Goal: Communication & Community: Answer question/provide support

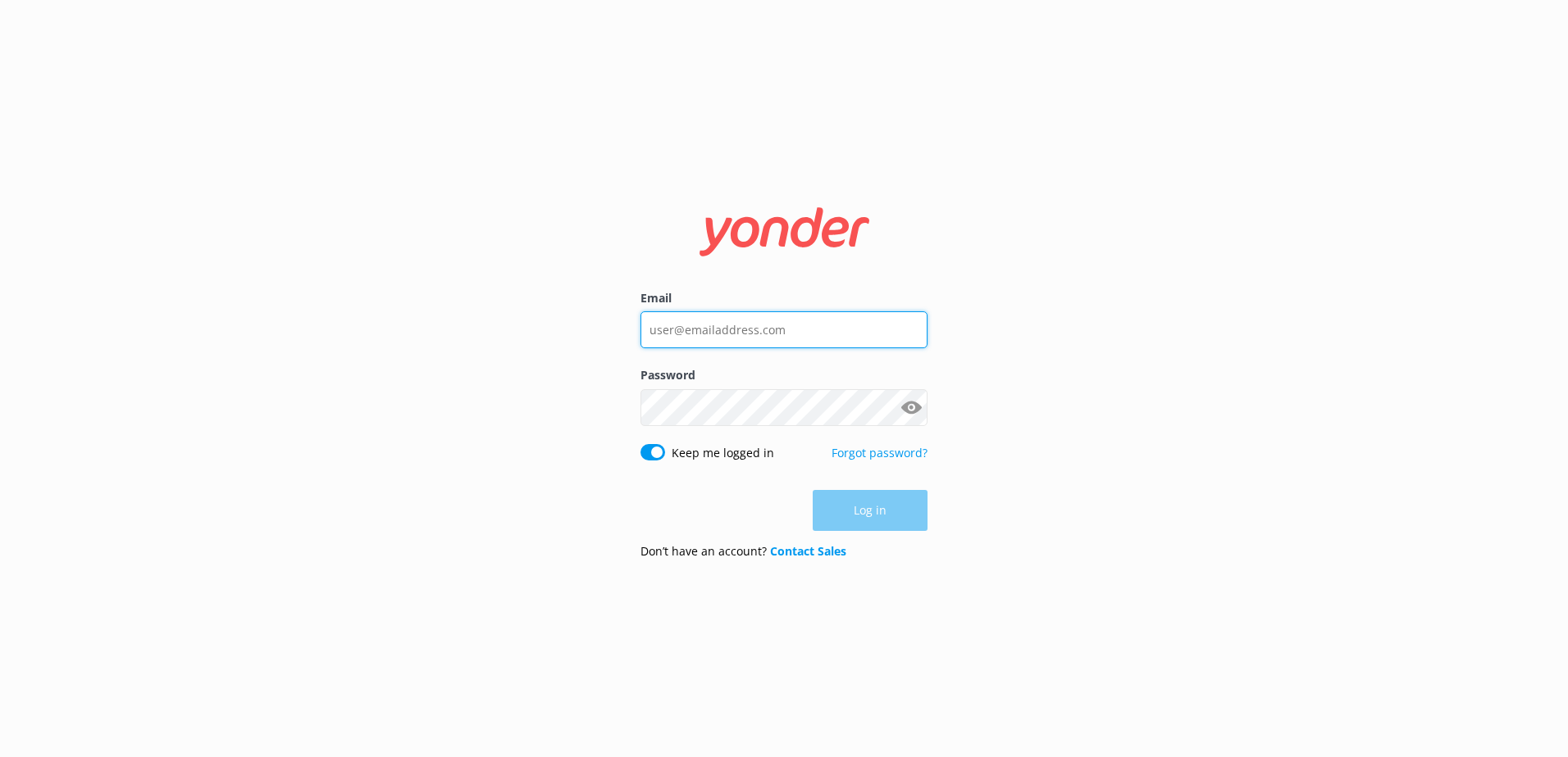
type input "[EMAIL_ADDRESS][DOMAIN_NAME]"
click at [915, 519] on div "Log in" at bounding box center [784, 510] width 287 height 41
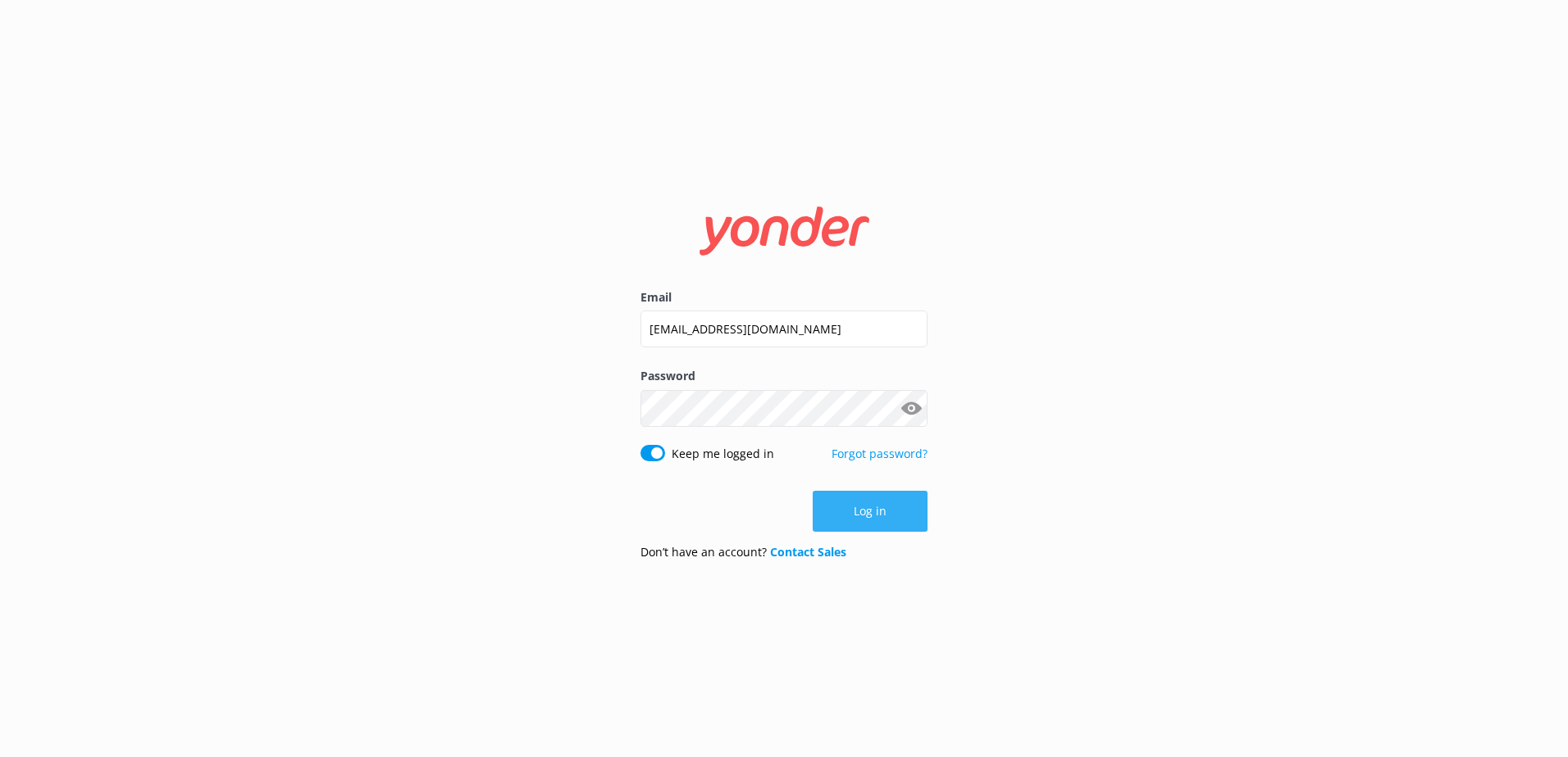
click at [897, 518] on button "Log in" at bounding box center [870, 511] width 115 height 41
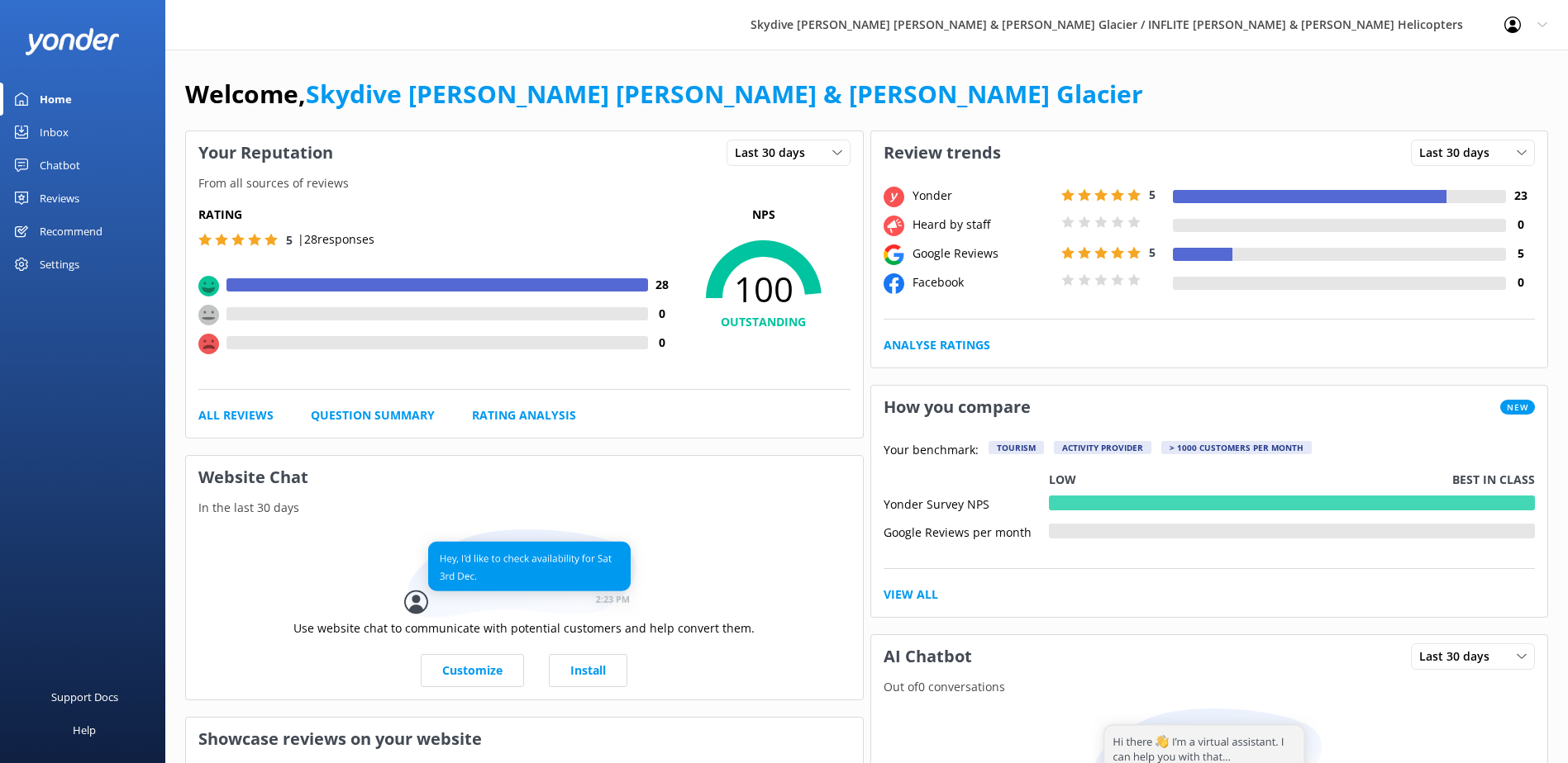
click at [77, 191] on div "Reviews" at bounding box center [60, 198] width 40 height 33
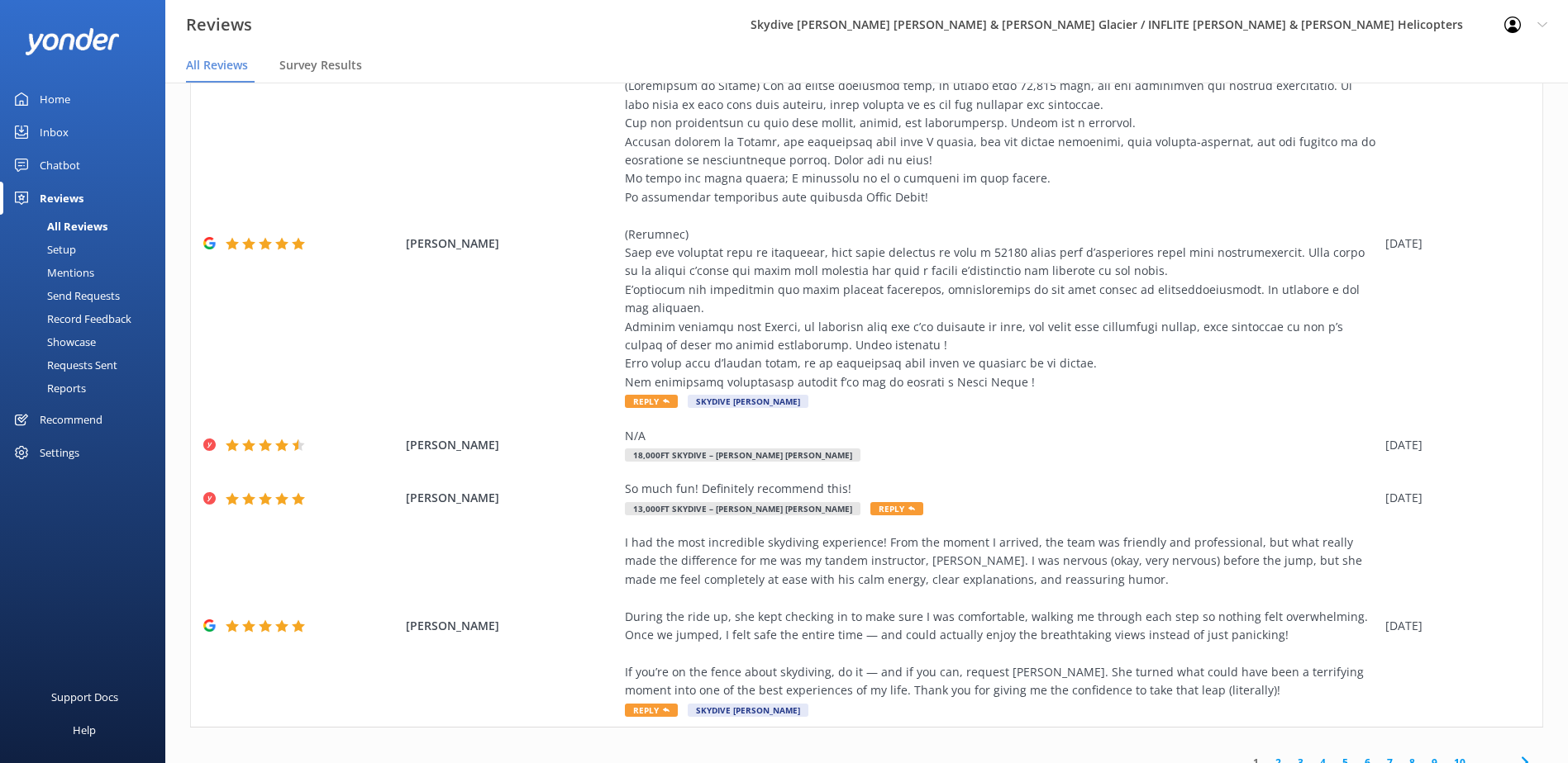
scroll to position [33, 0]
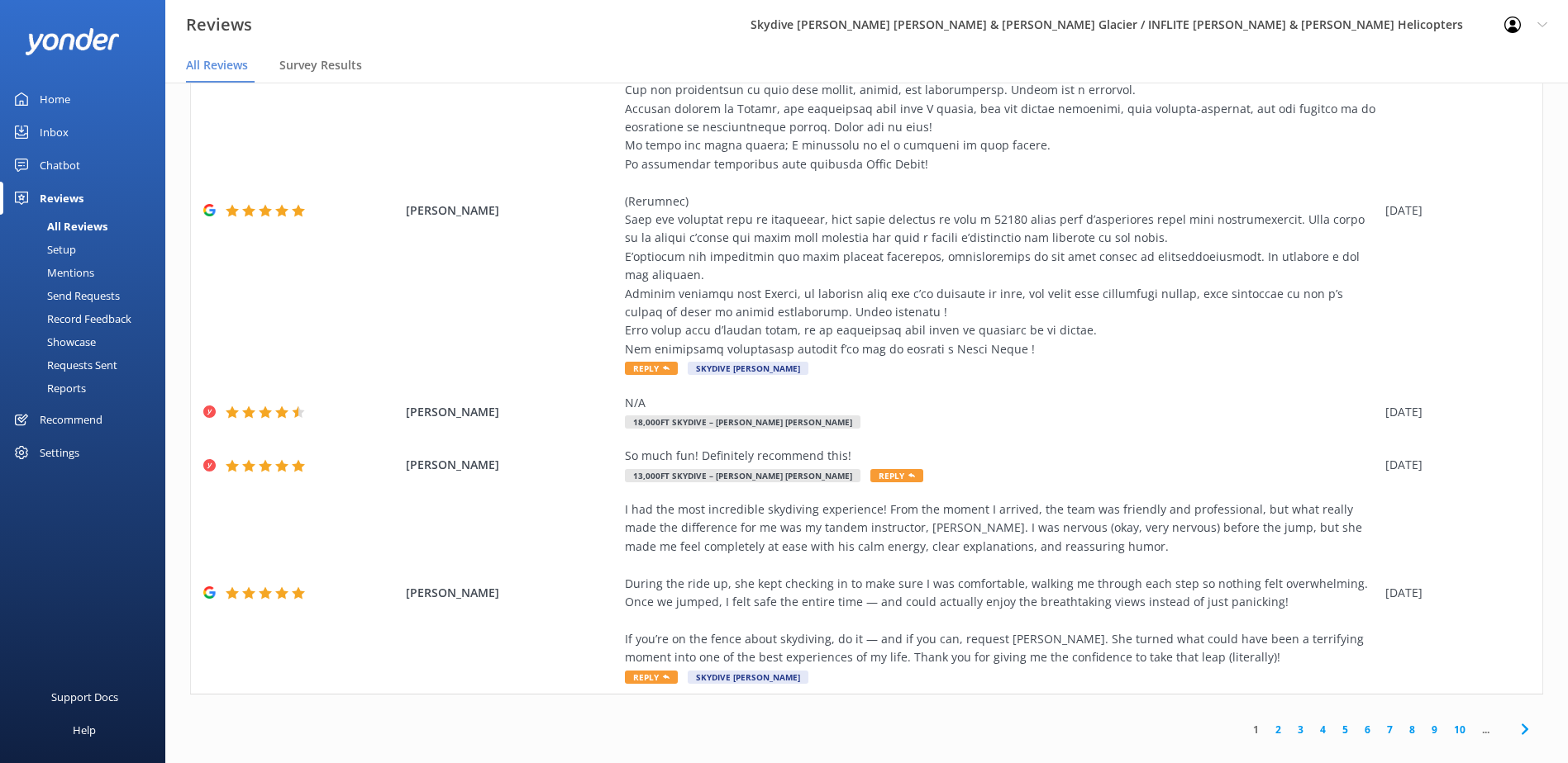
click at [1267, 722] on link "2" at bounding box center [1278, 730] width 22 height 15
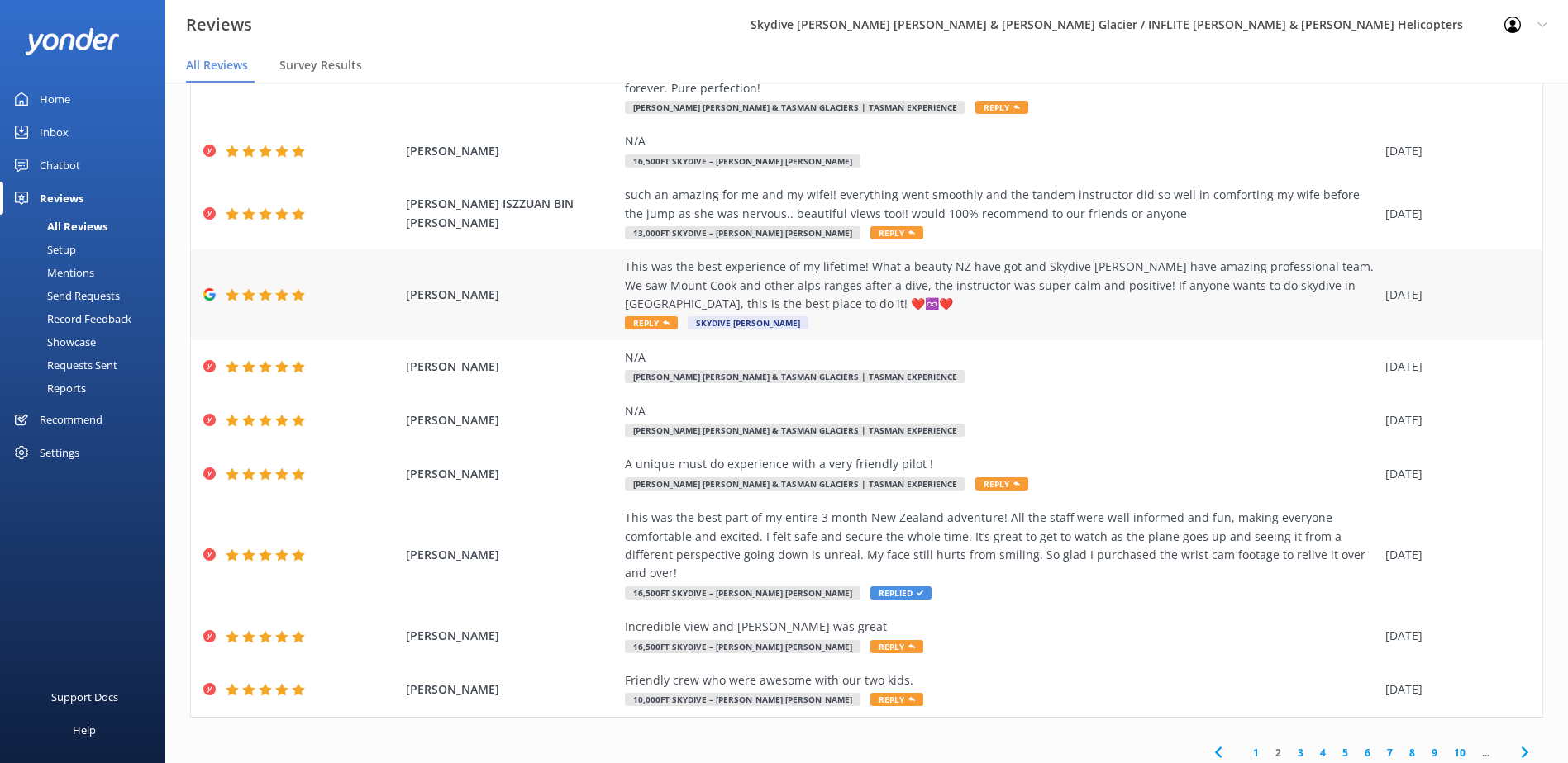
scroll to position [157, 0]
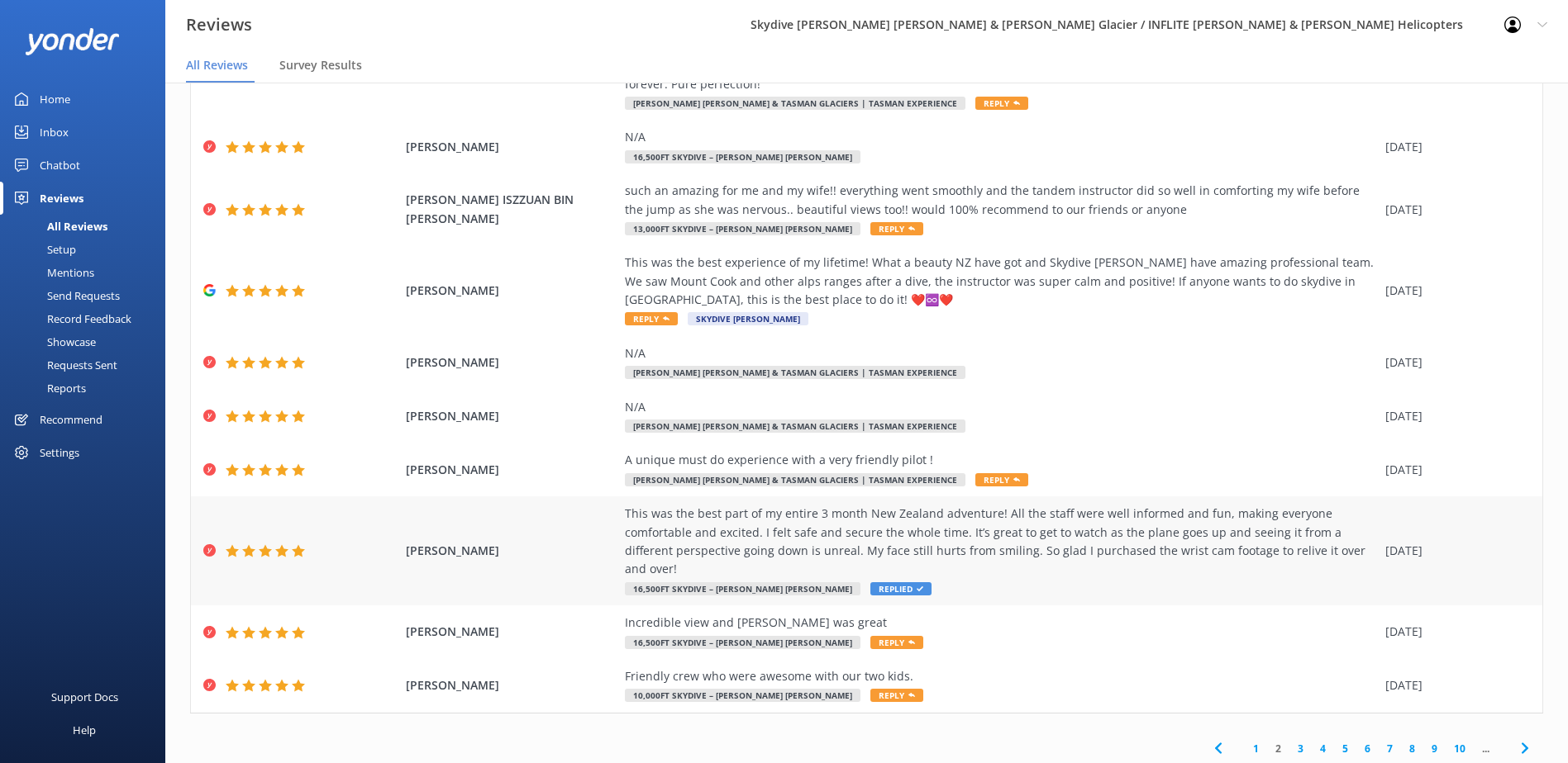
click at [914, 505] on div "This was the best part of my entire 3 month New Zealand adventure! All the staf…" at bounding box center [1001, 542] width 752 height 74
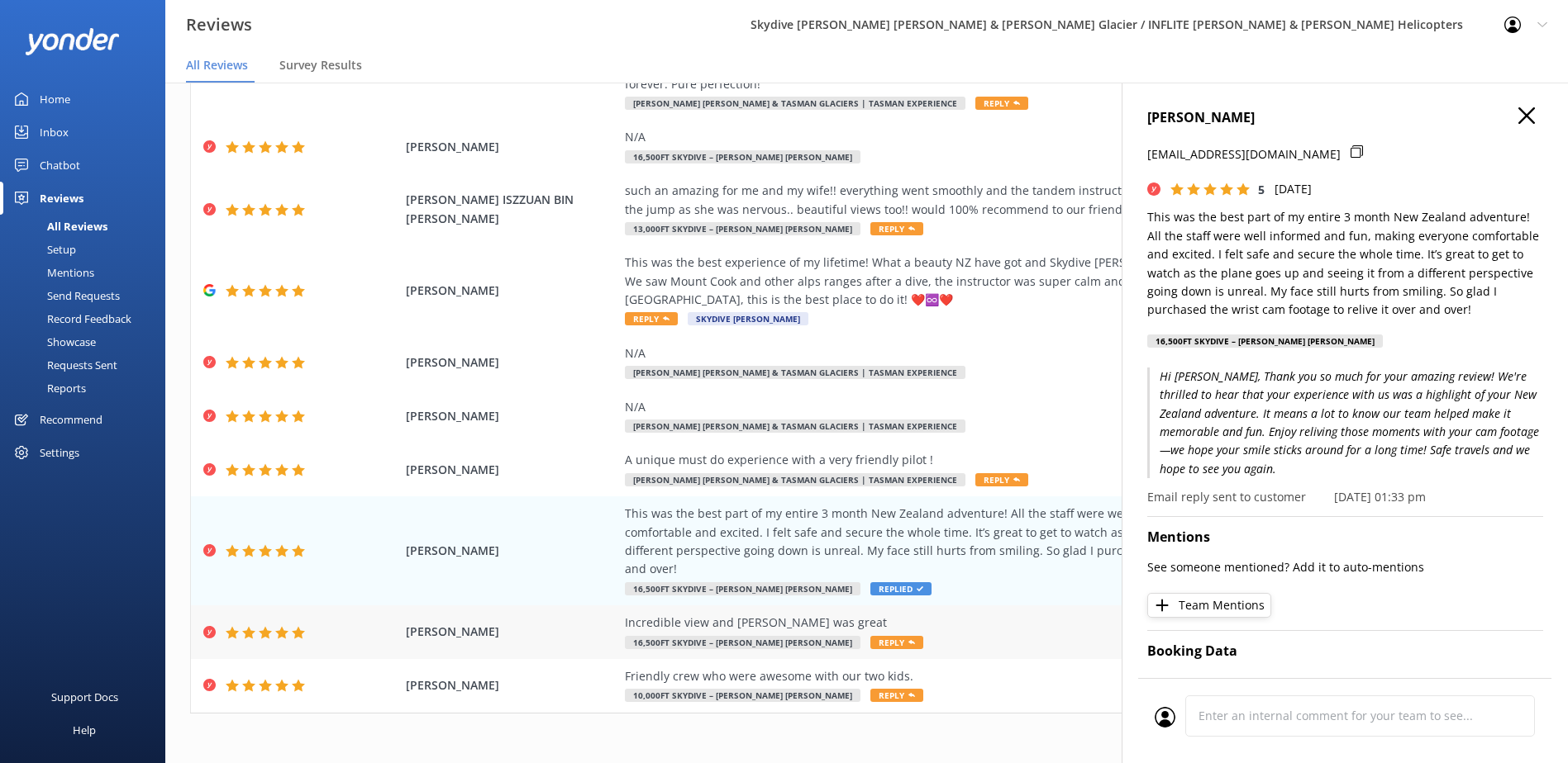
click at [1037, 614] on div "Incredible view and [PERSON_NAME] was great" at bounding box center [1001, 623] width 752 height 18
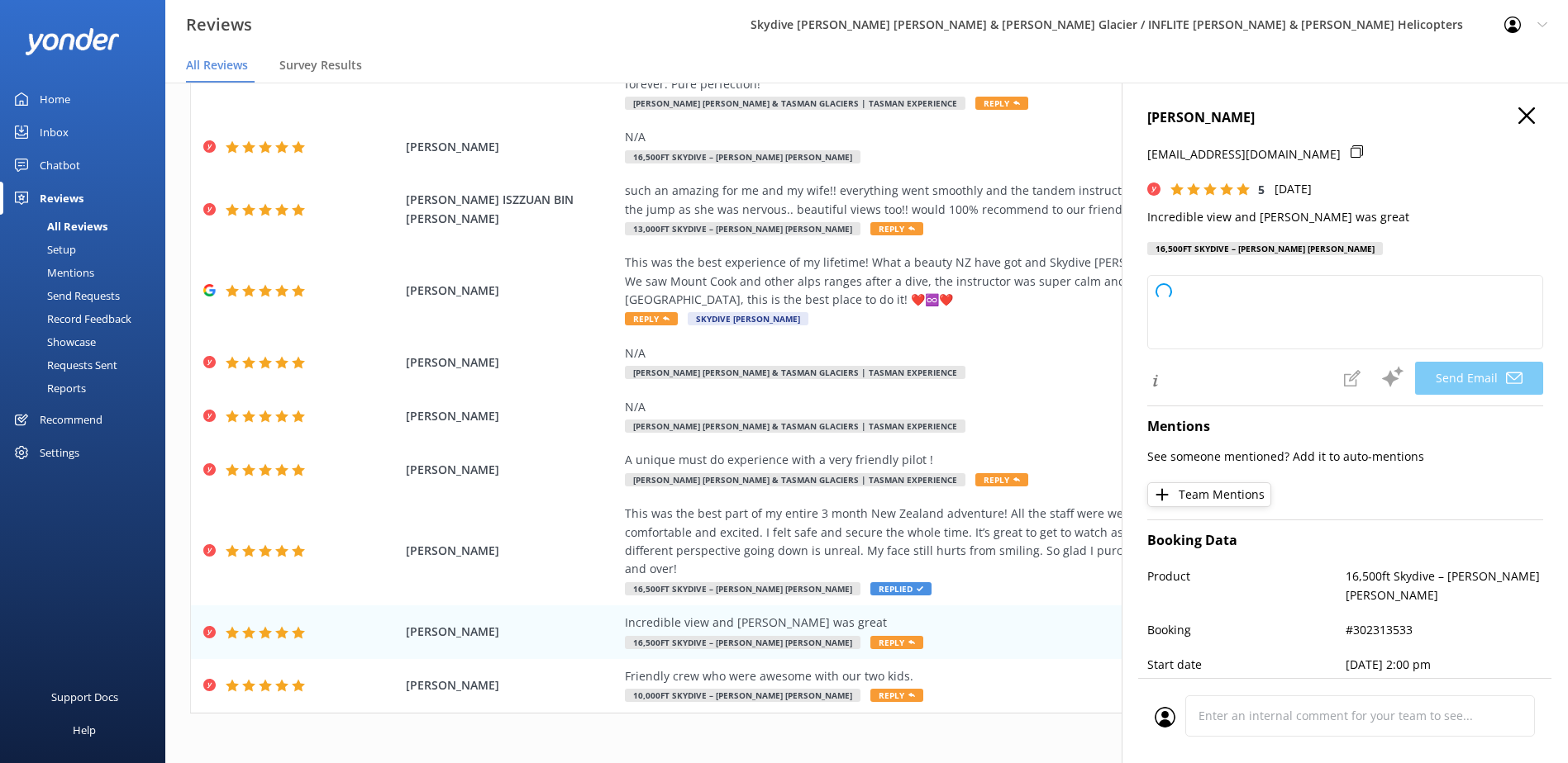
type textarea "Thank you so much, [PERSON_NAME]! We're thrilled you enjoyed the view and had a…"
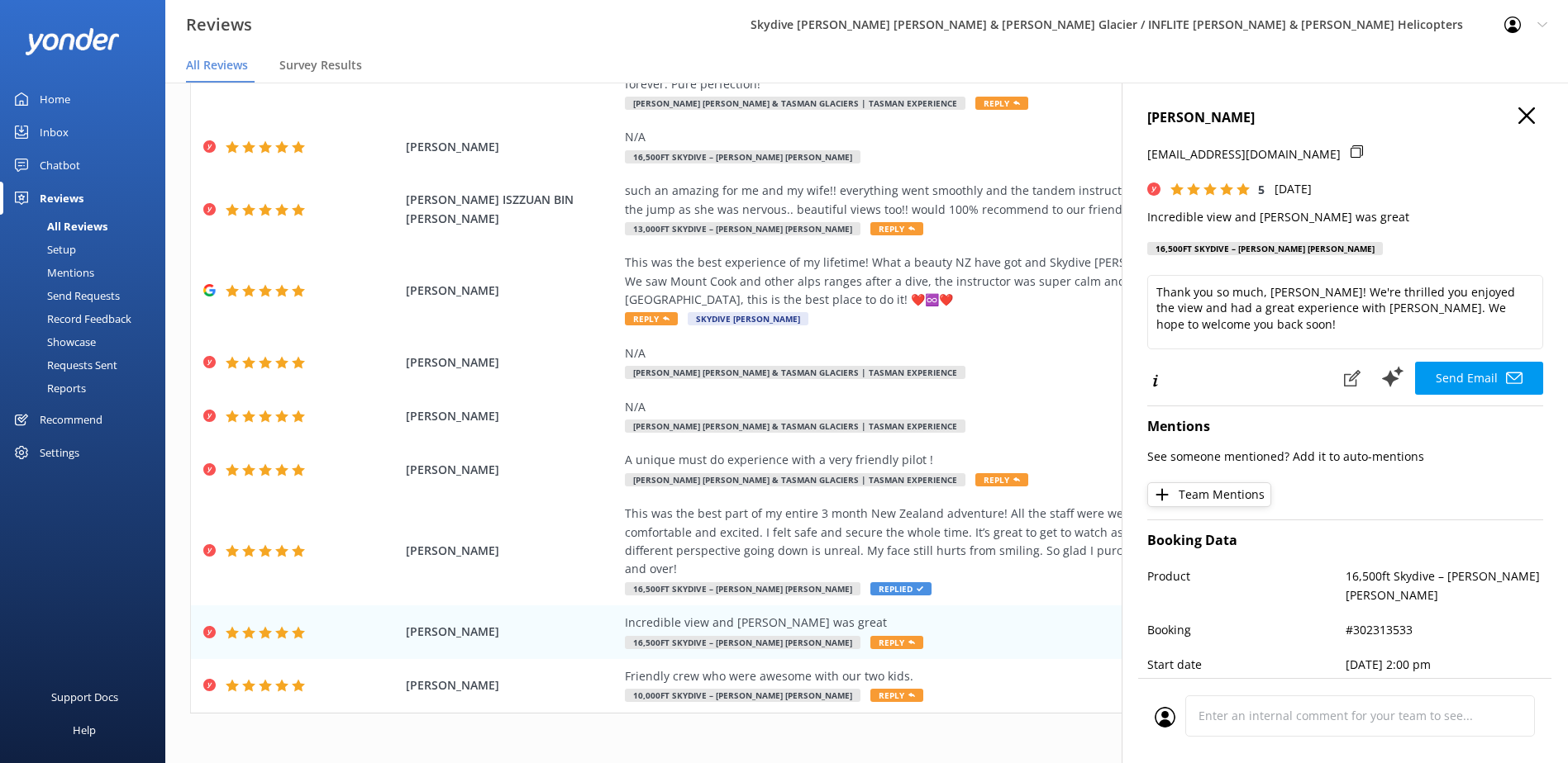
click at [1518, 117] on use "button" at bounding box center [1526, 115] width 16 height 16
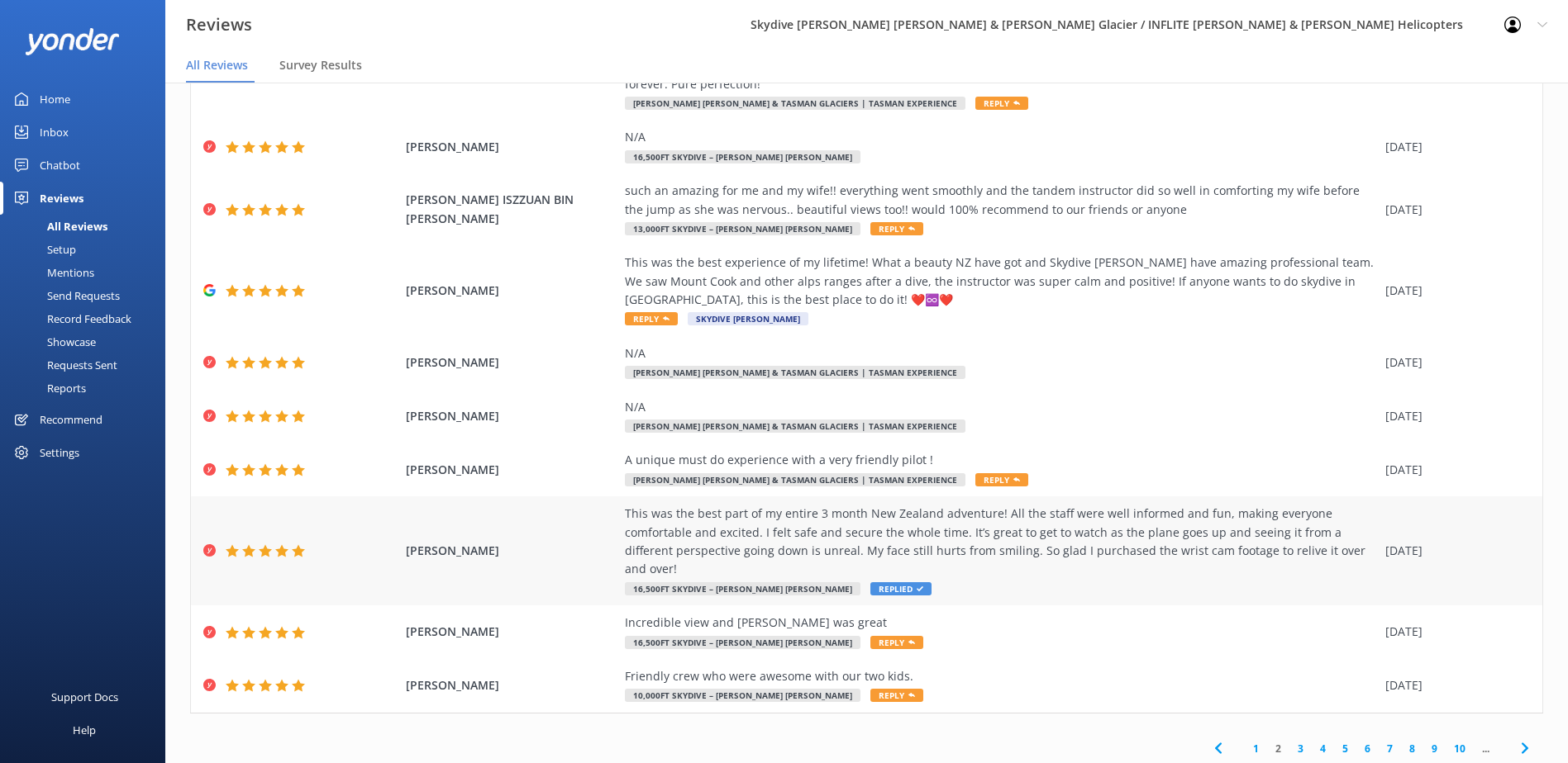
click at [1095, 517] on div "This was the best part of my entire 3 month New Zealand adventure! All the staf…" at bounding box center [1001, 542] width 752 height 74
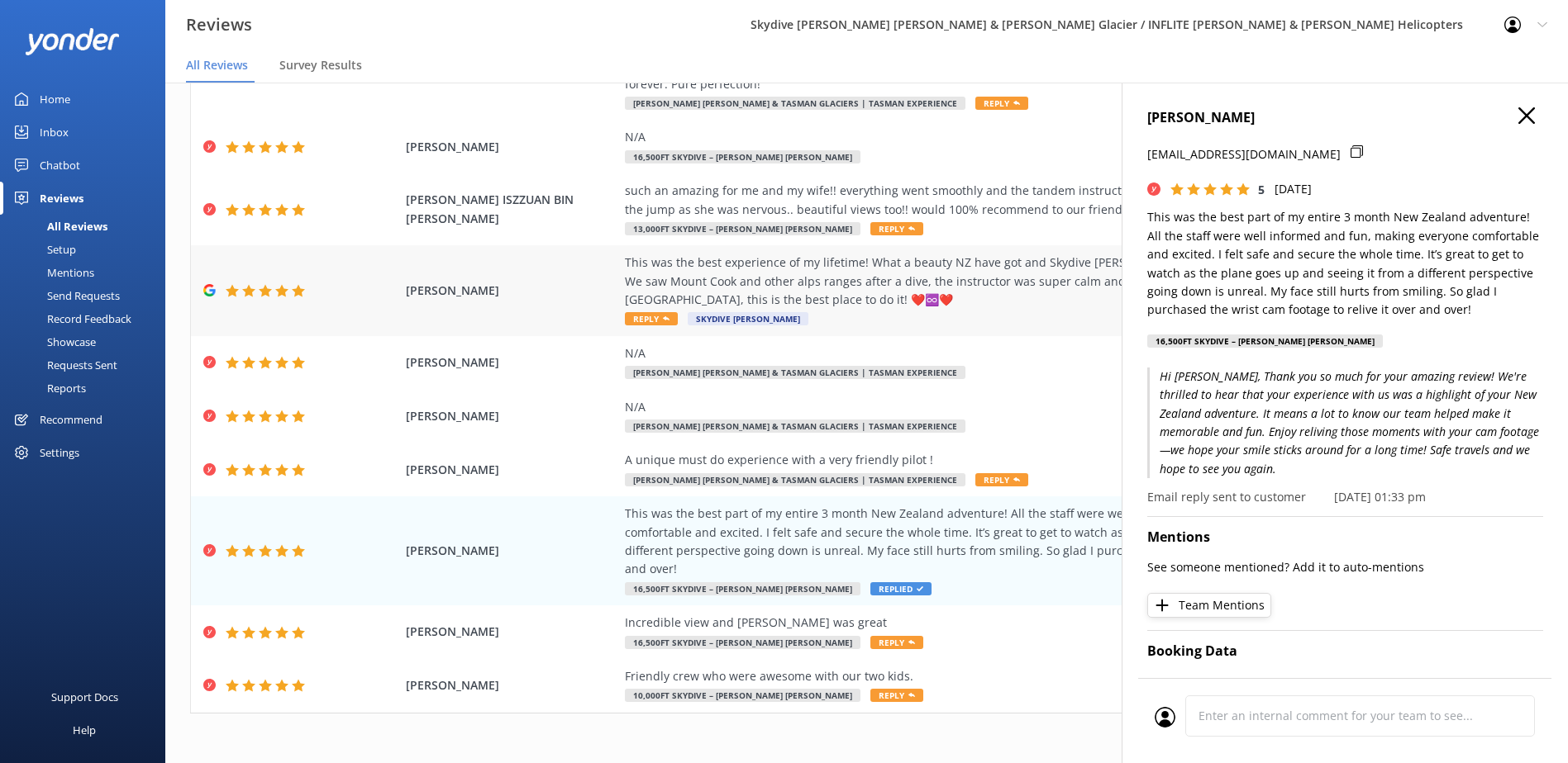
click at [968, 279] on div "This was the best experience of my lifetime! What a beauty NZ have got and Skyd…" at bounding box center [1001, 281] width 752 height 55
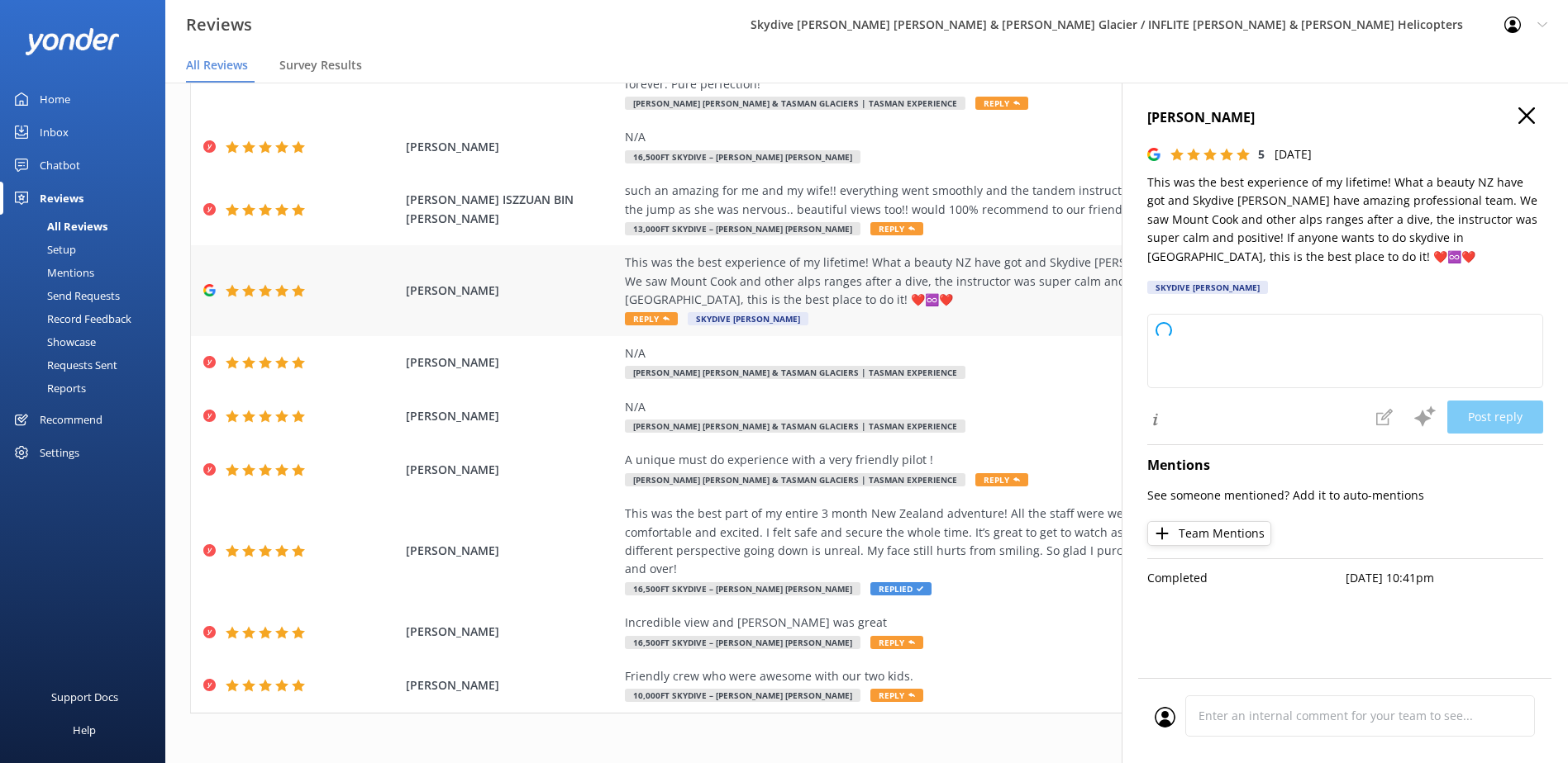
type textarea "Thank you so much for your wonderful review! We're thrilled you had such an unf…"
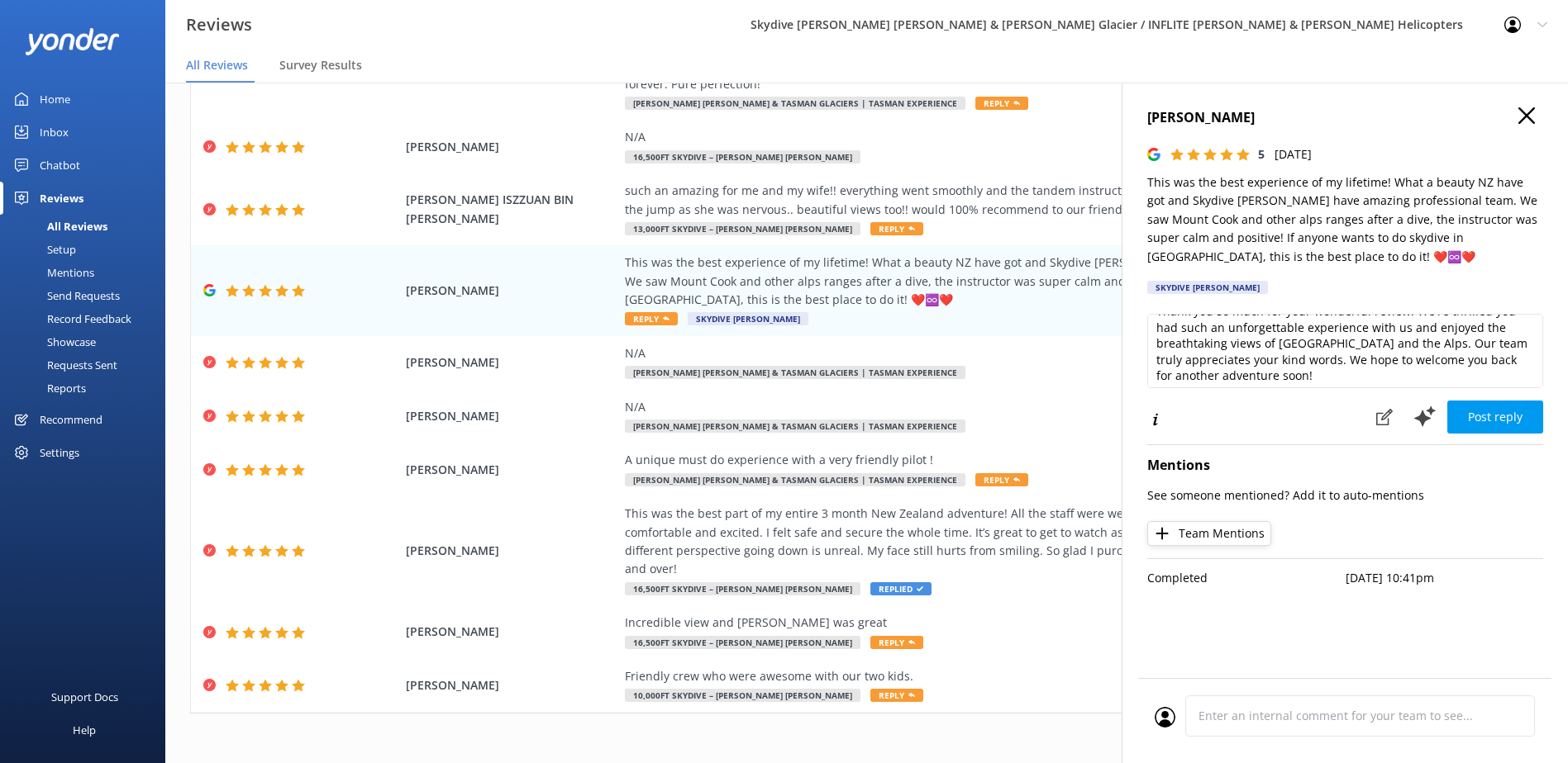
scroll to position [25, 0]
click at [1474, 427] on button "Post reply" at bounding box center [1495, 417] width 95 height 33
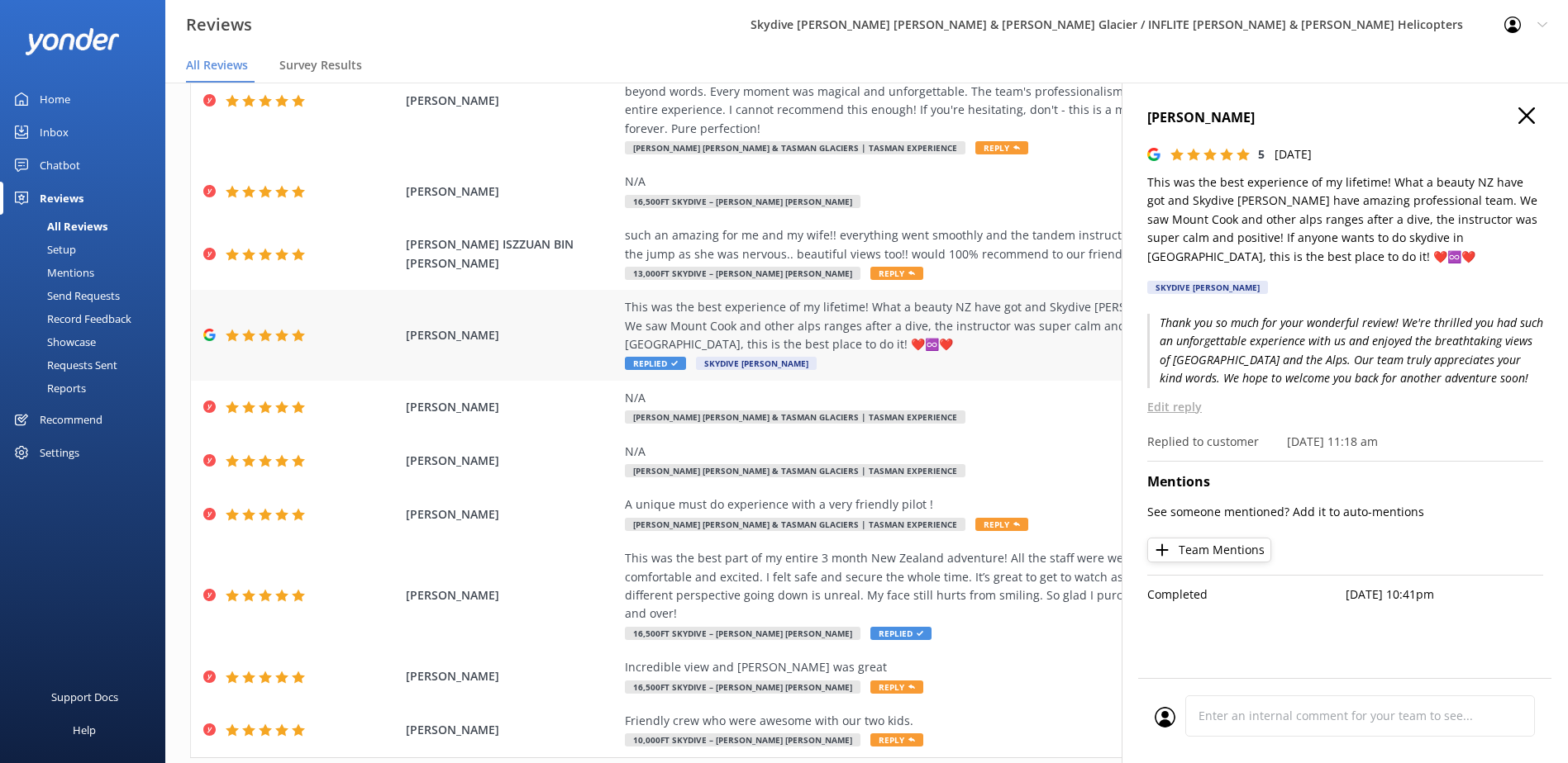
scroll to position [75, 0]
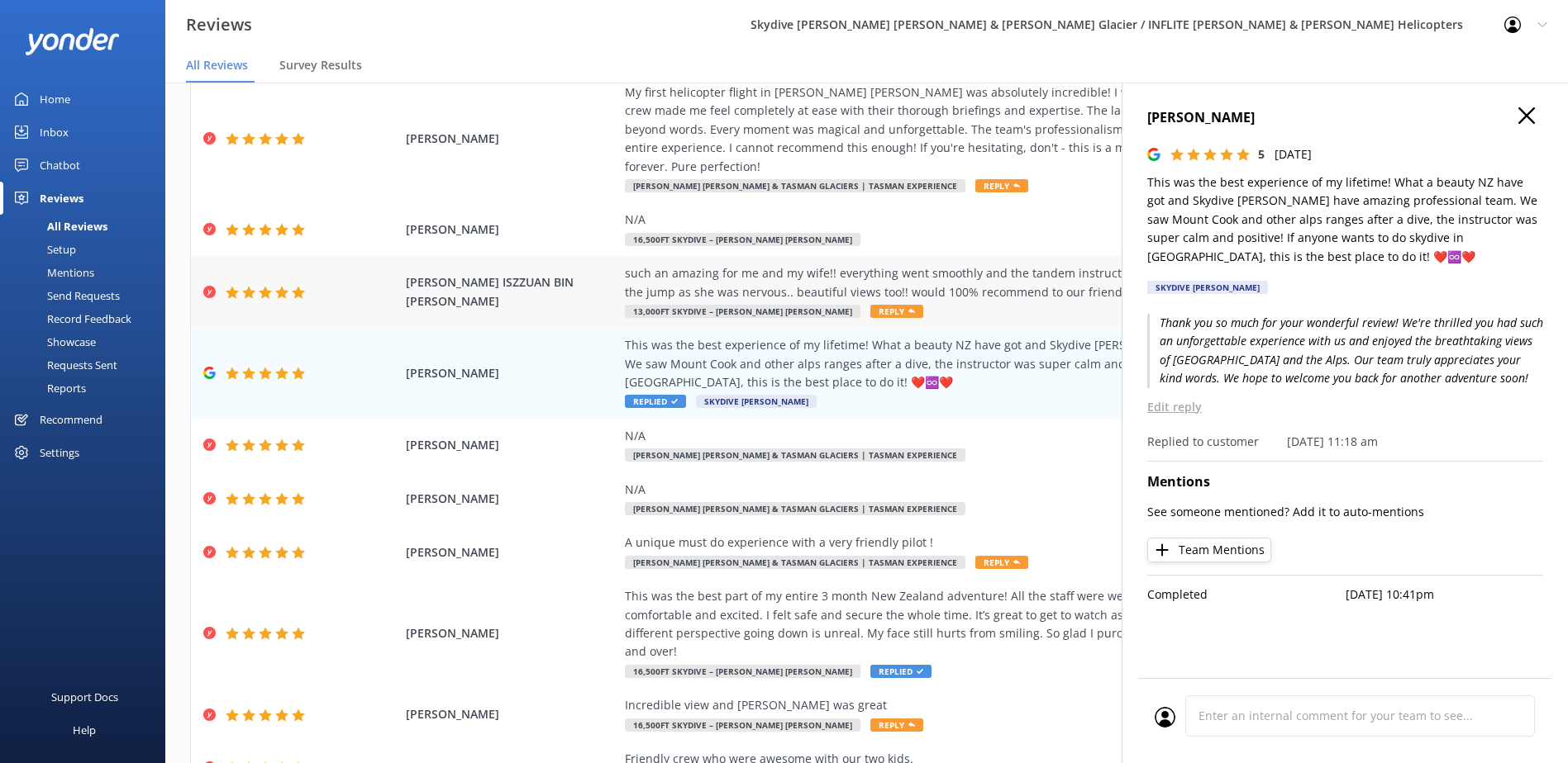
click at [987, 270] on div "such an amazing for me and my wife!! everything went smoothly and the tandem in…" at bounding box center [1001, 282] width 752 height 37
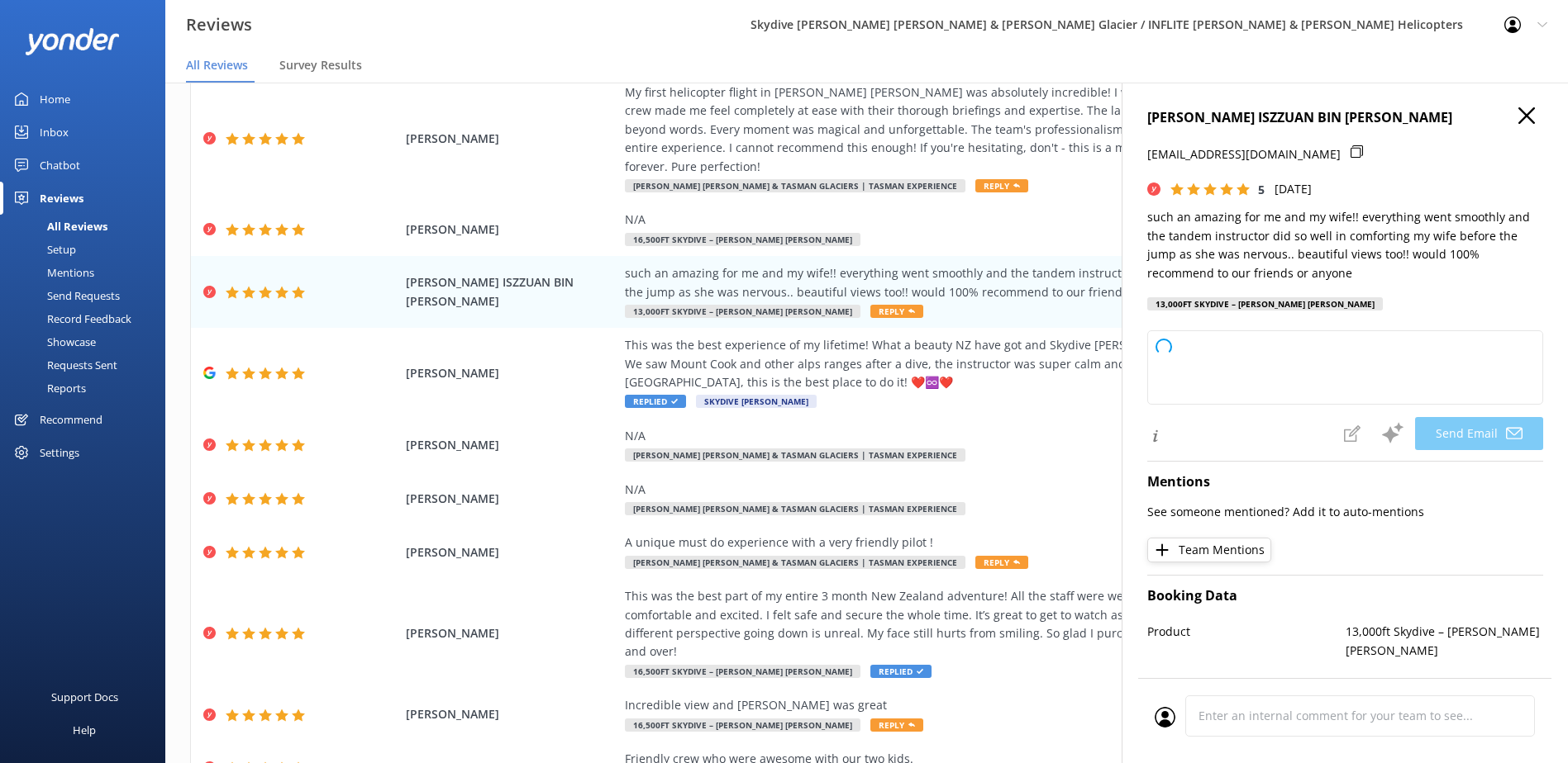
type textarea "Thank you so much for your wonderful review, [PERSON_NAME]! We're thrilled to h…"
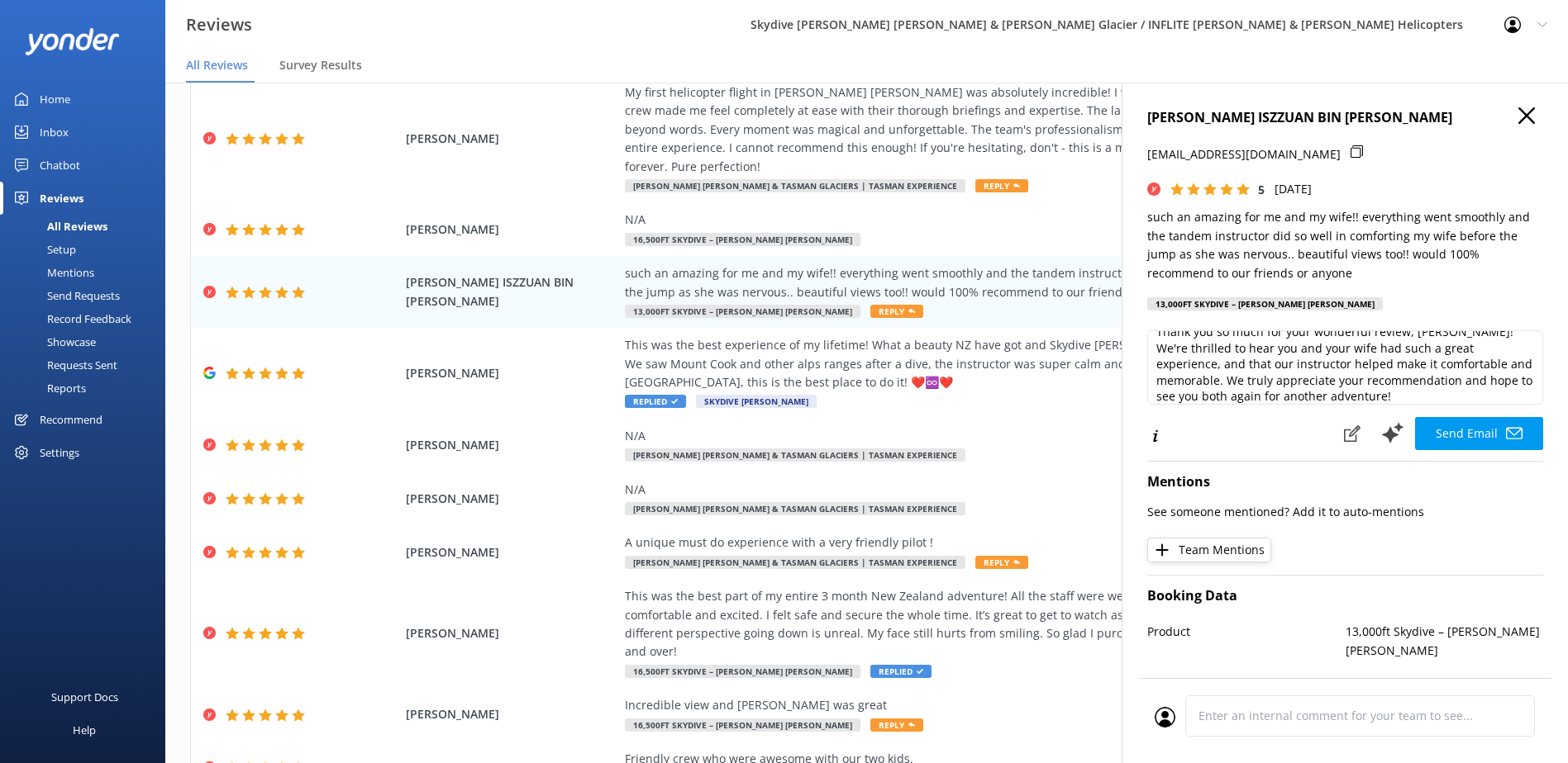
scroll to position [0, 0]
click at [1464, 436] on button "Send Email" at bounding box center [1479, 433] width 128 height 33
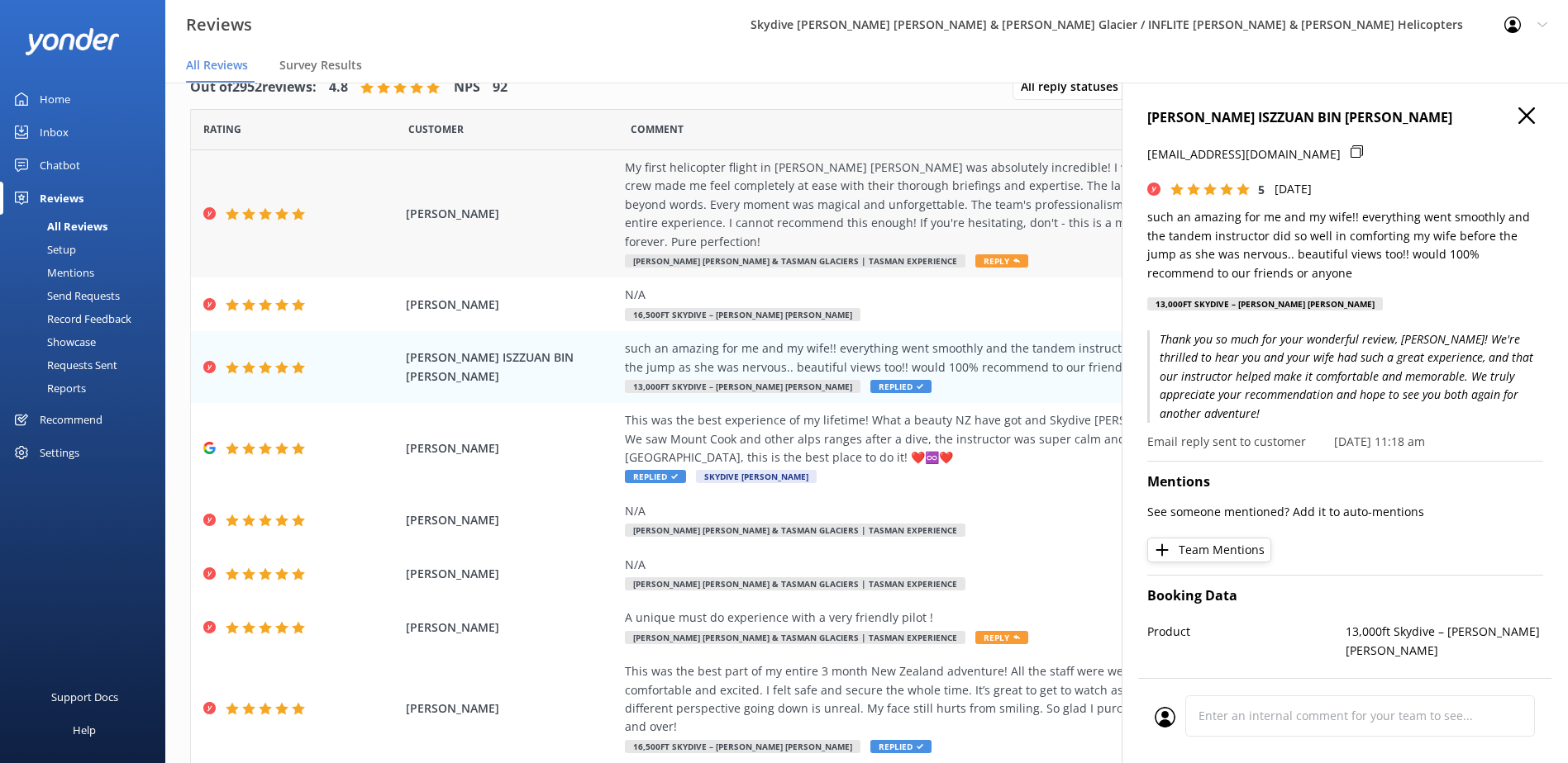
click at [1045, 215] on div "My first helicopter flight in [PERSON_NAME] [PERSON_NAME] was absolutely incred…" at bounding box center [1001, 204] width 752 height 93
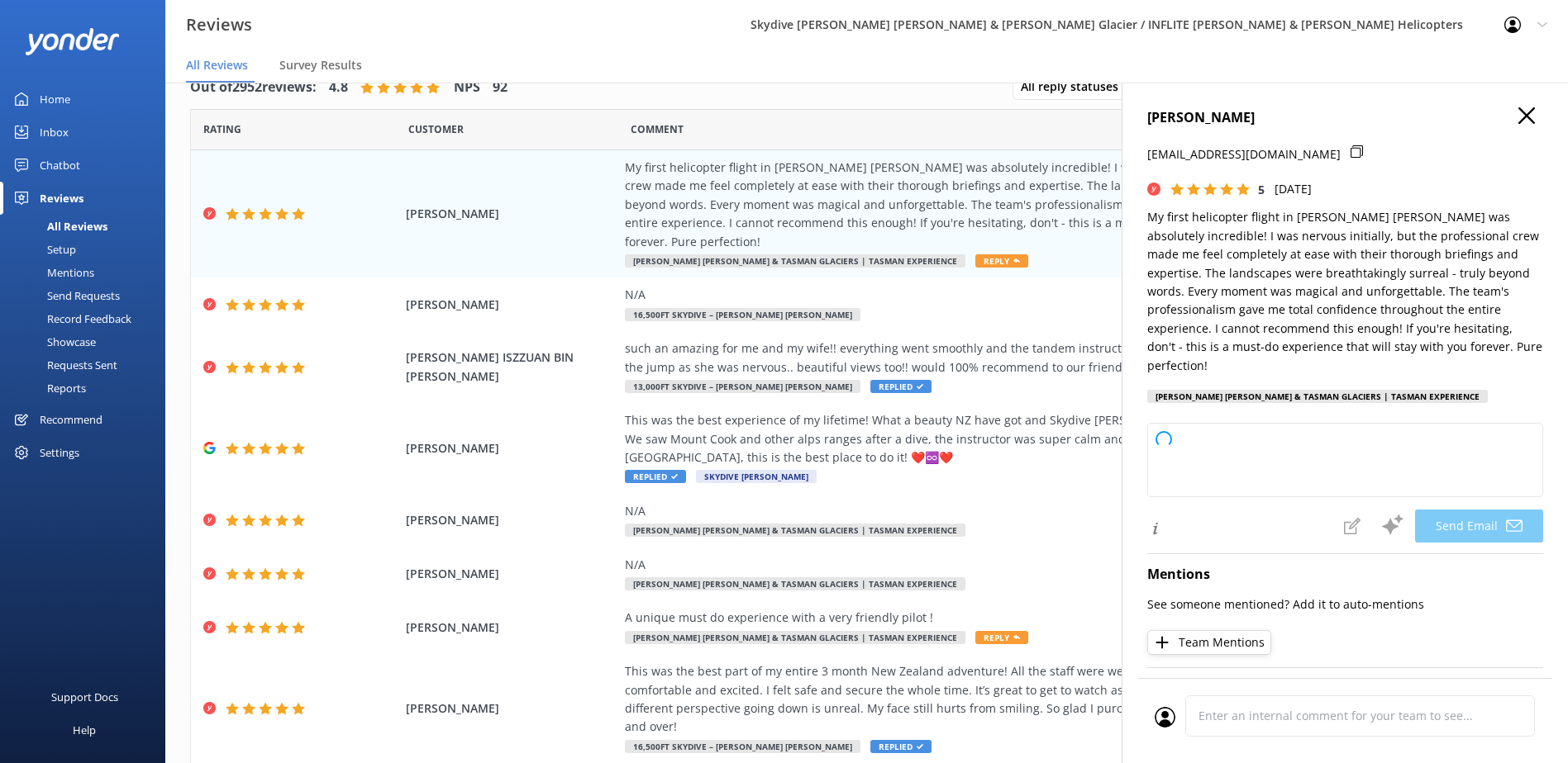
type textarea "Thank you so much for your wonderful review, [GEOGRAPHIC_DATA]! We’re thrilled …"
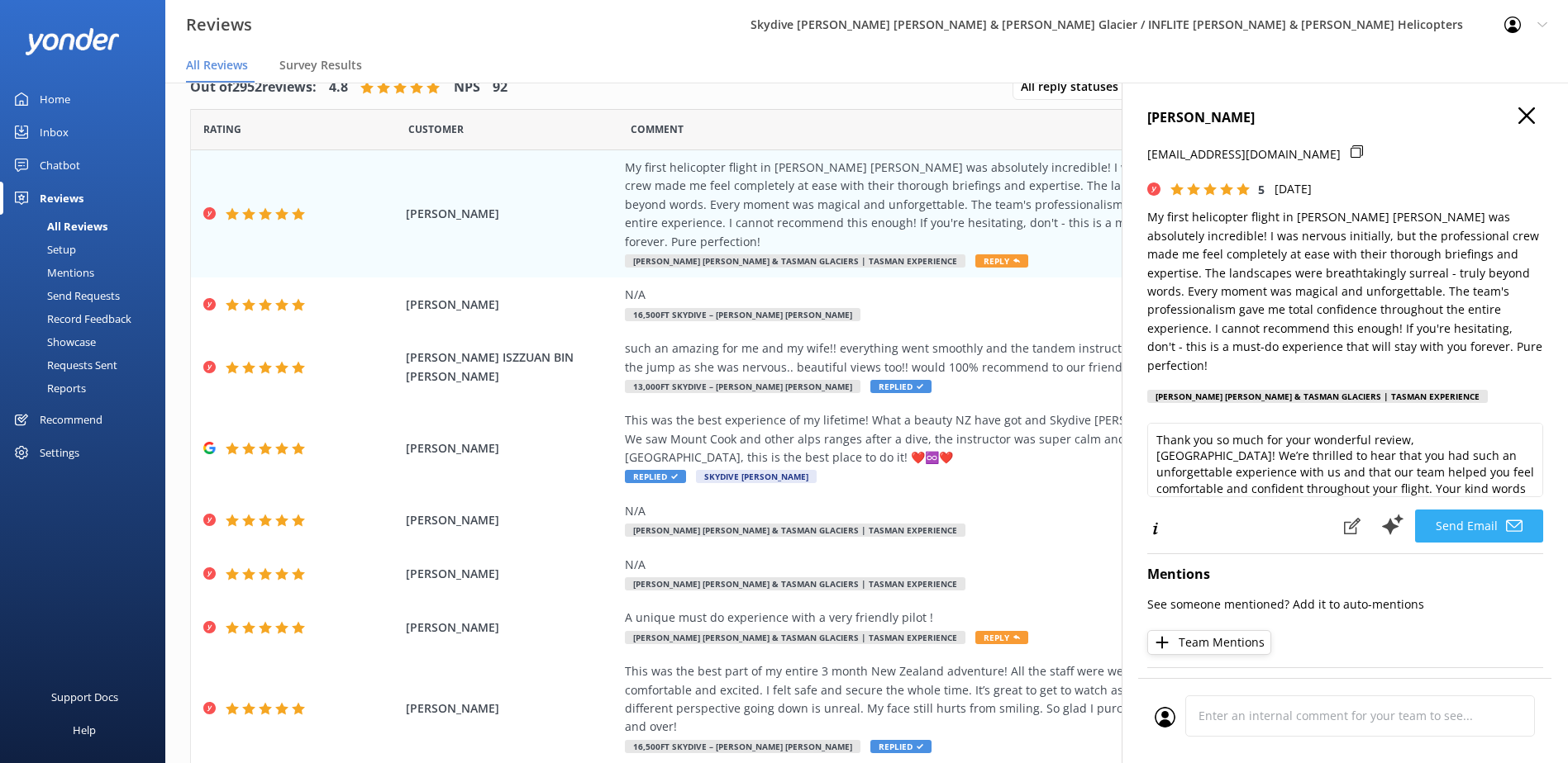
click at [1483, 512] on button "Send Email" at bounding box center [1479, 526] width 128 height 33
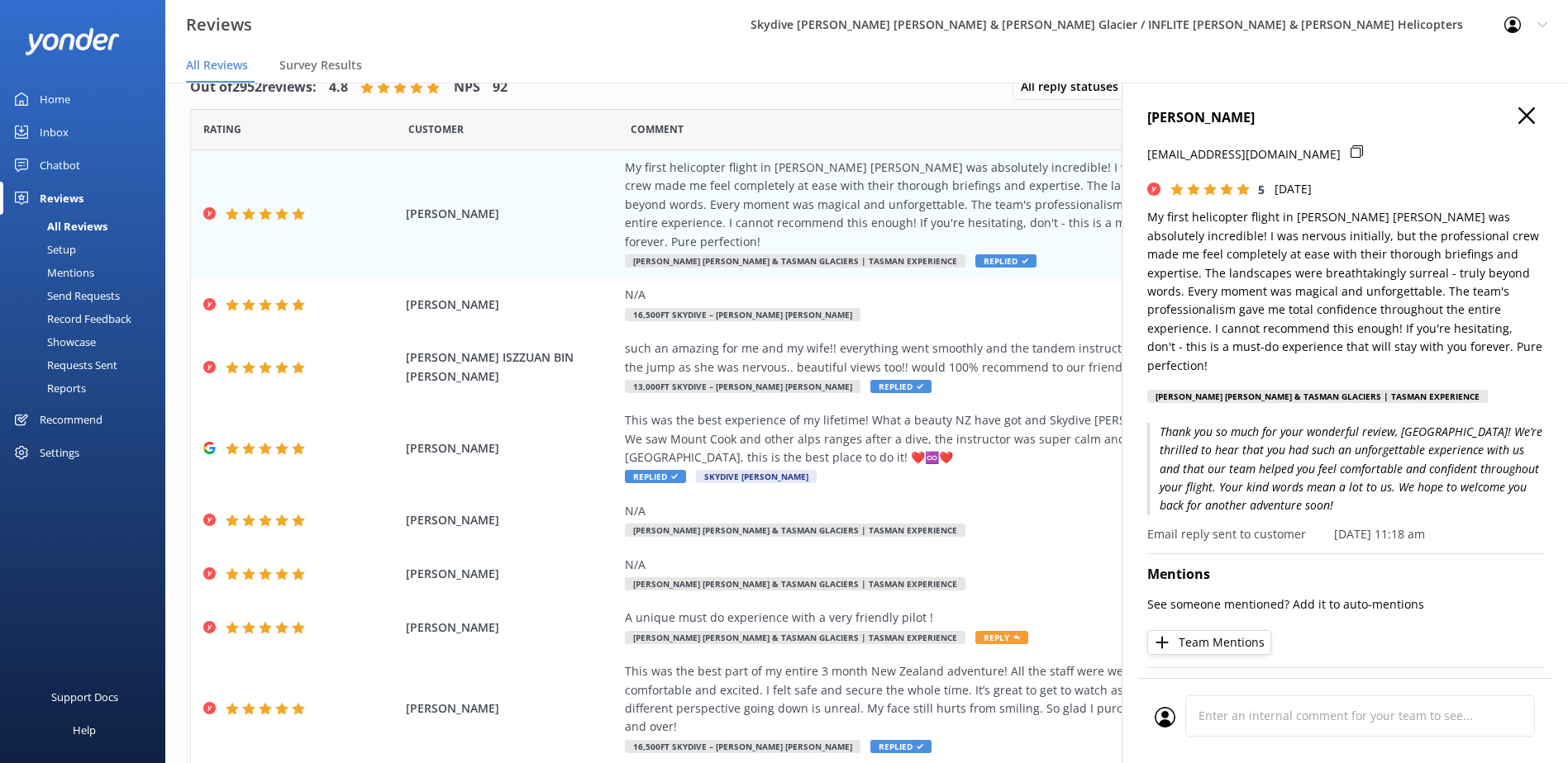
click at [1498, 125] on h4 "[PERSON_NAME]" at bounding box center [1345, 118] width 396 height 22
click at [1518, 118] on icon "button" at bounding box center [1526, 115] width 16 height 16
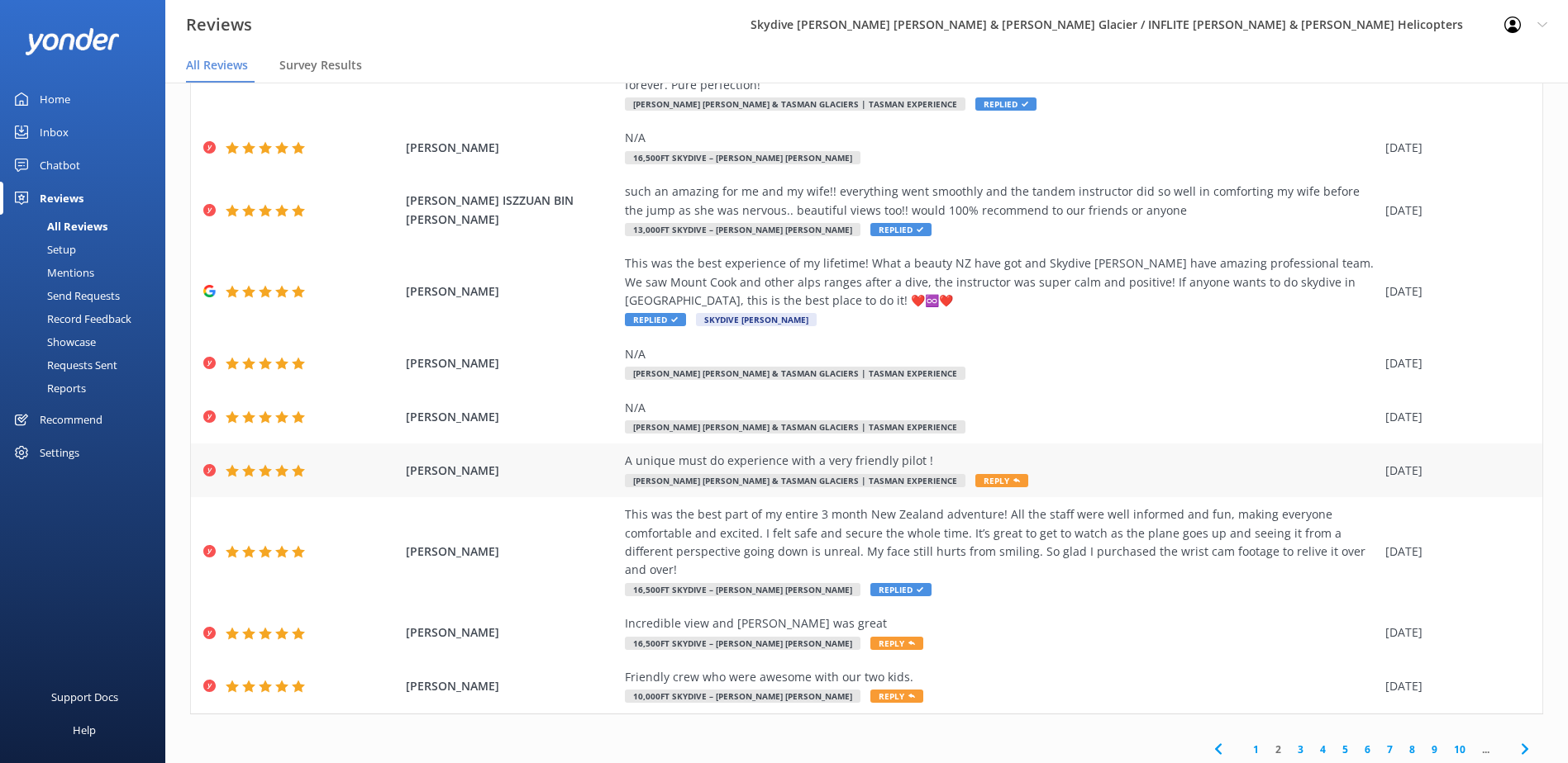
scroll to position [157, 0]
click at [1245, 741] on link "1" at bounding box center [1256, 749] width 22 height 15
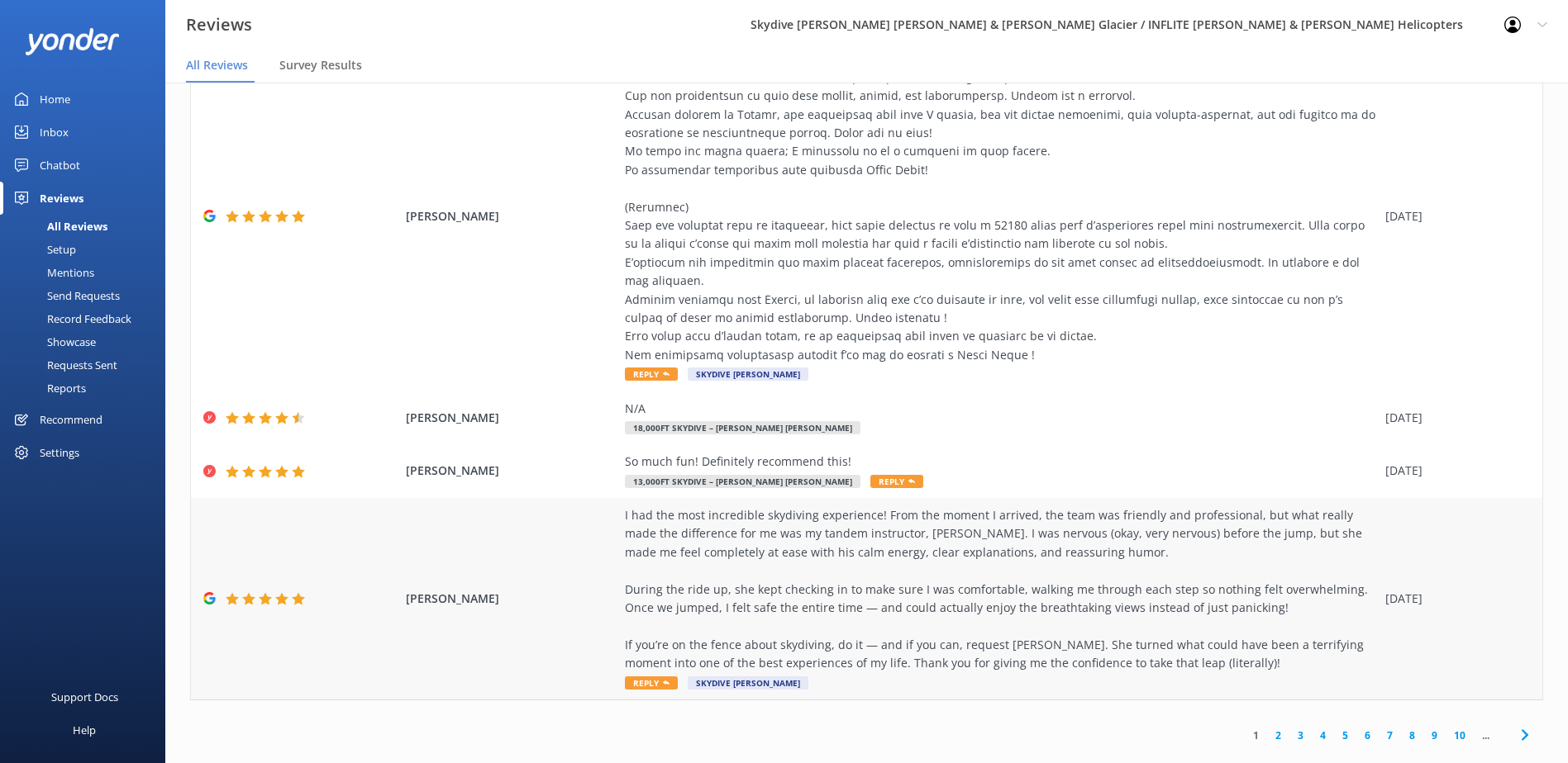
scroll to position [473, 0]
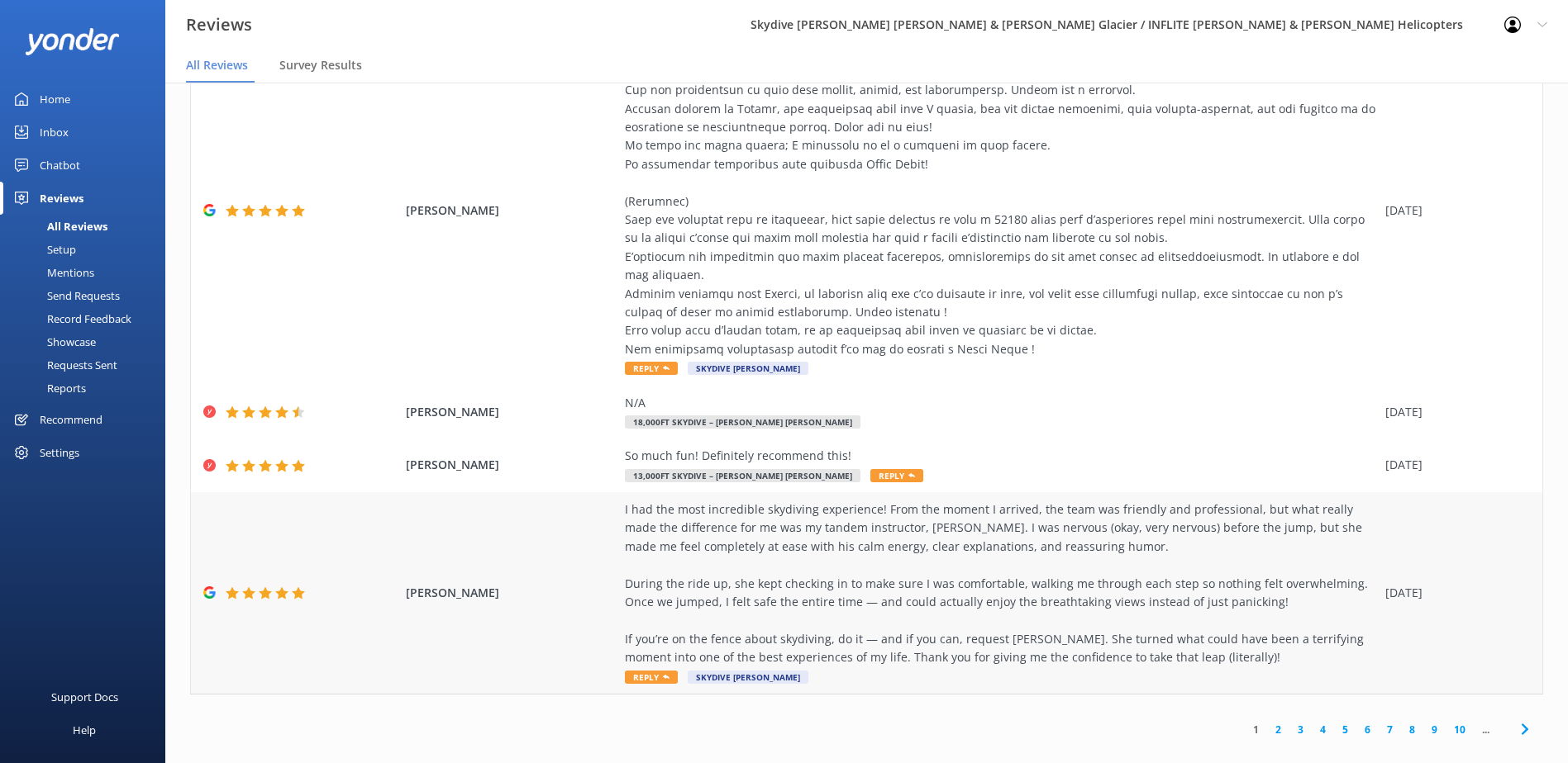
click at [1043, 586] on div "I had the most incredible skydiving experience! From the moment I arrived, the …" at bounding box center [1001, 584] width 752 height 167
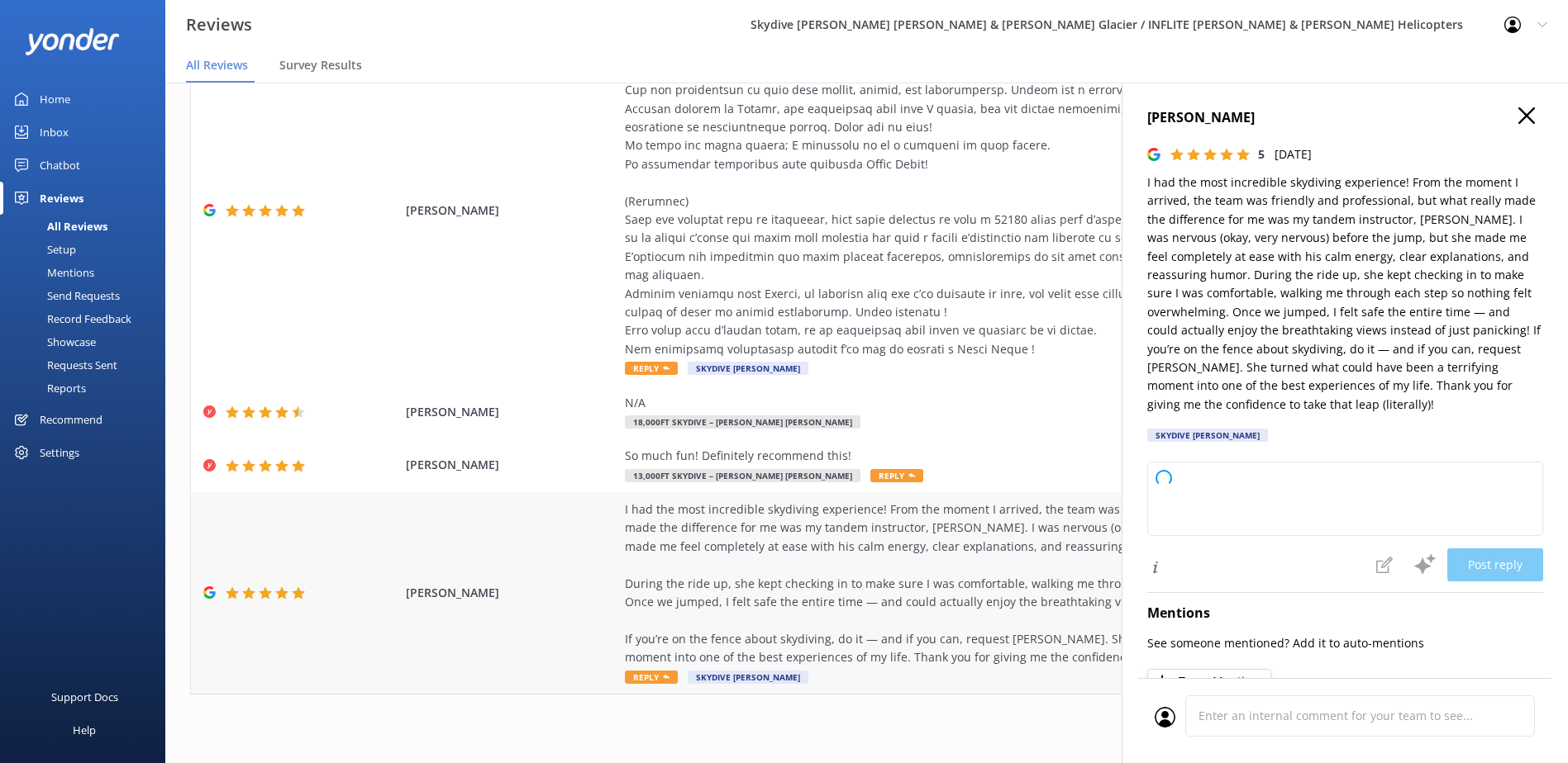
type textarea "Thank you so much for your wonderful review! We're thrilled to hear you had suc…"
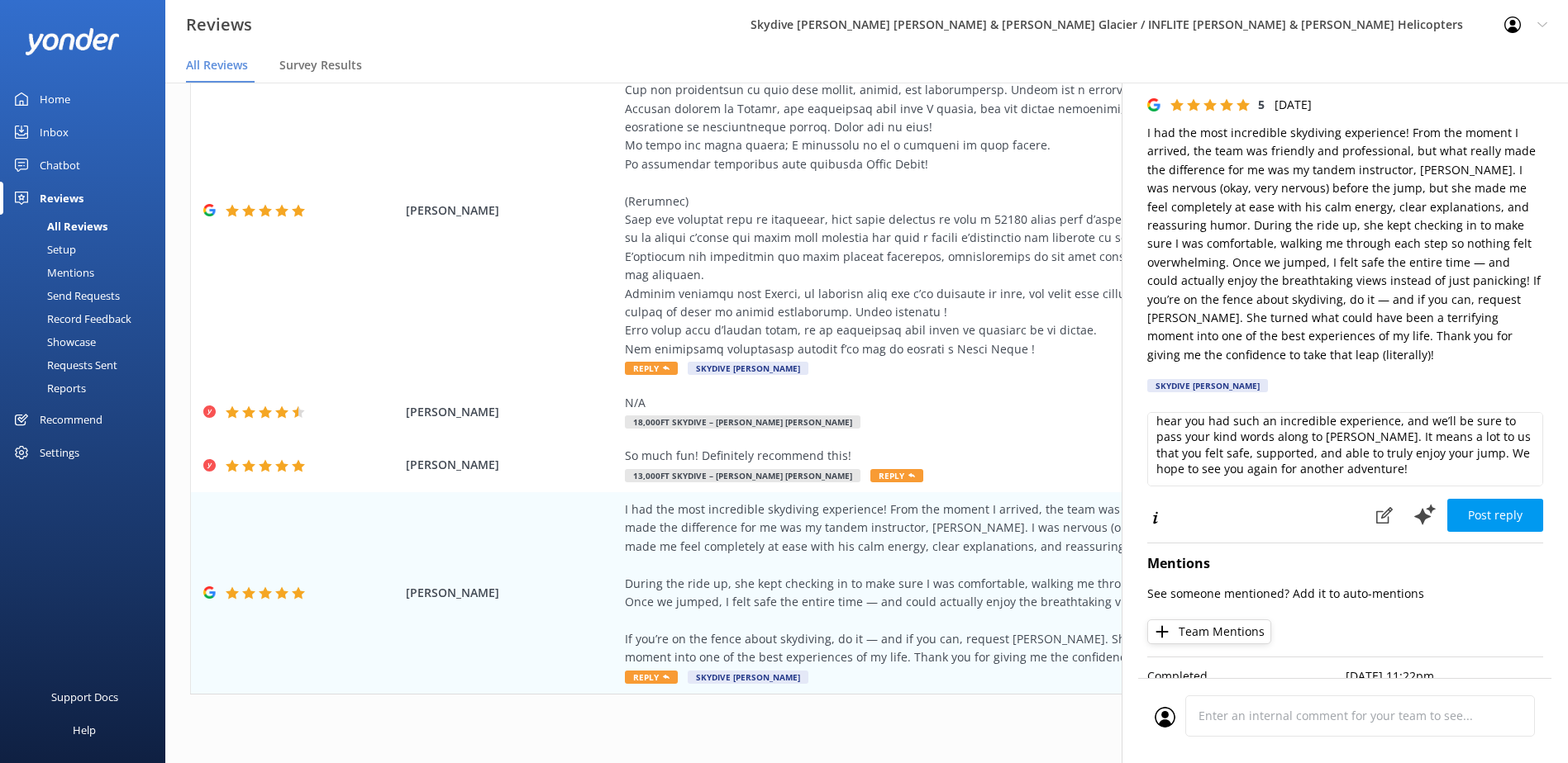
scroll to position [77, 0]
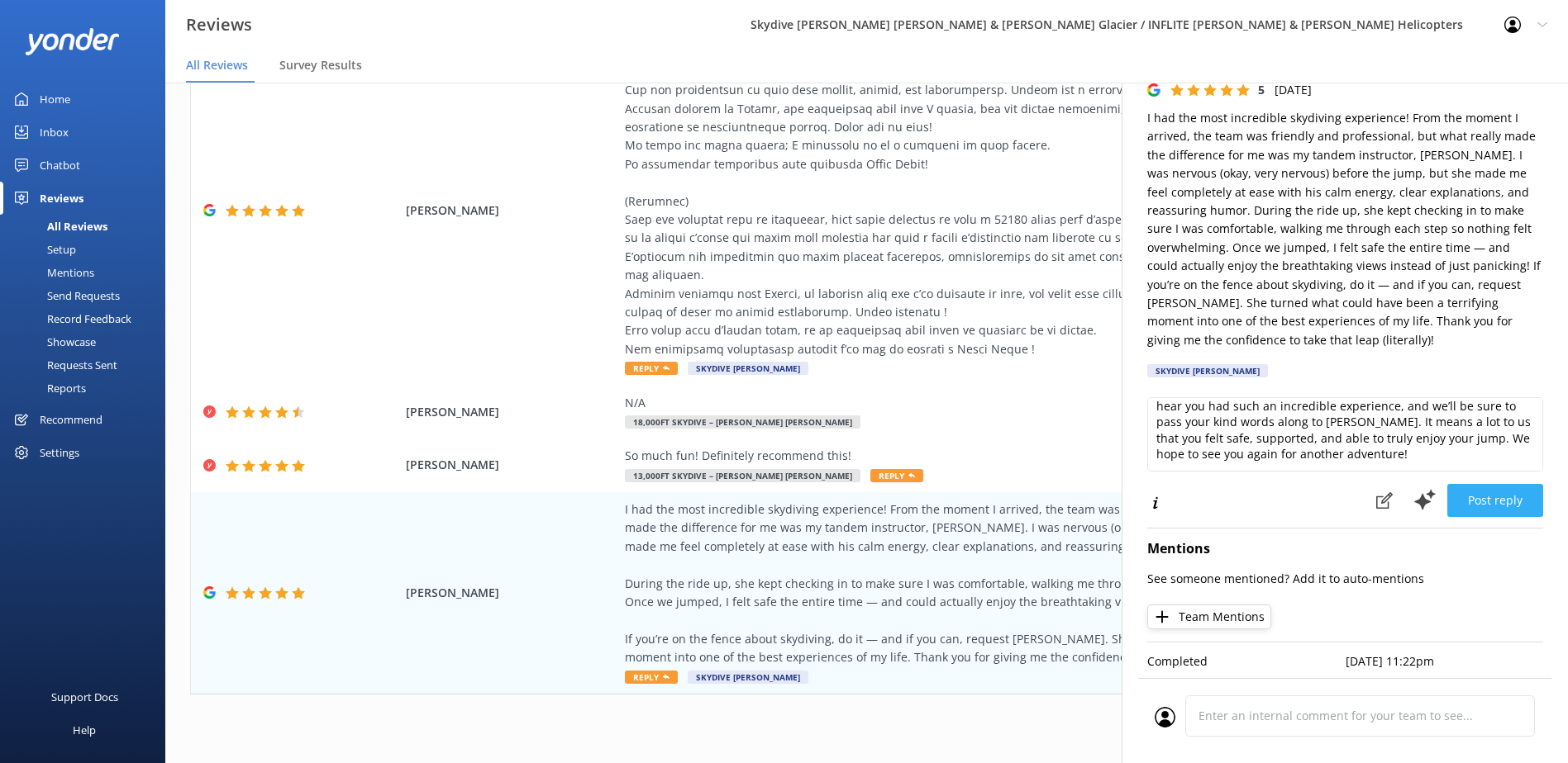
click at [1509, 491] on button "Post reply" at bounding box center [1495, 501] width 95 height 33
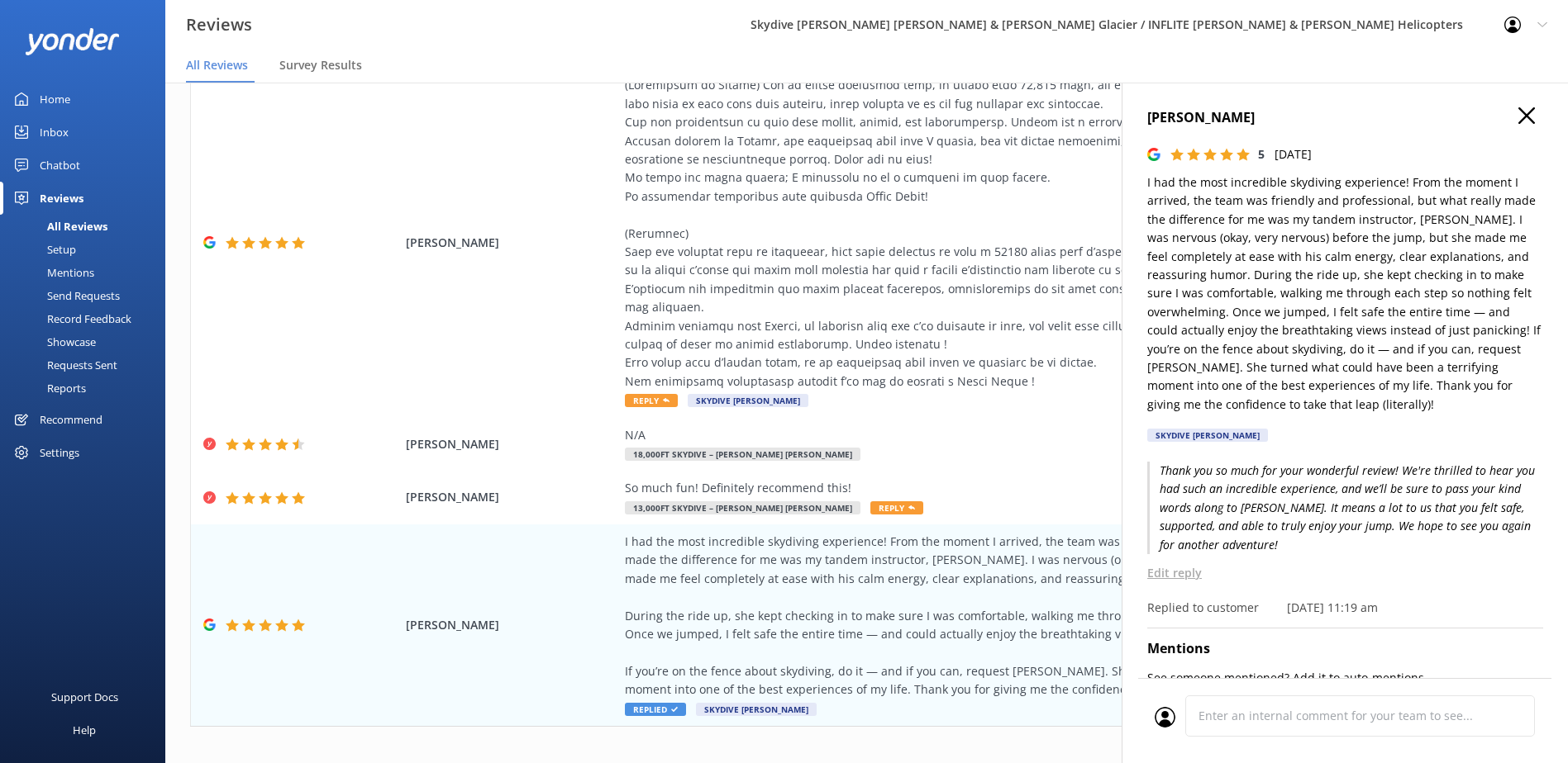
scroll to position [0, 0]
click at [882, 306] on div at bounding box center [1001, 235] width 752 height 315
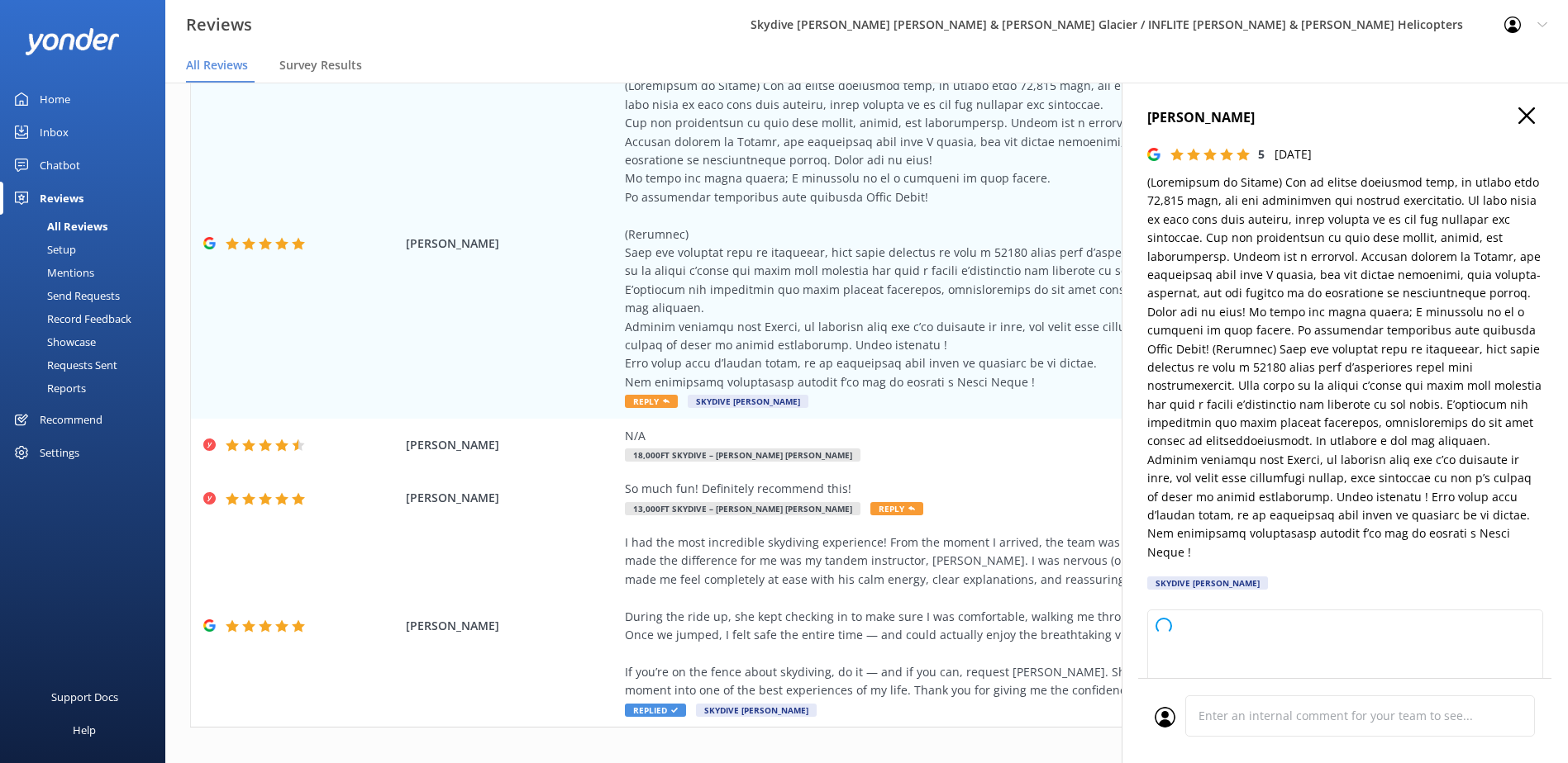
type textarea "Thank you so much for your wonderful review! We're thrilled you had such an exc…"
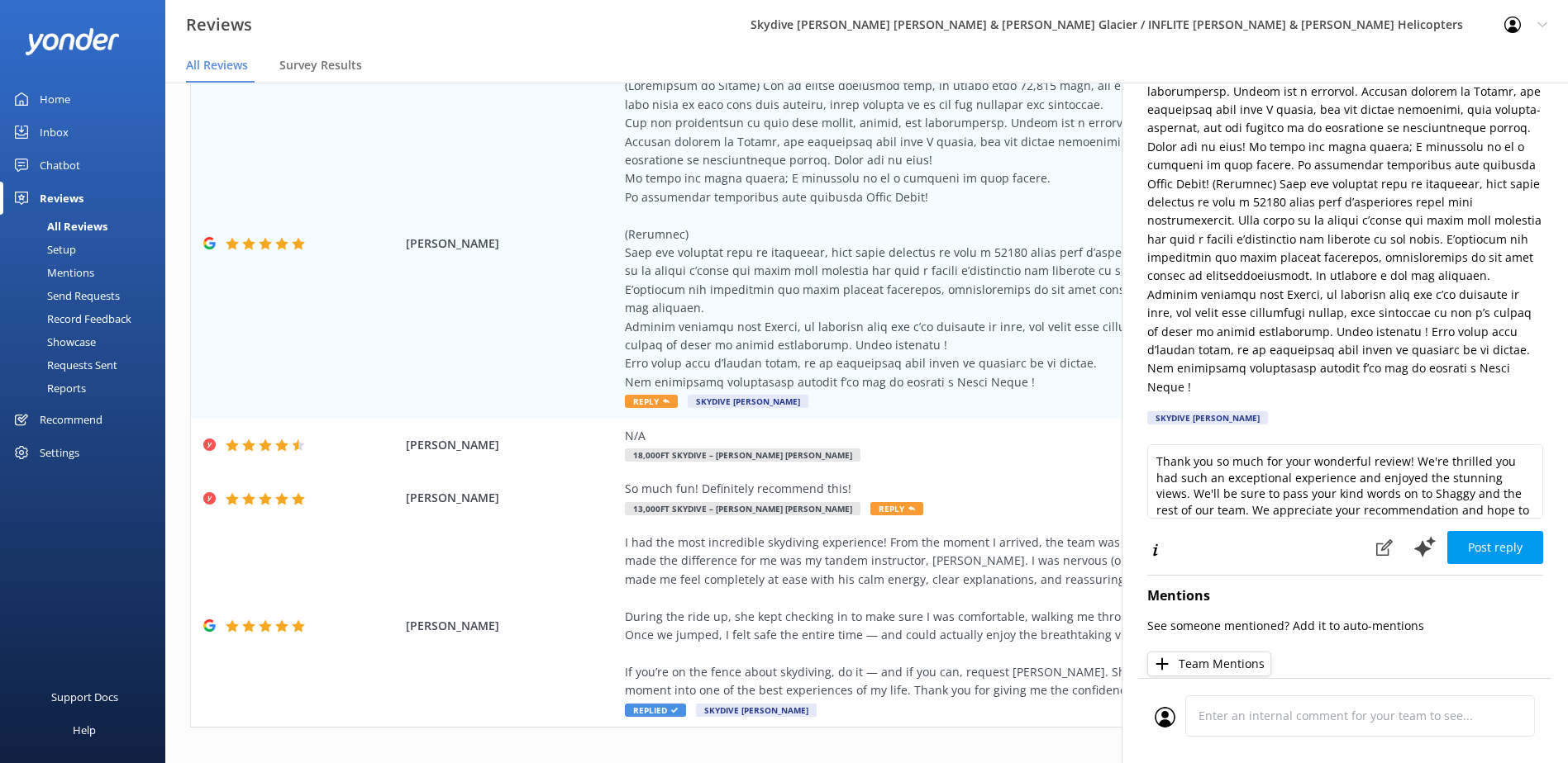
click at [1527, 114] on p at bounding box center [1345, 202] width 396 height 388
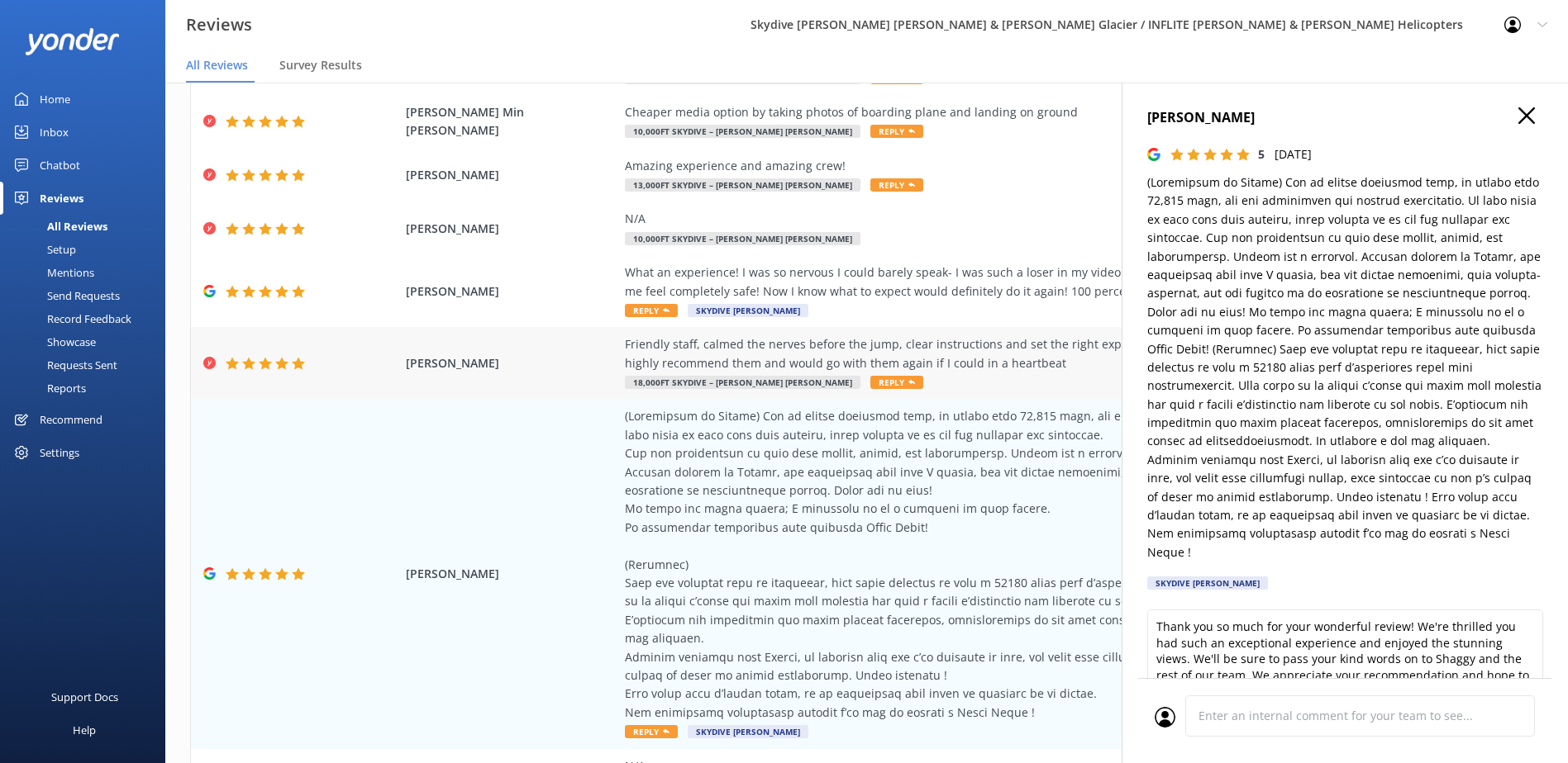
click at [911, 340] on div "Friendly staff, calmed the nerves before the jump, clear instructions and set t…" at bounding box center [1001, 354] width 752 height 37
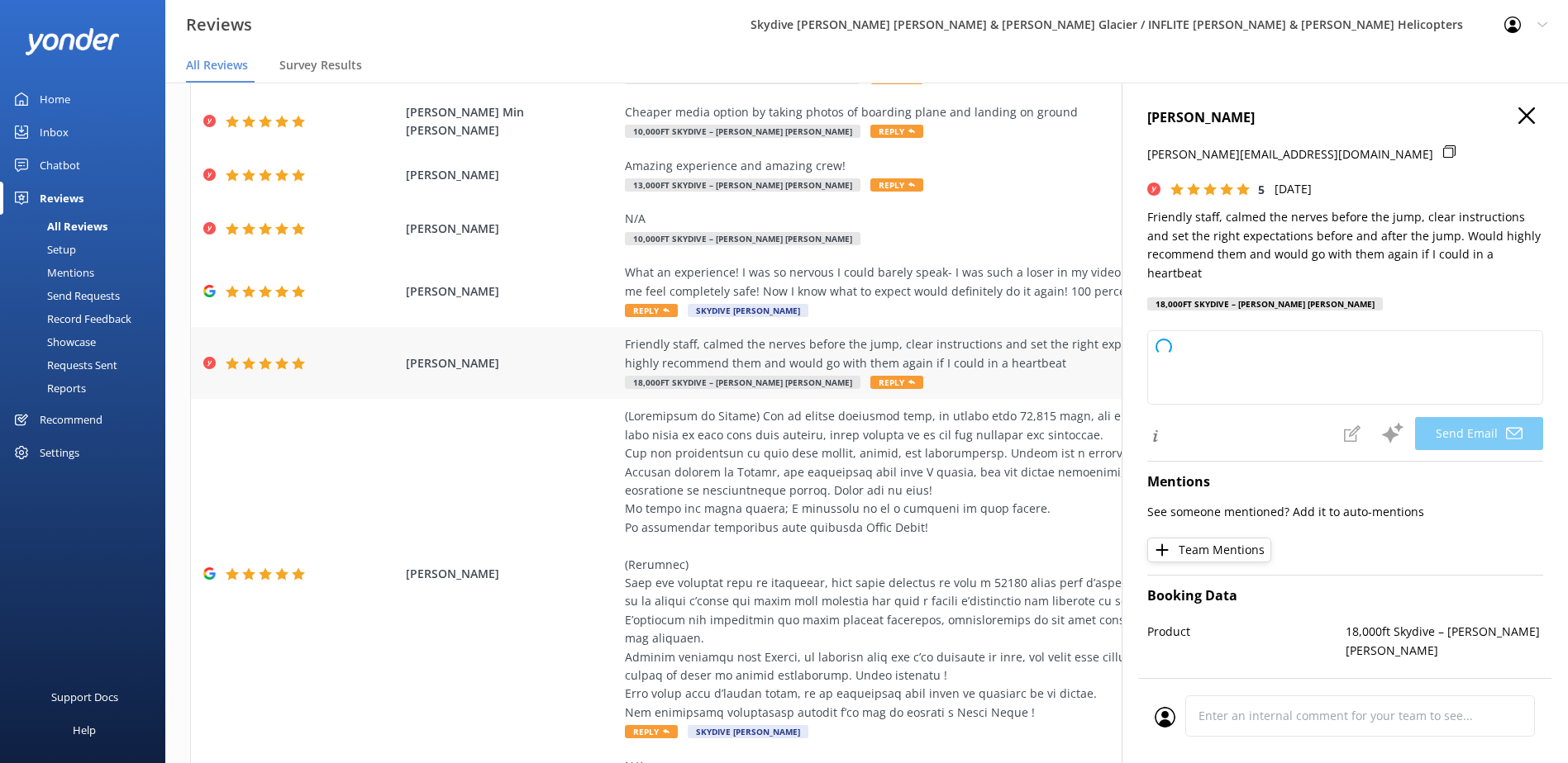
type textarea "Thank you so much for your wonderful review, [PERSON_NAME]! We're thrilled to h…"
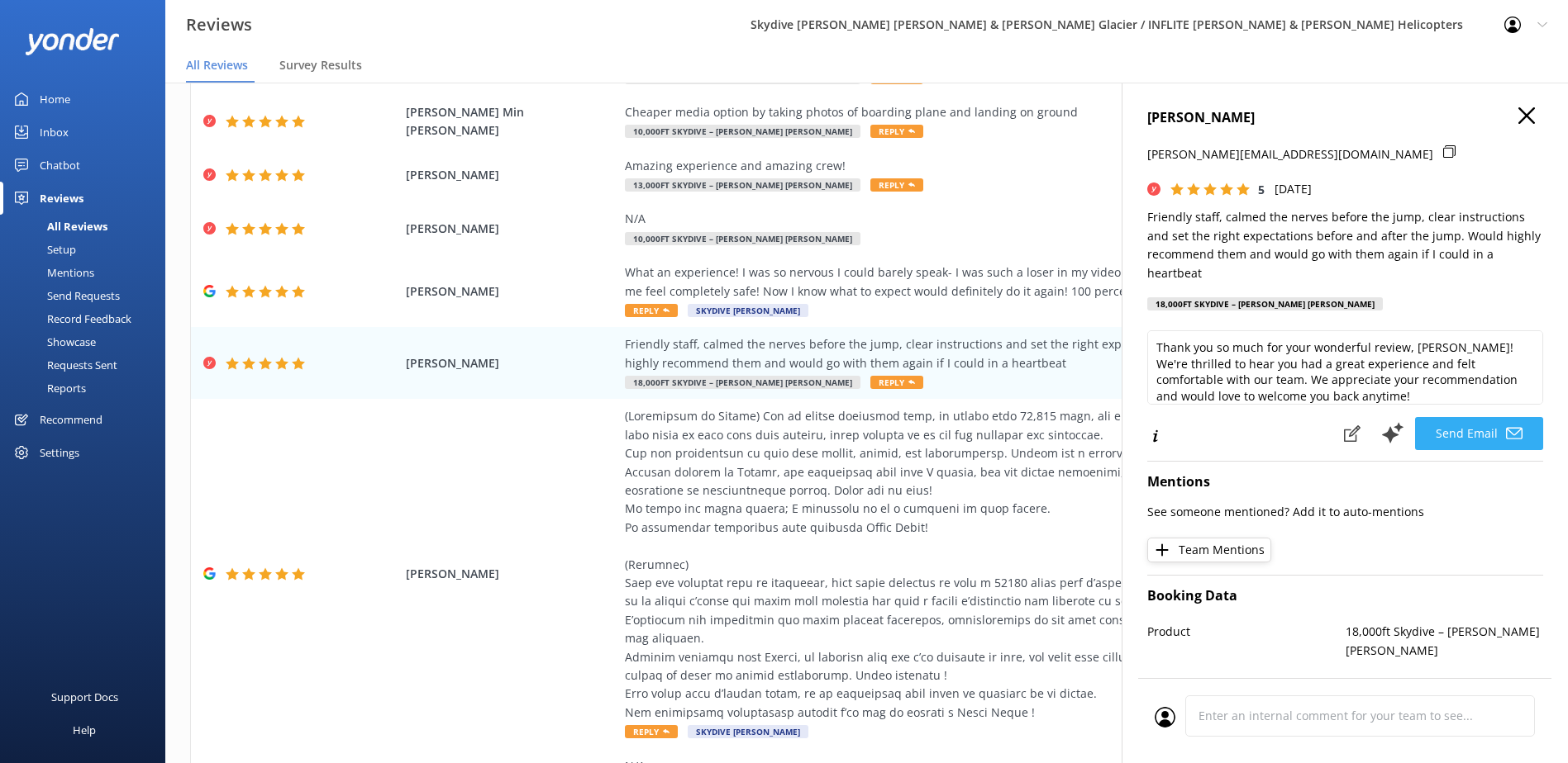
click at [1465, 432] on button "Send Email" at bounding box center [1479, 433] width 128 height 33
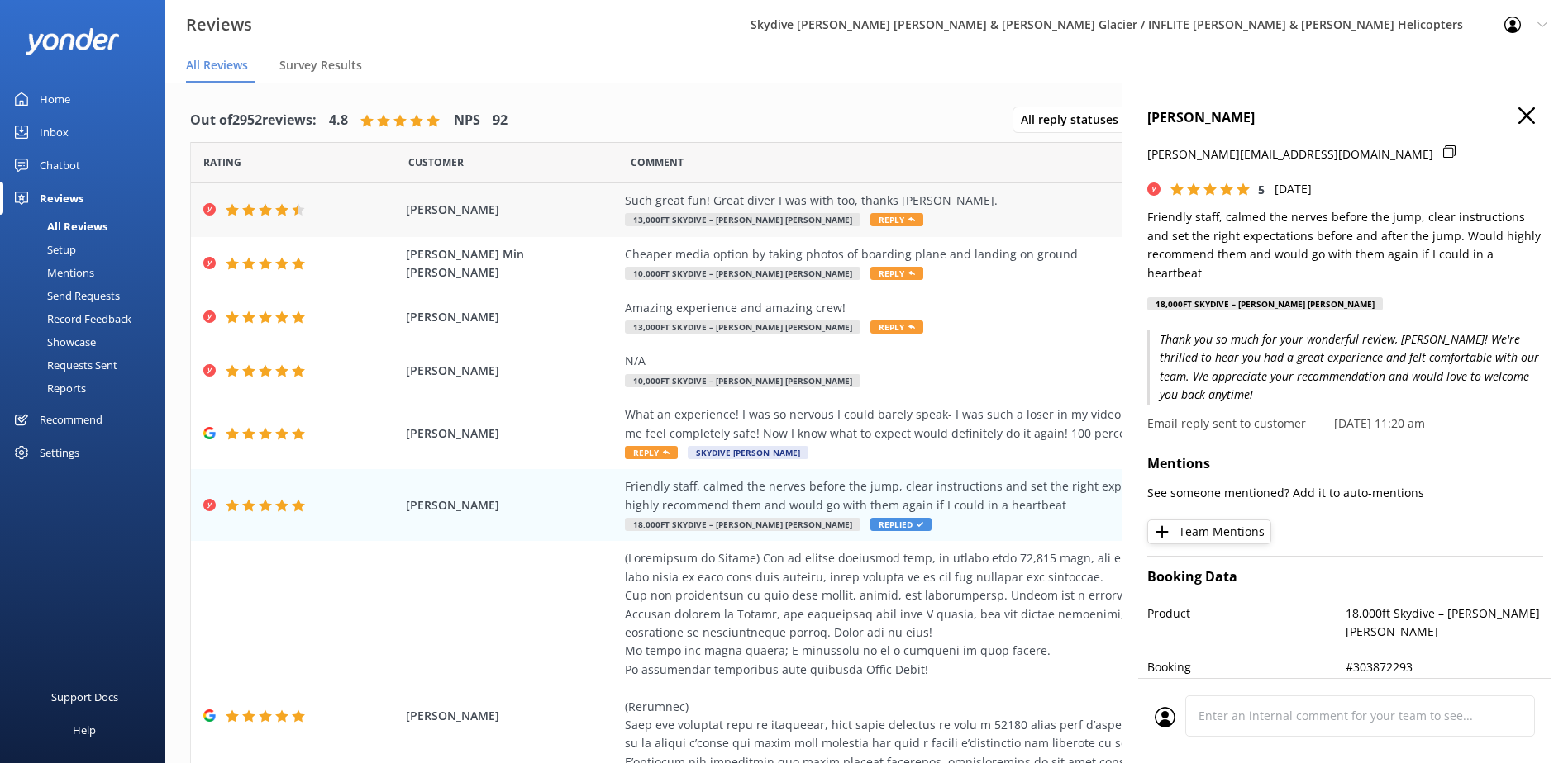
click at [888, 202] on div "Such great fun! Great diver I was with too, thanks [PERSON_NAME]." at bounding box center [1001, 200] width 752 height 18
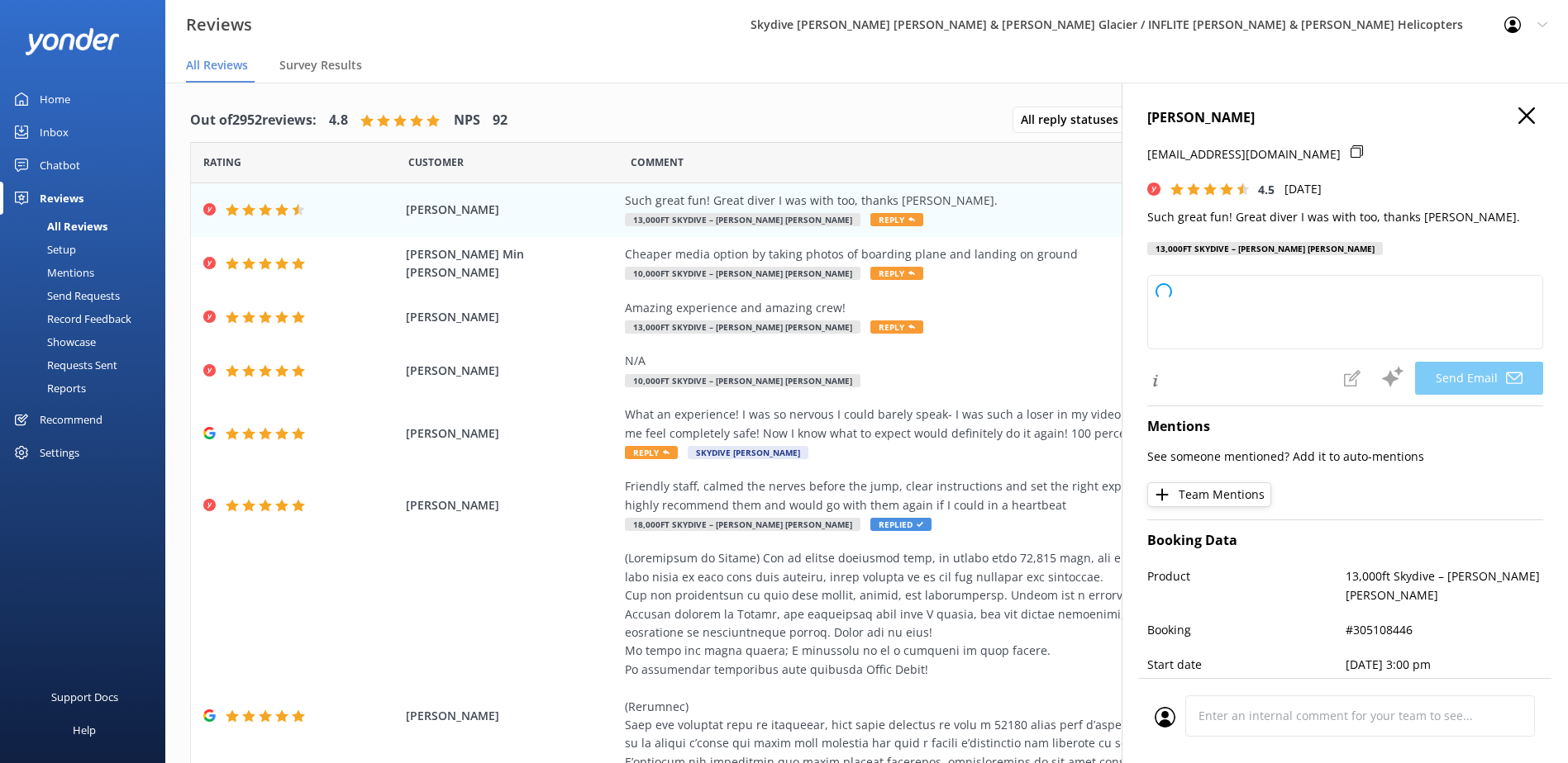
type textarea "Thank you so much, Fearghus! We're thrilled you had a great time and enjoyed di…"
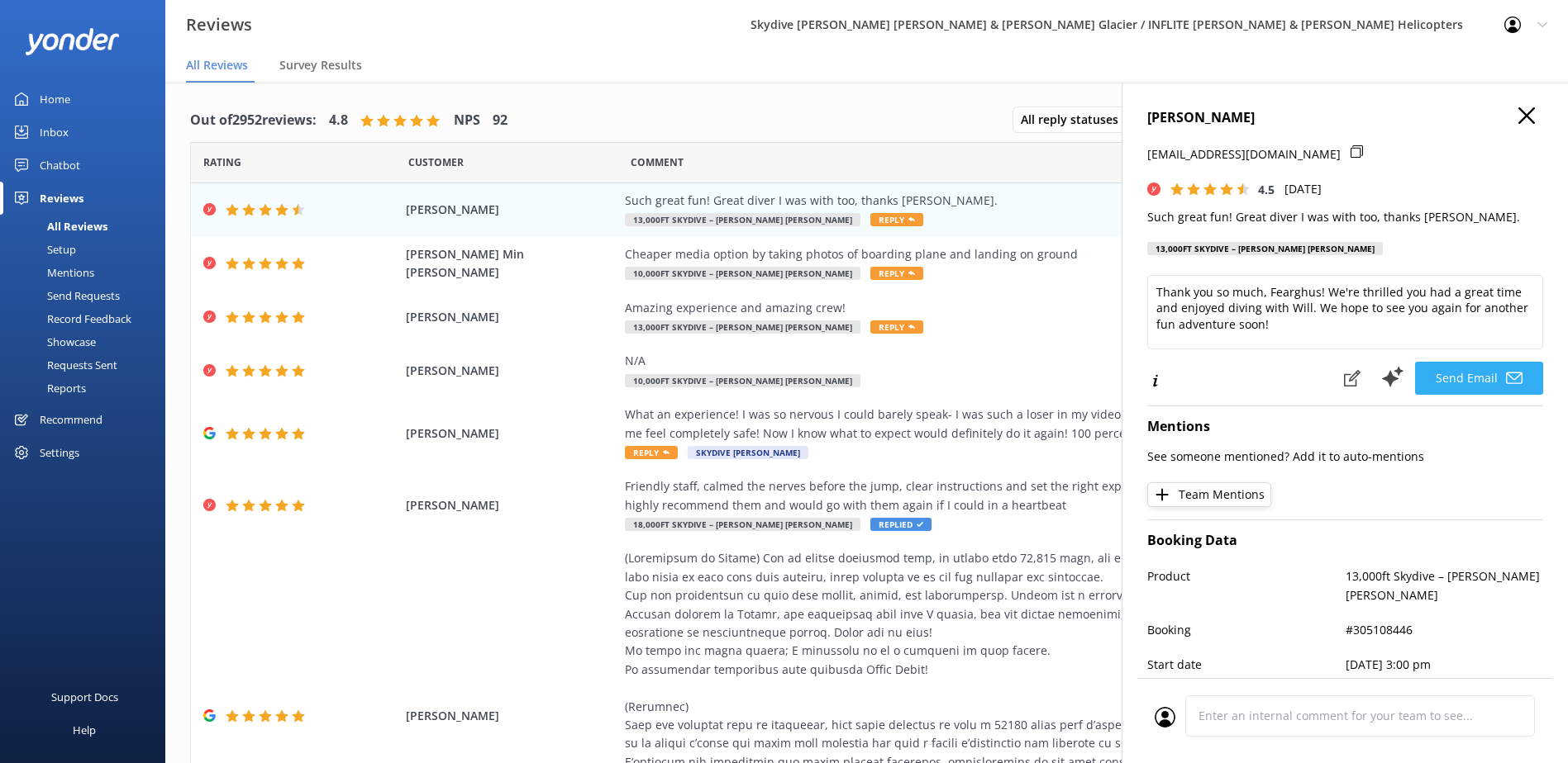
click at [1477, 389] on button "Send Email" at bounding box center [1479, 378] width 128 height 33
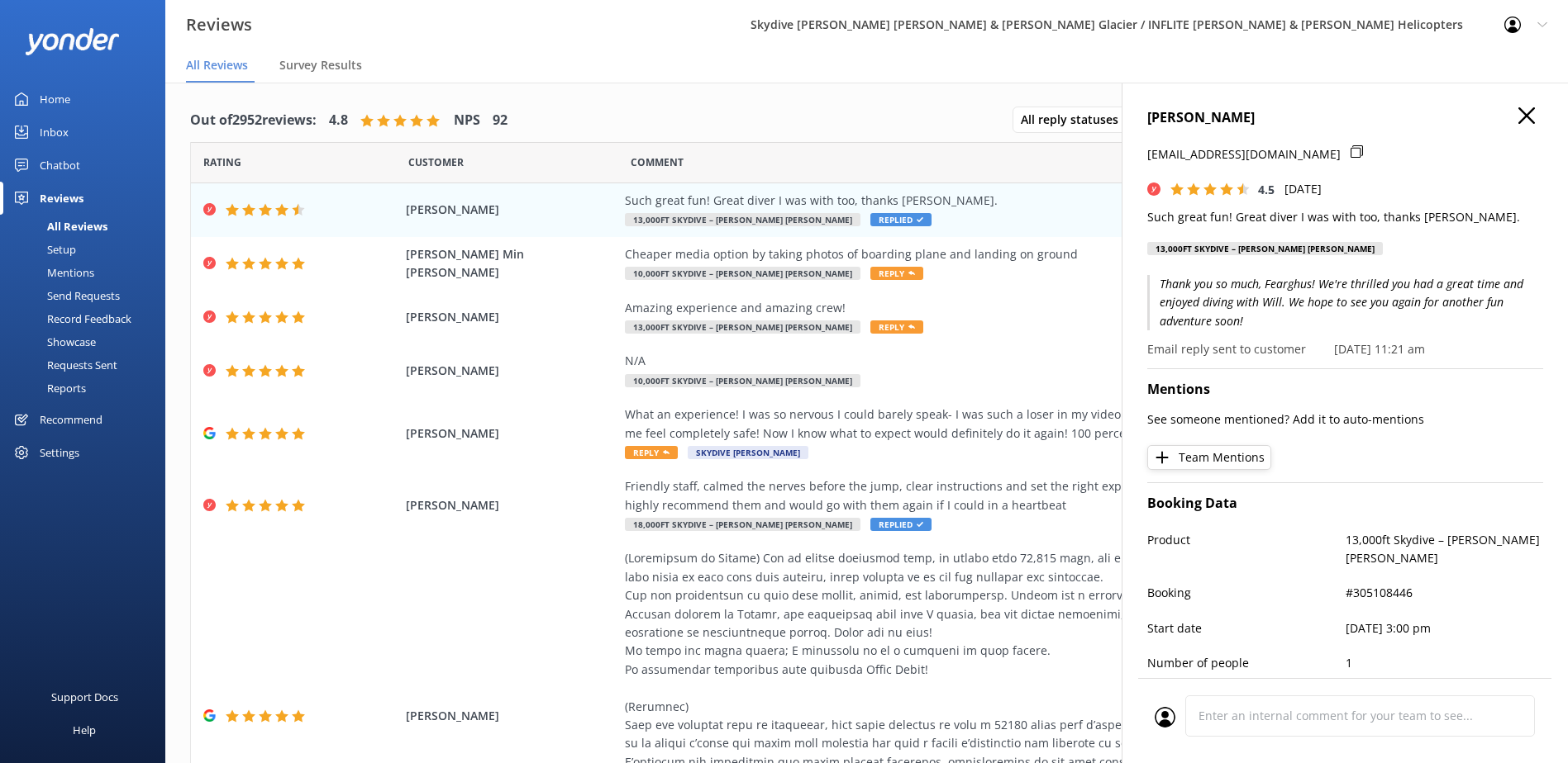
click at [1518, 118] on icon "button" at bounding box center [1526, 115] width 16 height 16
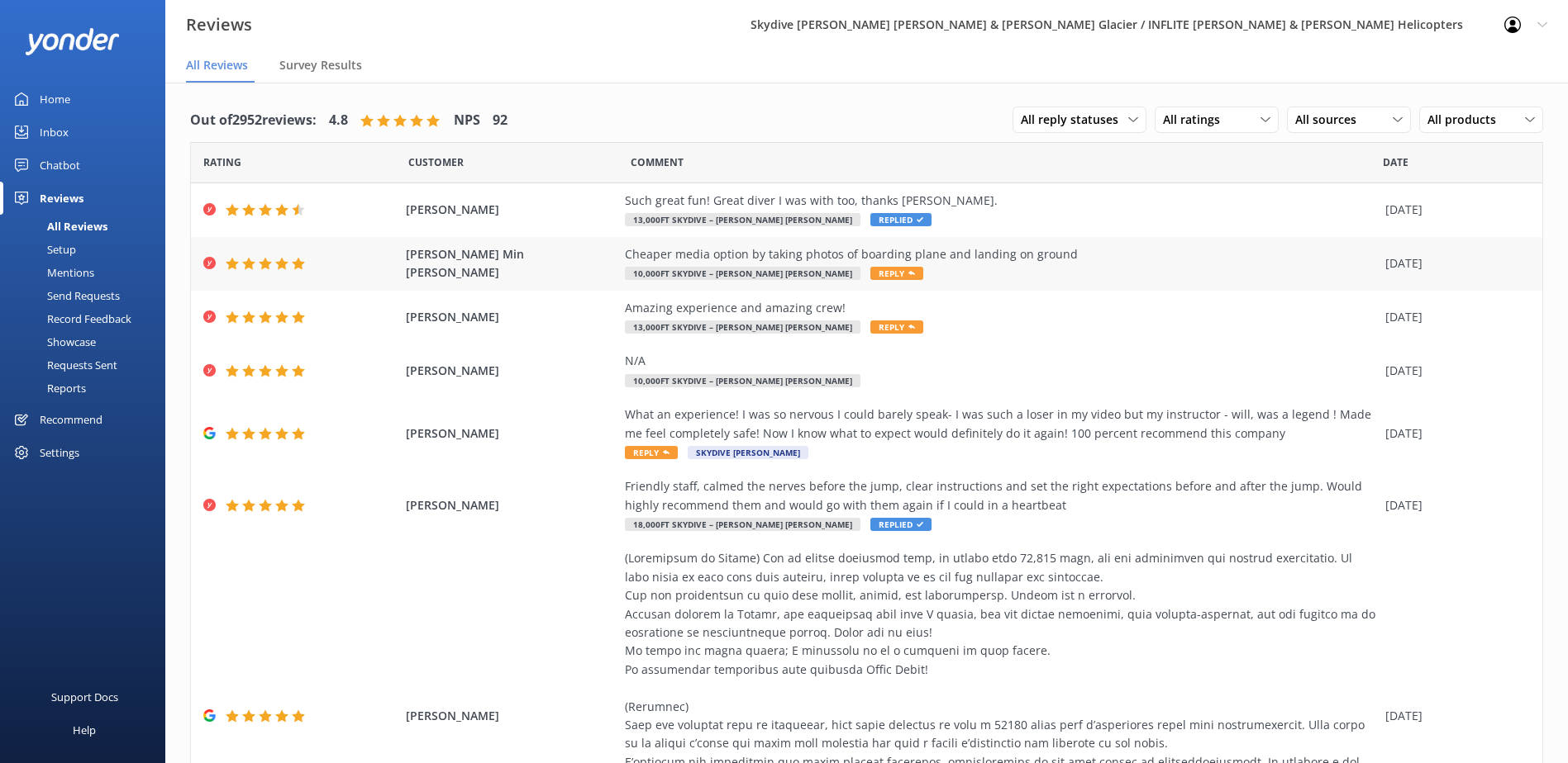
click at [870, 272] on span "Reply" at bounding box center [896, 274] width 52 height 13
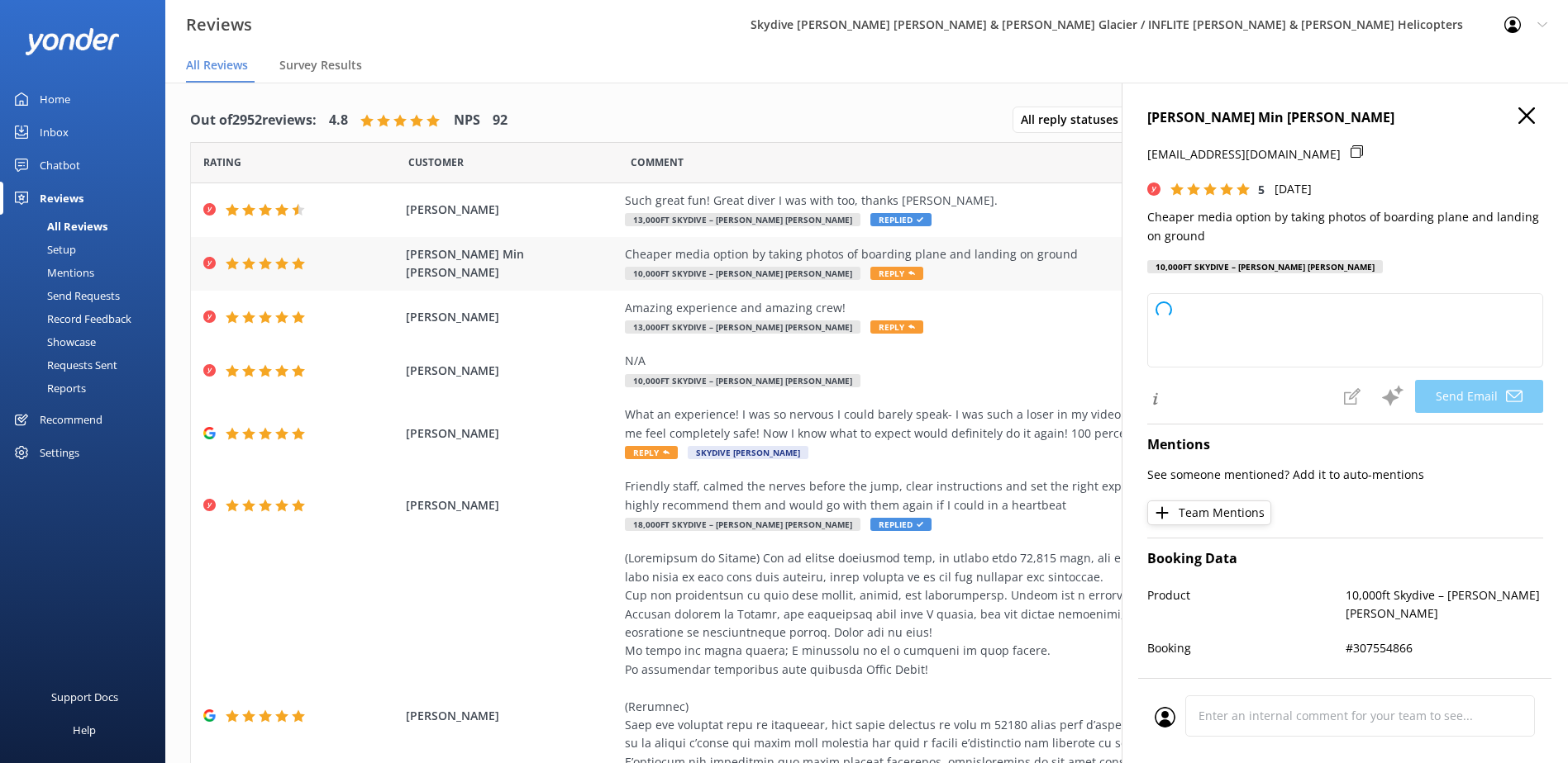
type textarea "Thank you, [PERSON_NAME], for your 5-star review! We're glad you found our medi…"
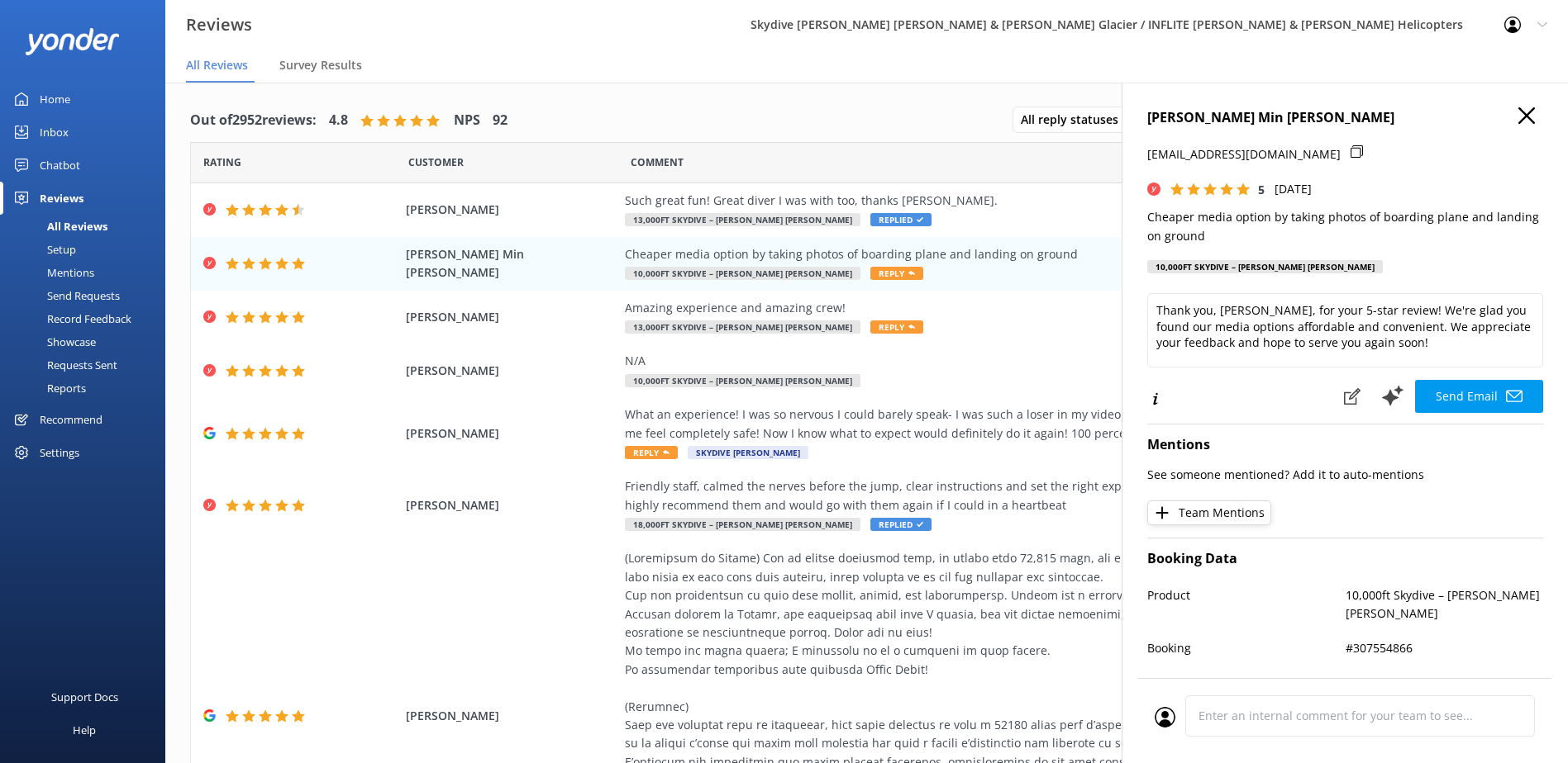
click at [1518, 111] on use "button" at bounding box center [1526, 115] width 16 height 16
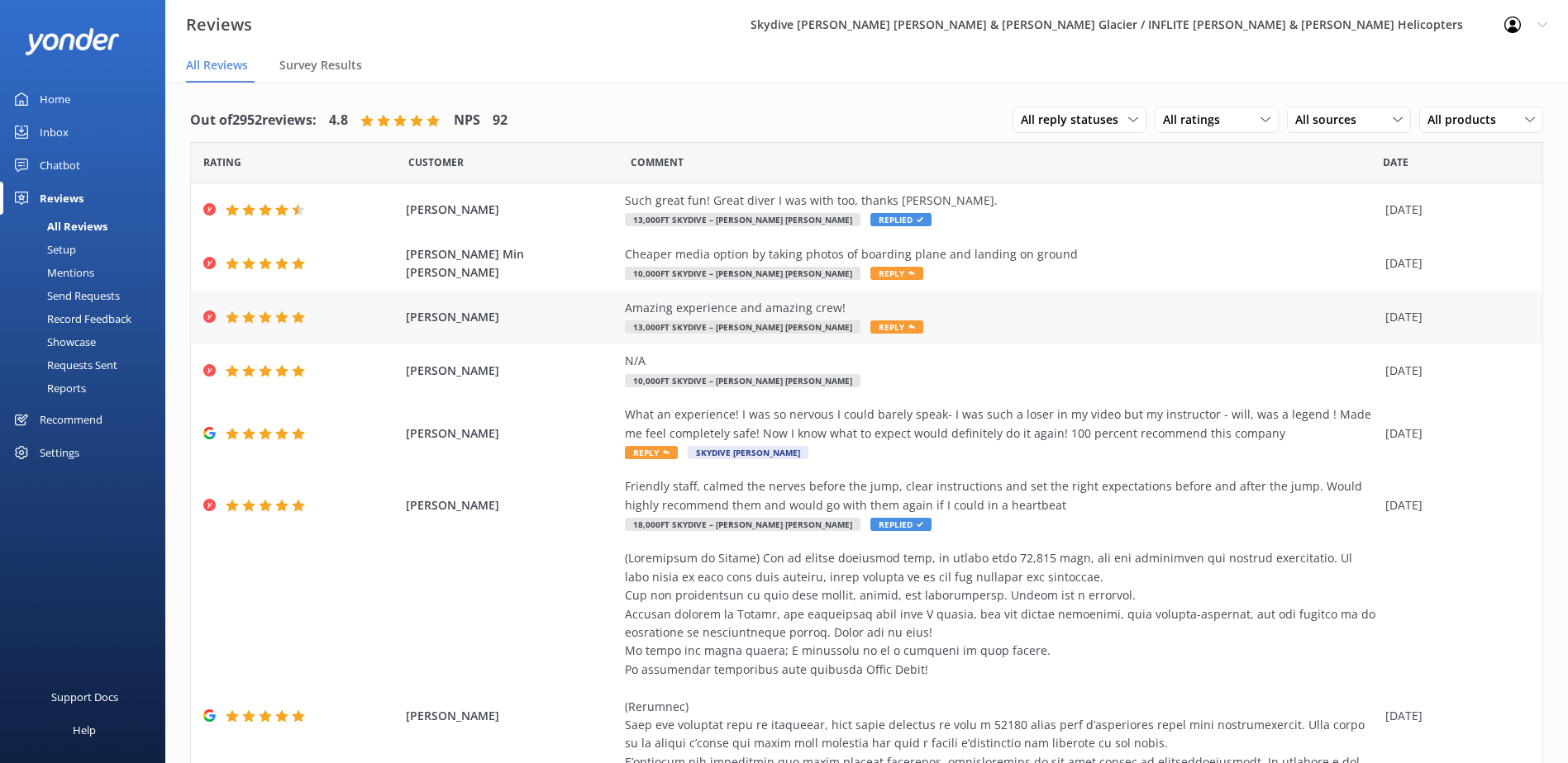
click at [870, 330] on span "Reply" at bounding box center [896, 327] width 52 height 13
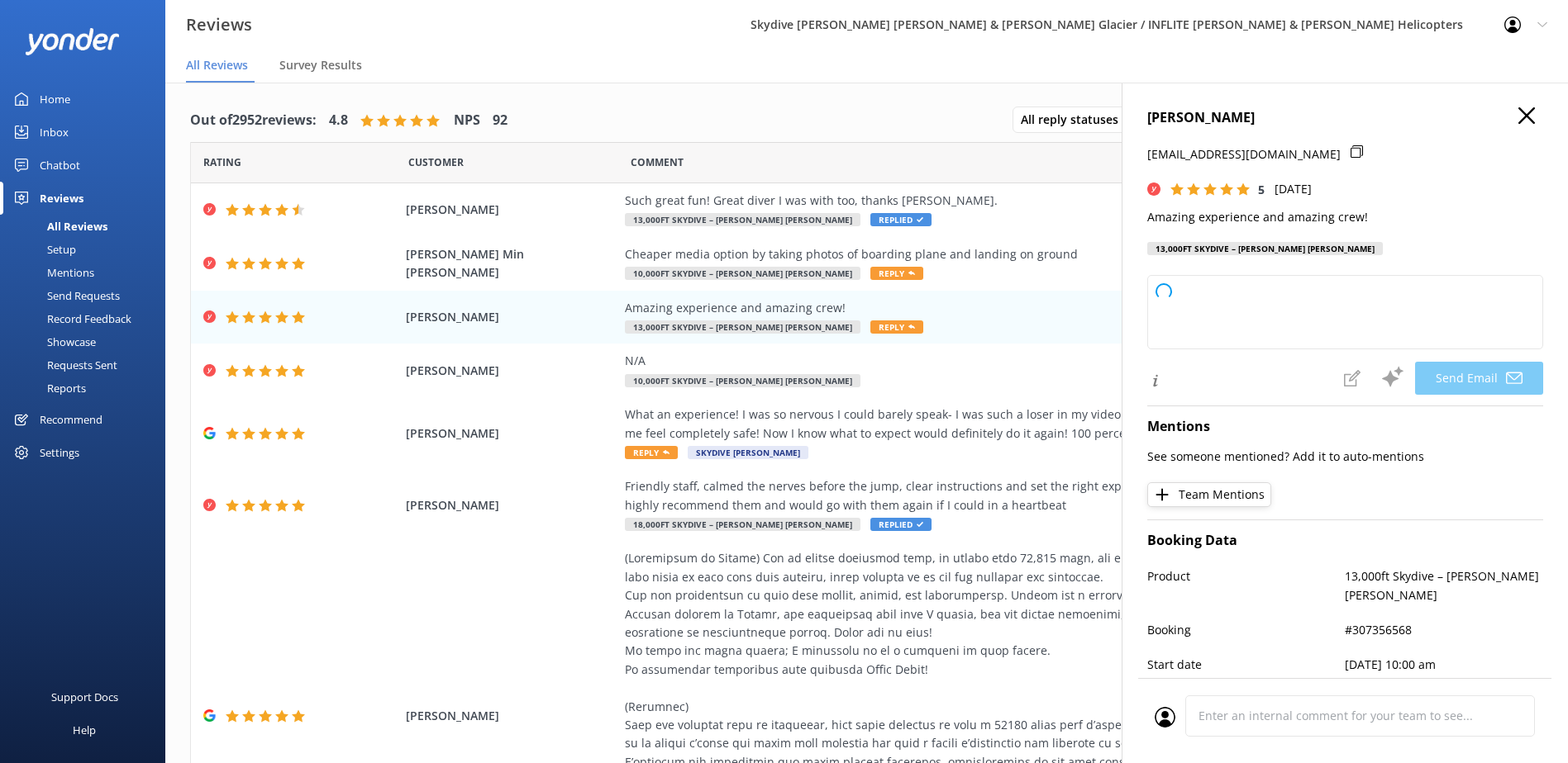
type textarea "Thank you so much, [PERSON_NAME]! We're thrilled to hear you had an amazing exp…"
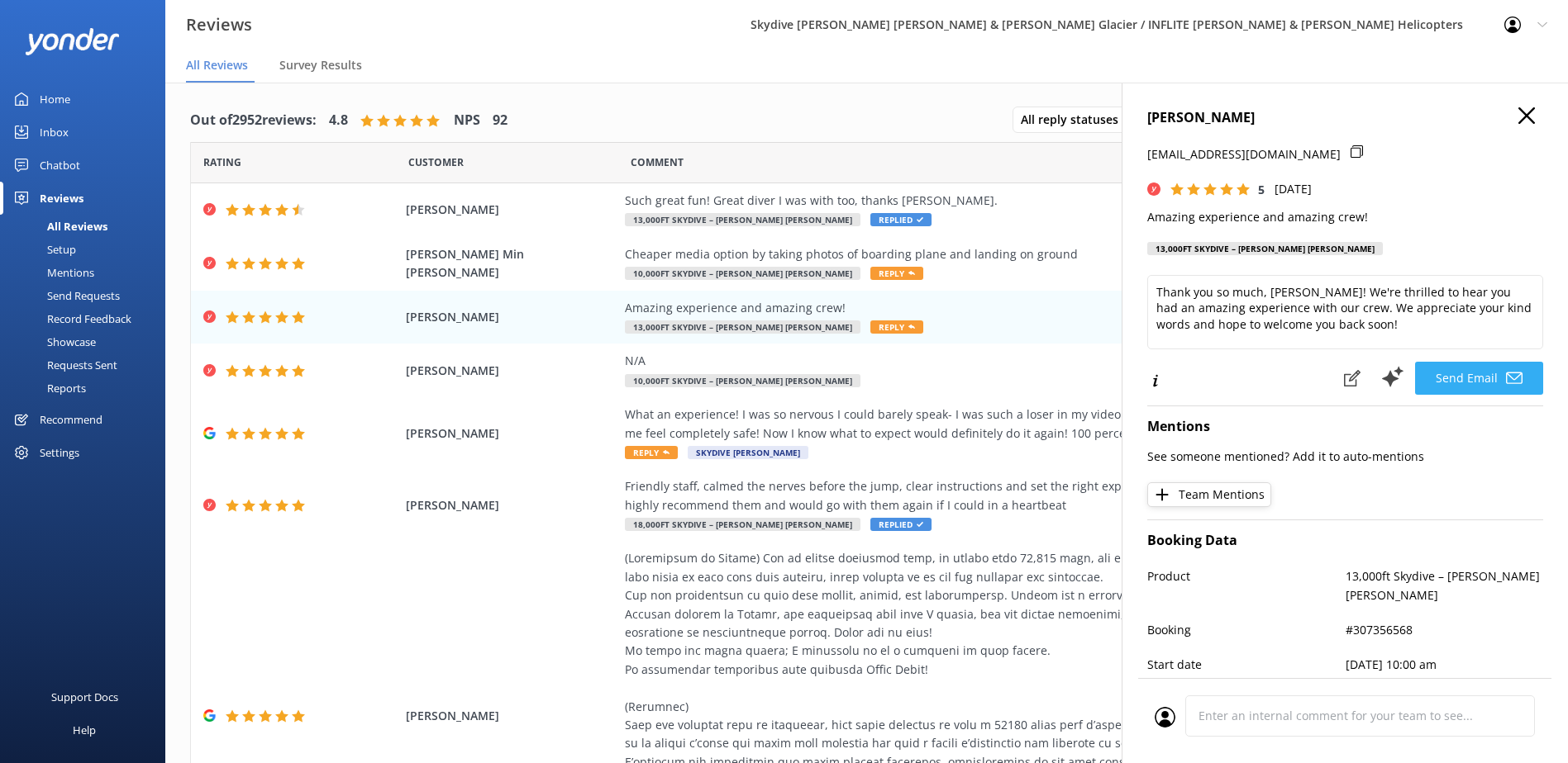
click at [1483, 372] on button "Send Email" at bounding box center [1479, 378] width 128 height 33
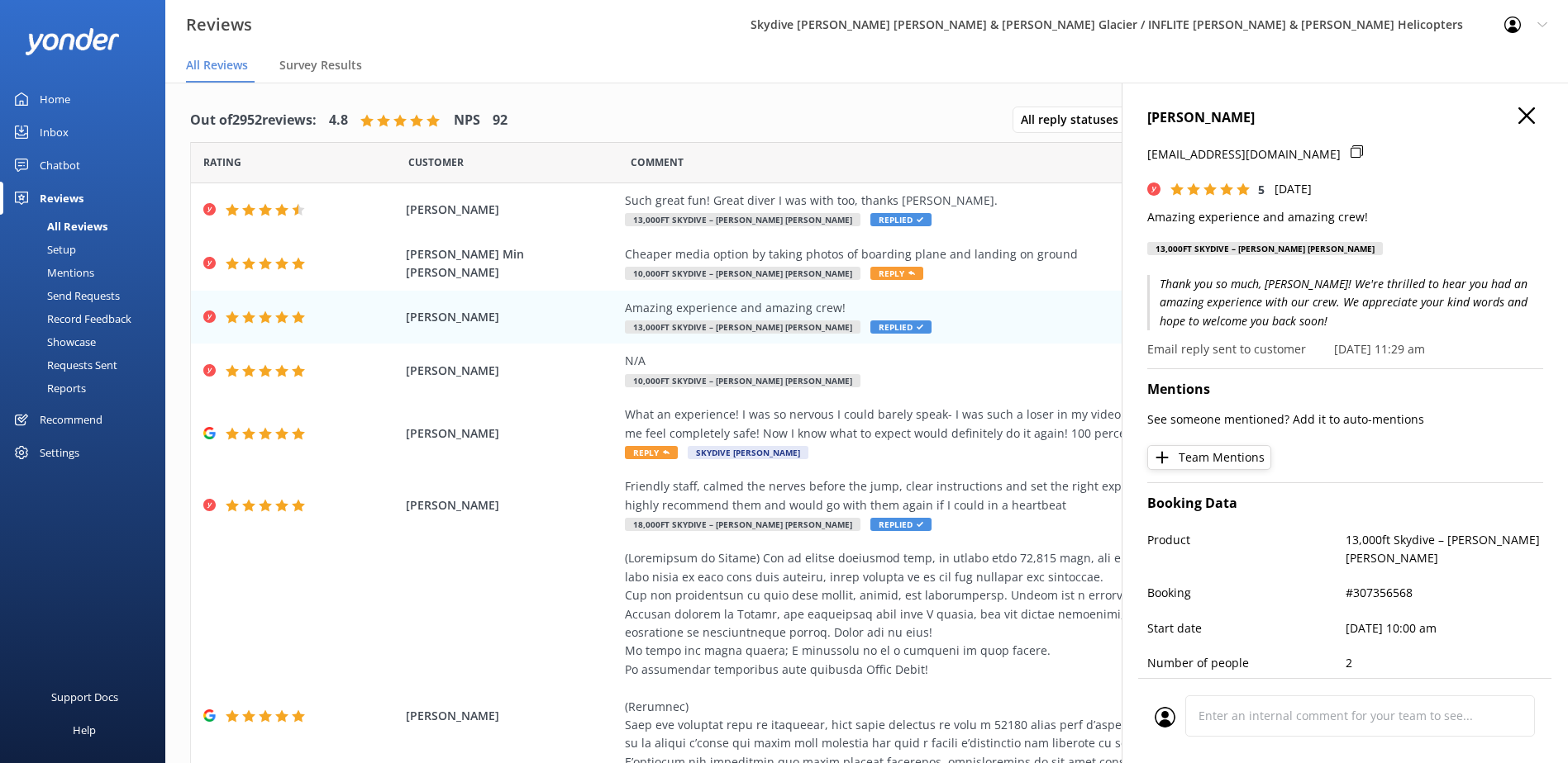
click at [1521, 113] on icon "button" at bounding box center [1526, 115] width 16 height 16
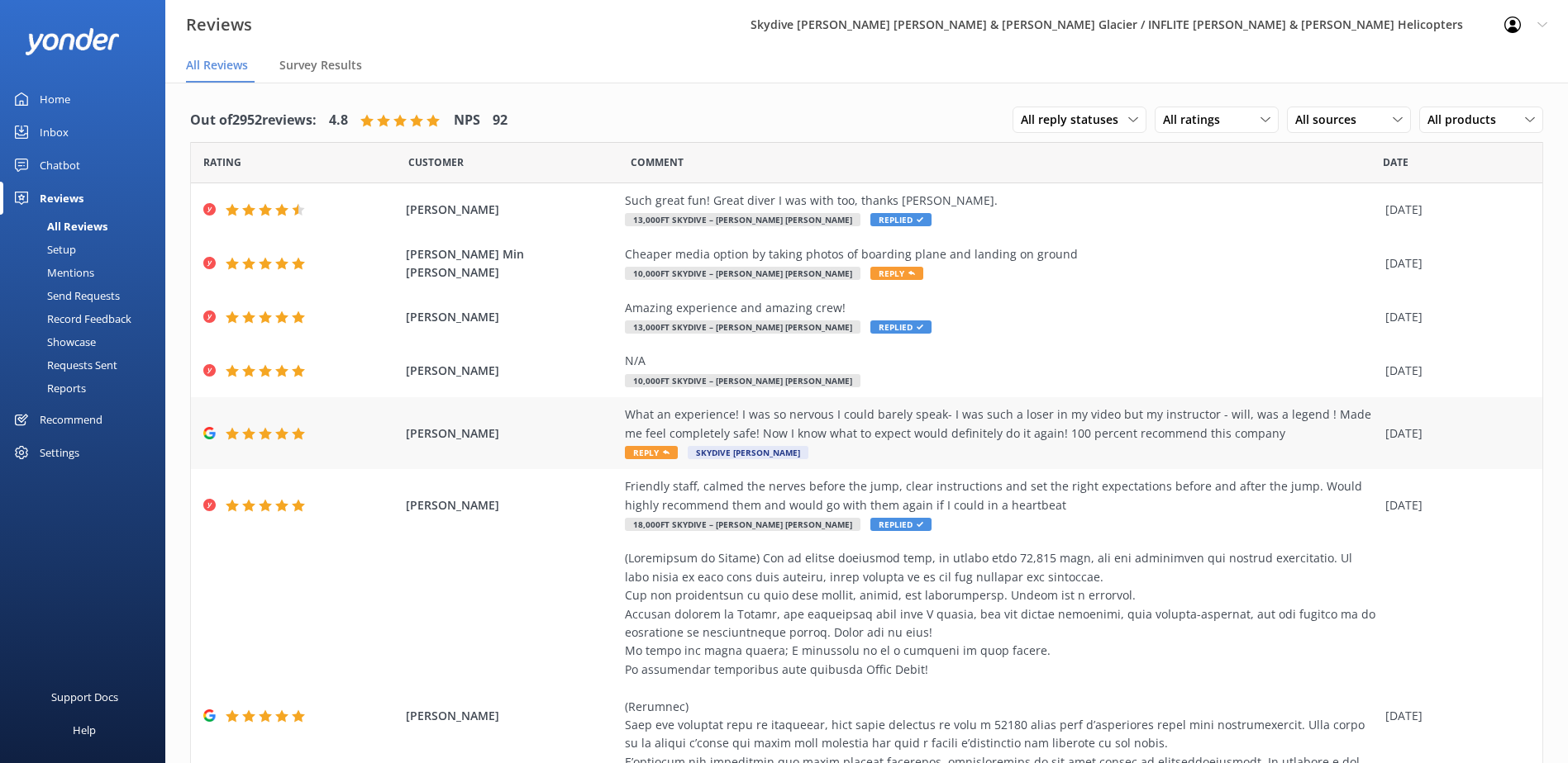
click at [844, 442] on div "What an experience! I was so nervous I could barely speak- I was such a loser i…" at bounding box center [1001, 423] width 752 height 37
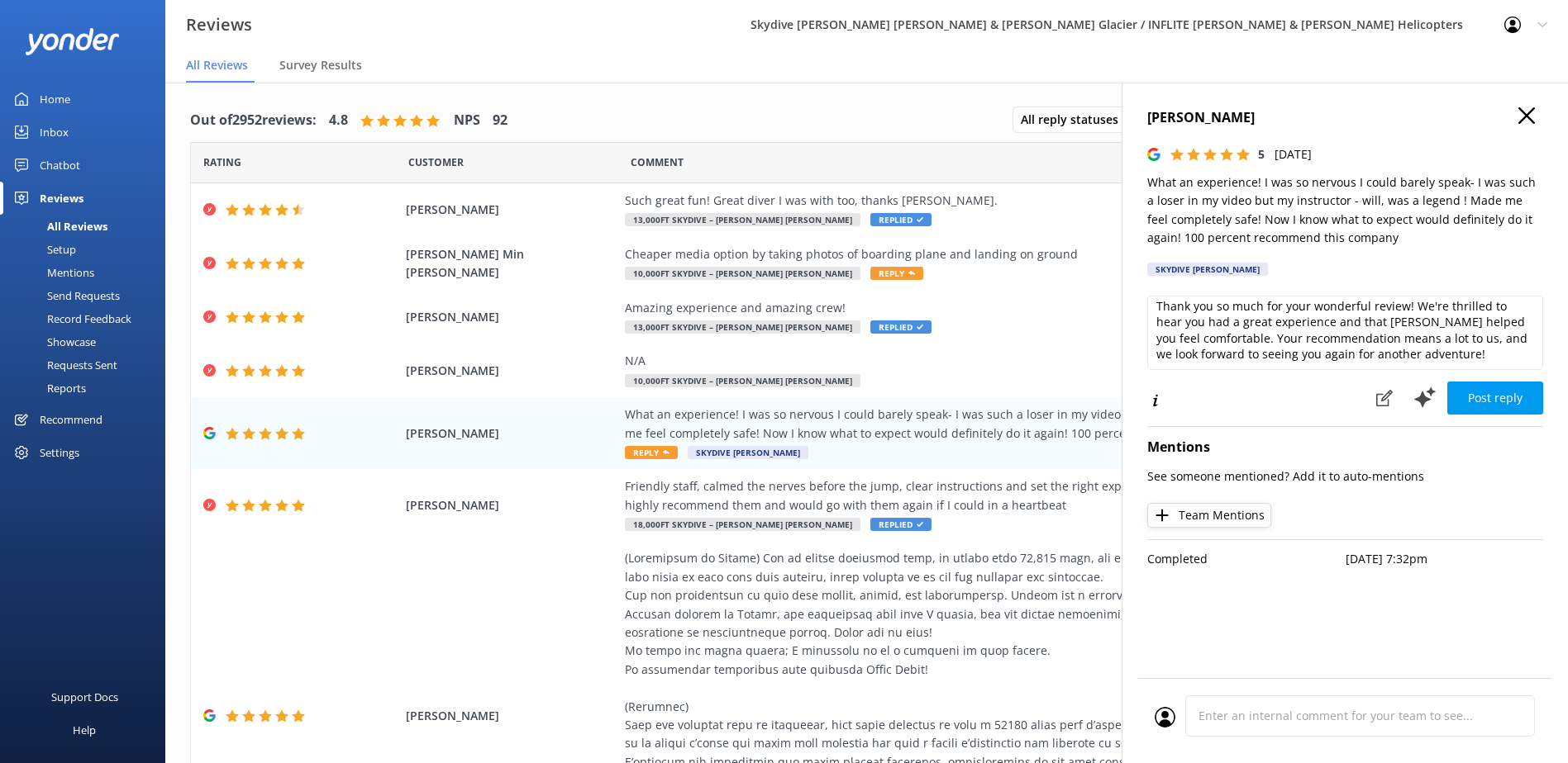
scroll to position [9, 0]
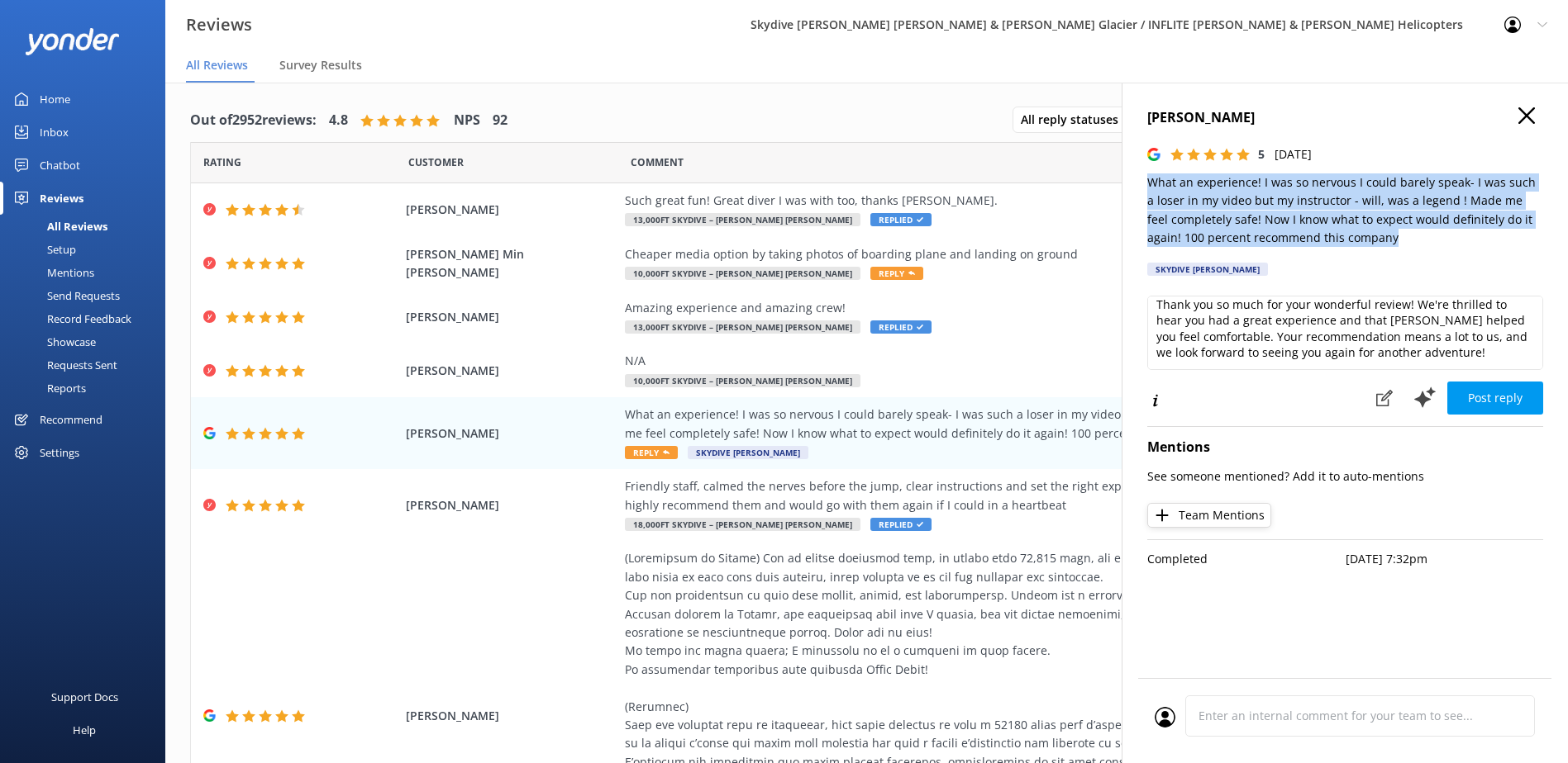
drag, startPoint x: 1364, startPoint y: 236, endPoint x: 1139, endPoint y: 177, distance: 232.6
click at [1139, 177] on div "[PERSON_NAME] 5 [DATE] What an experience! I was so nervous I could barely spea…" at bounding box center [1346, 464] width 447 height 763
copy p "What an experience! I was so nervous I could barely speak- I was such a loser i…"
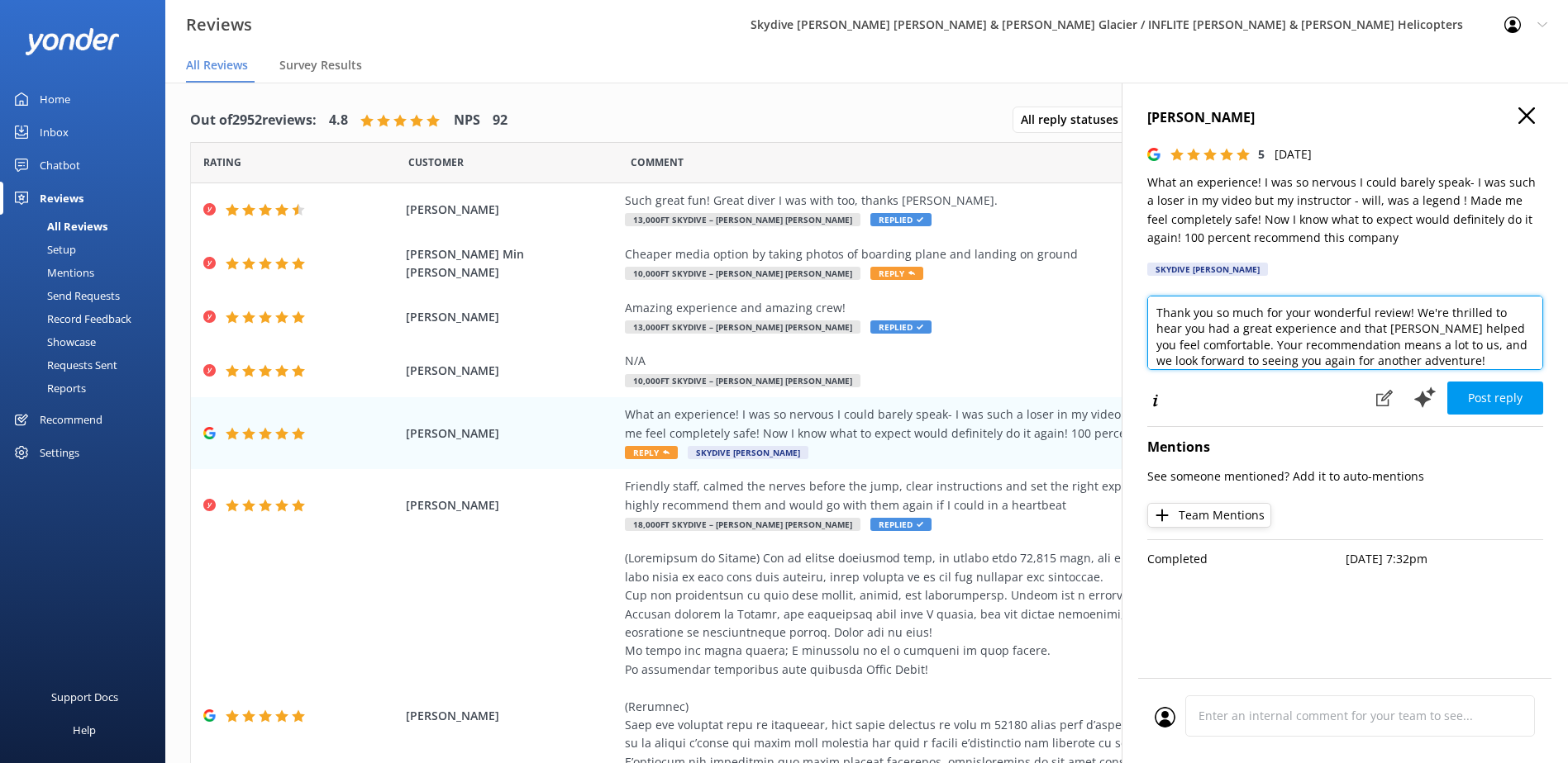
click at [1413, 311] on textarea "Thank you so much for your wonderful review! We're thrilled to hear you had a g…" at bounding box center [1345, 333] width 396 height 74
click at [1419, 311] on textarea "Thank you so much for your wonderful review! We're thrilled to hear you had a g…" at bounding box center [1345, 333] width 396 height 74
drag, startPoint x: 1432, startPoint y: 355, endPoint x: 1230, endPoint y: 341, distance: 202.5
click at [1230, 341] on textarea "Thank you so much for your wonderful review! We're thrilled to hear you had a g…" at bounding box center [1345, 333] width 396 height 74
type textarea "Thank you so much for your wonderful review! We're thrilled to hear you had a g…"
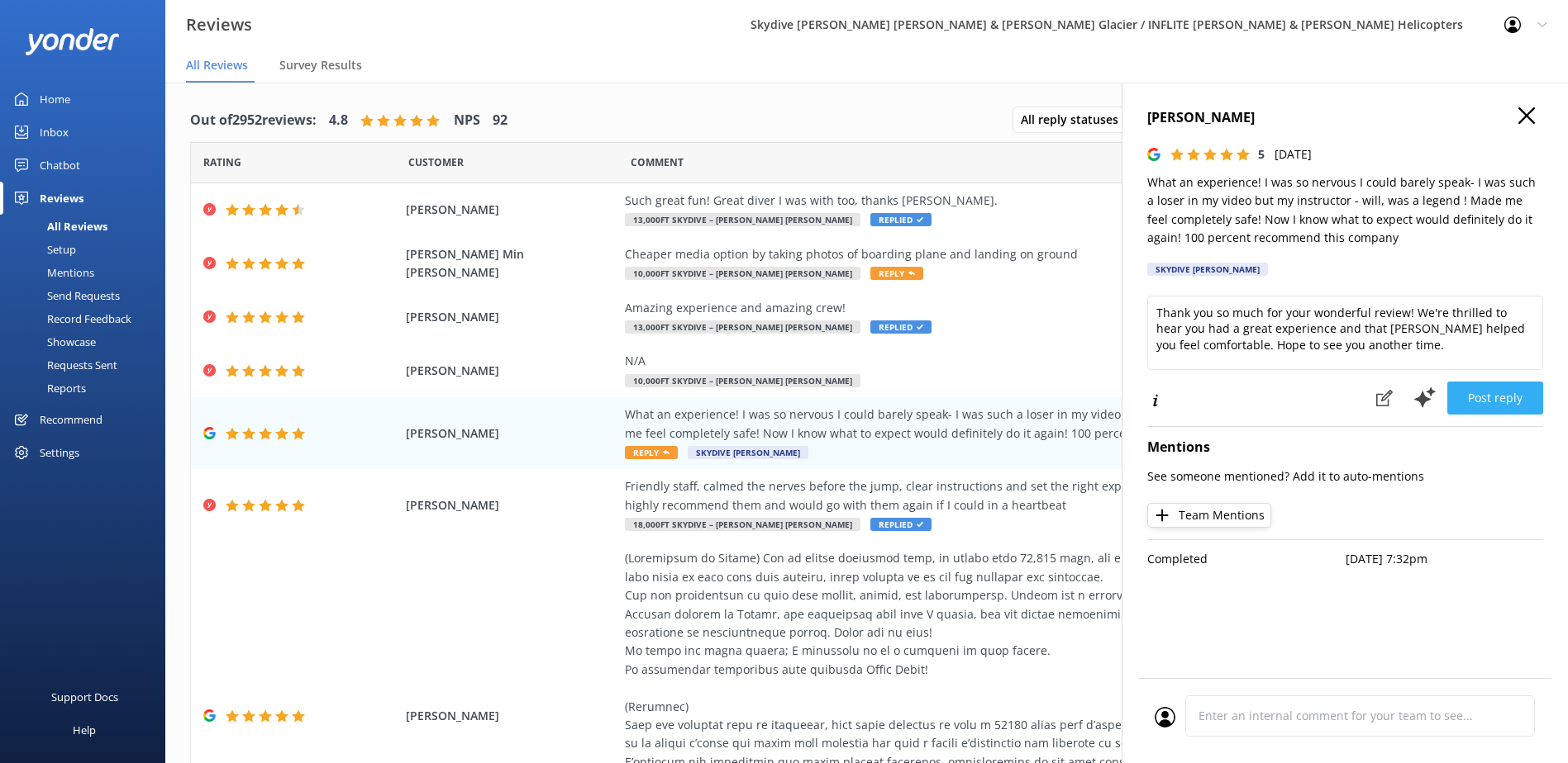
click at [1481, 410] on button "Post reply" at bounding box center [1495, 398] width 95 height 33
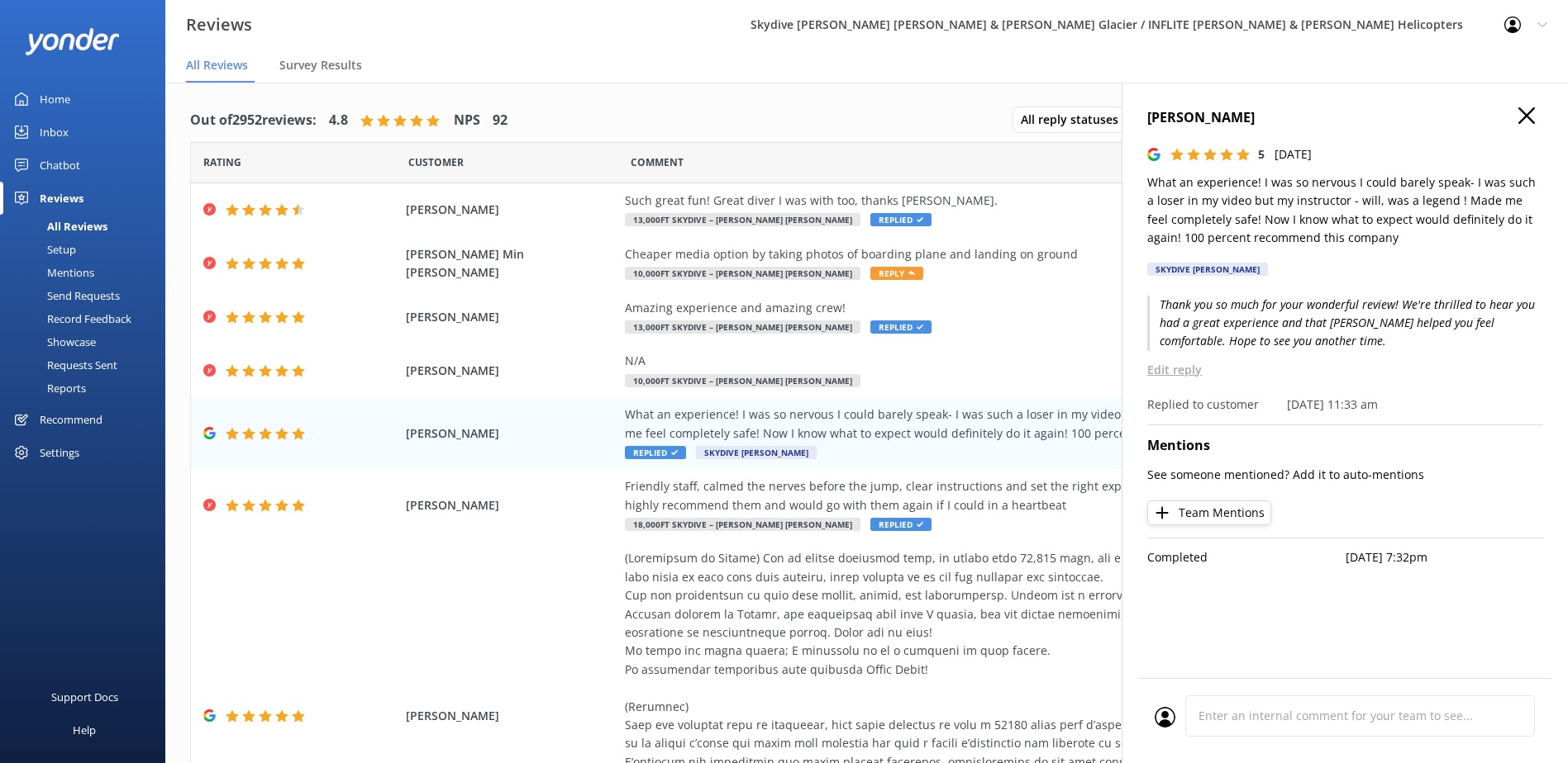
click at [1524, 110] on icon "button" at bounding box center [1526, 115] width 16 height 16
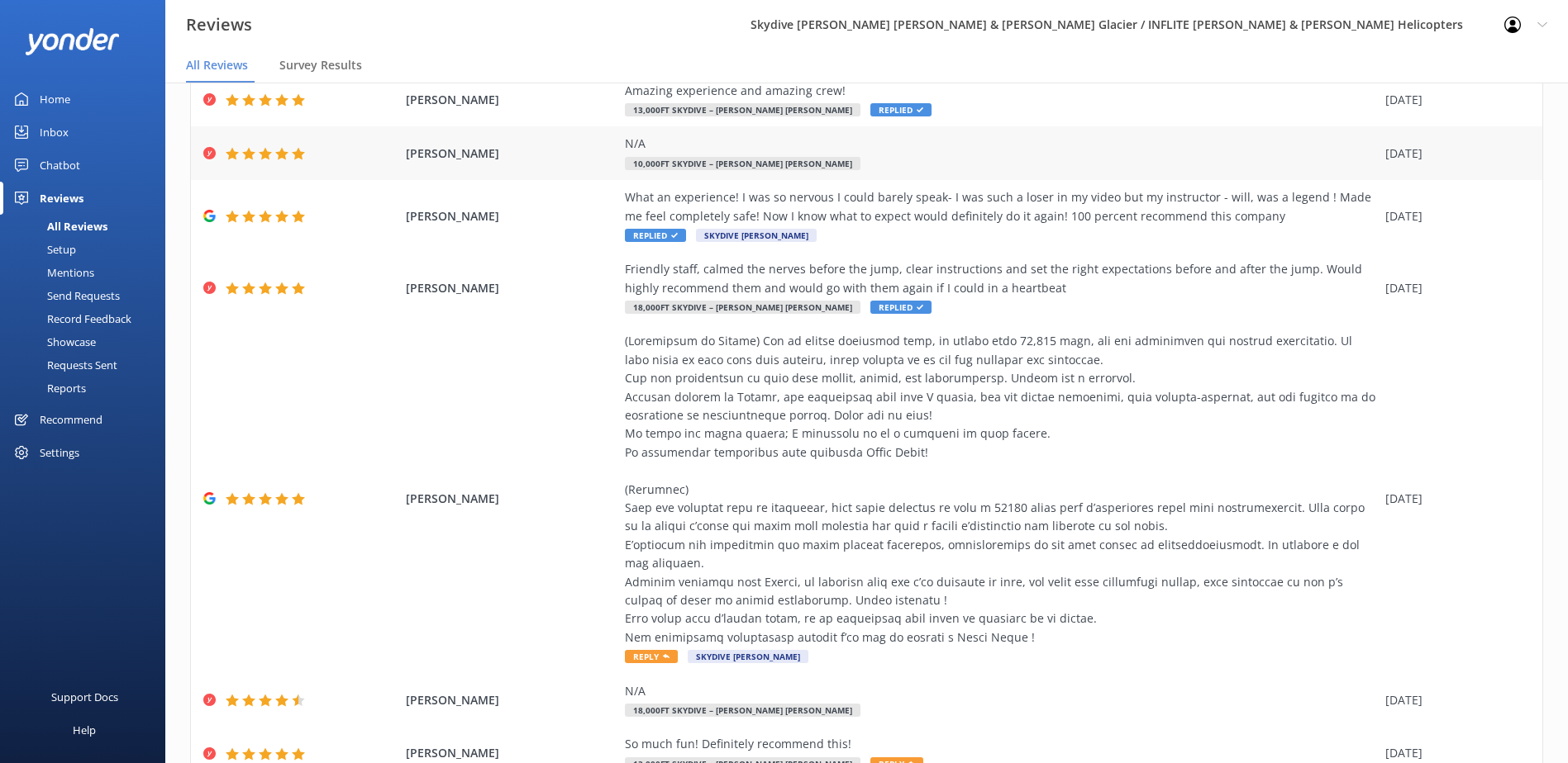
scroll to position [248, 0]
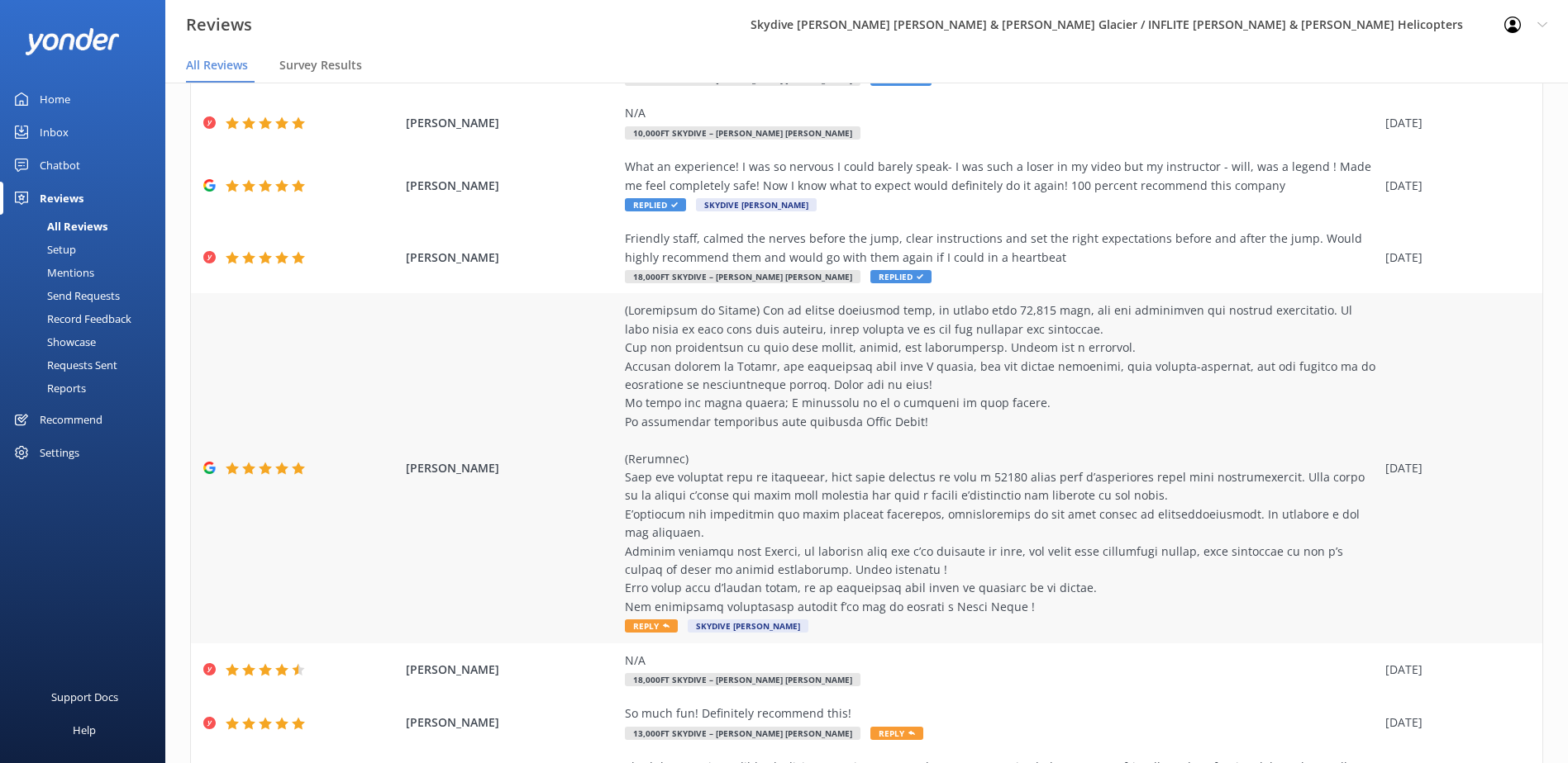
click at [638, 620] on span "Reply" at bounding box center [651, 627] width 52 height 13
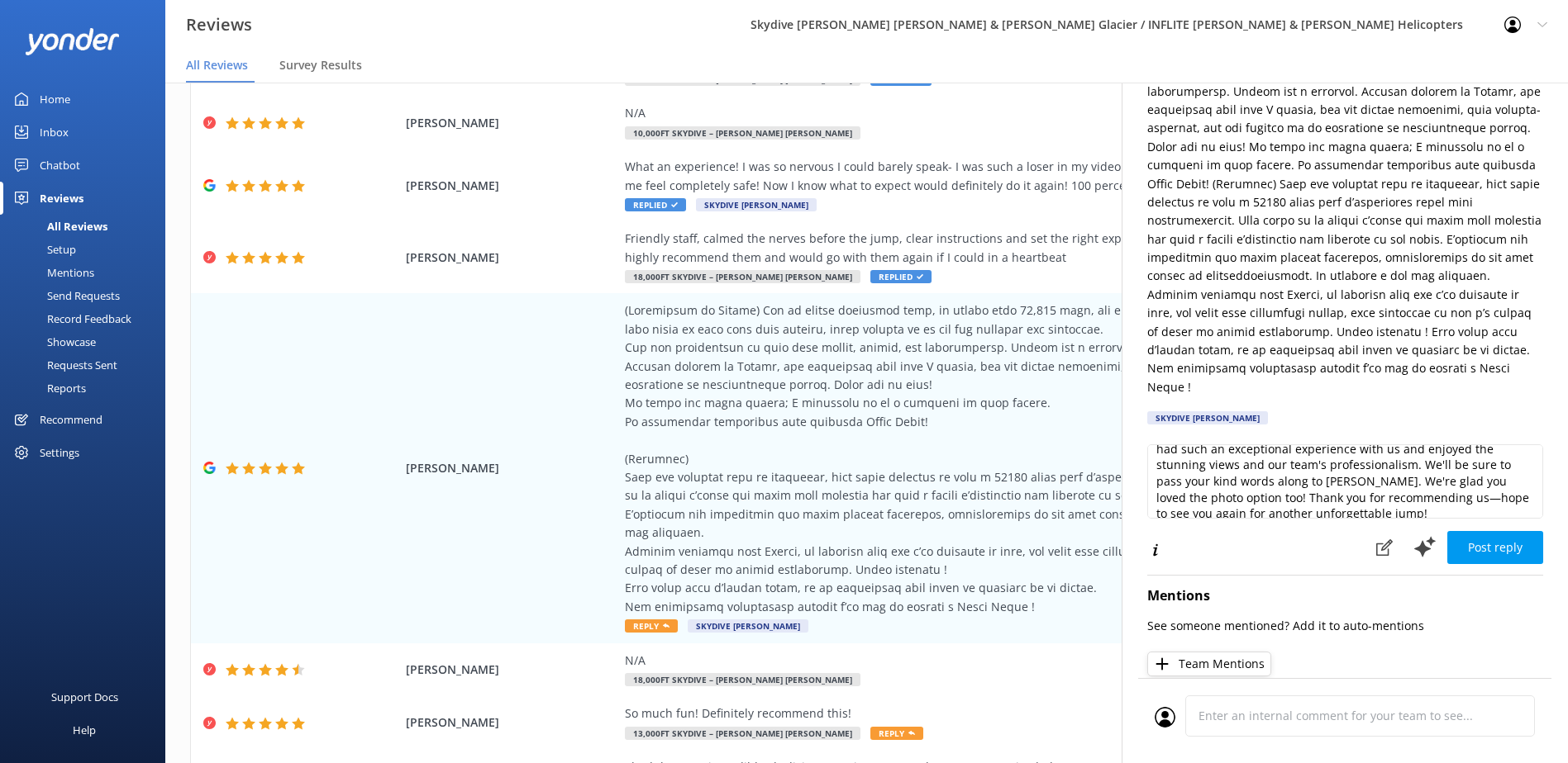
scroll to position [41, 0]
drag, startPoint x: 1445, startPoint y: 485, endPoint x: 1256, endPoint y: 483, distance: 189.0
click at [1256, 483] on textarea "Thank you so much for your wonderful review! We're thrilled you had such an exc…" at bounding box center [1345, 482] width 396 height 74
click at [1303, 503] on textarea "Thank you so much for your wonderful review! We're thrilled you had such an exc…" at bounding box center [1345, 482] width 396 height 74
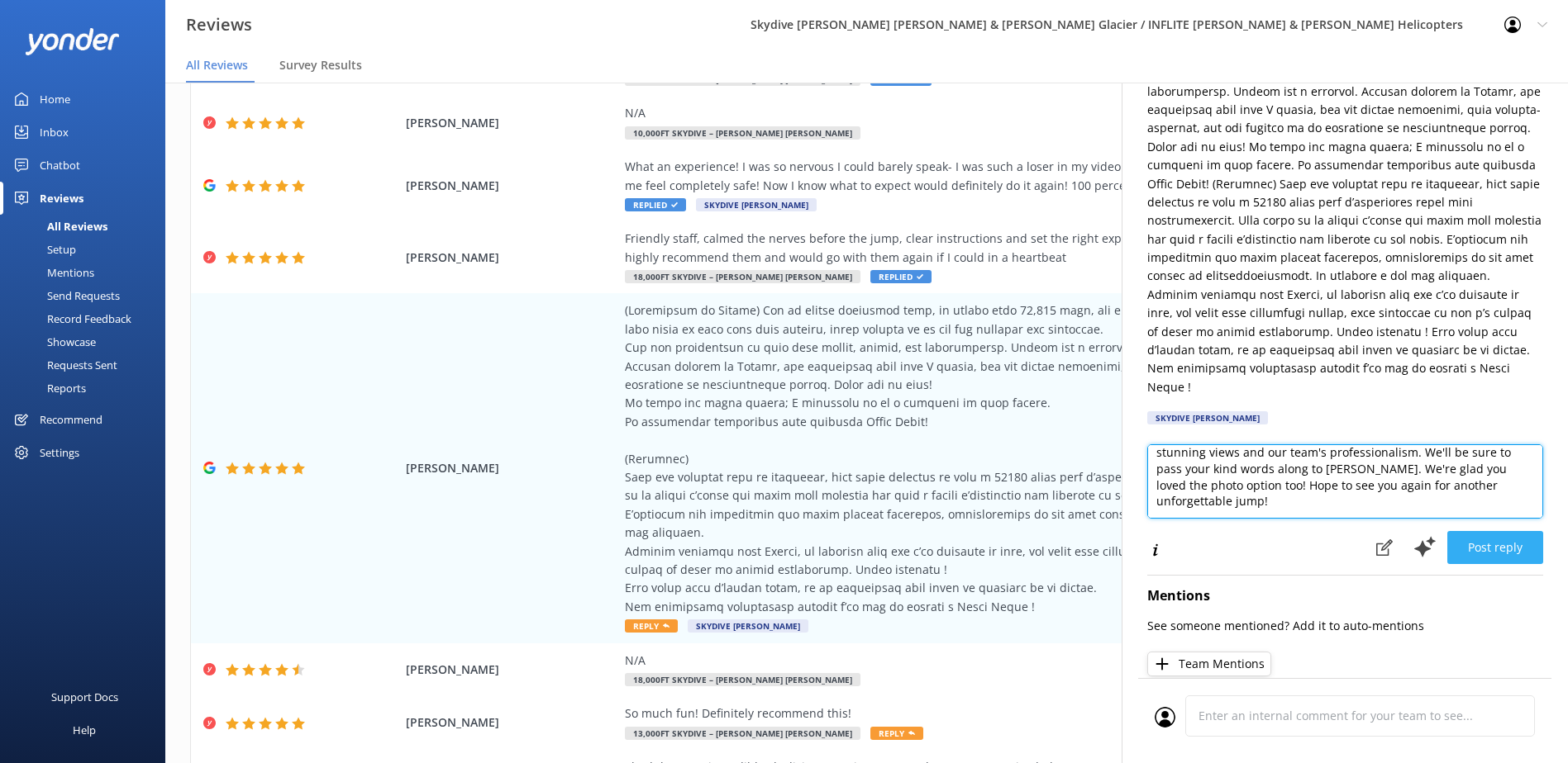
type textarea "Thank you so much for your wonderful review! We're thrilled you had such an exc…"
click at [1469, 553] on button "Post reply" at bounding box center [1495, 547] width 95 height 33
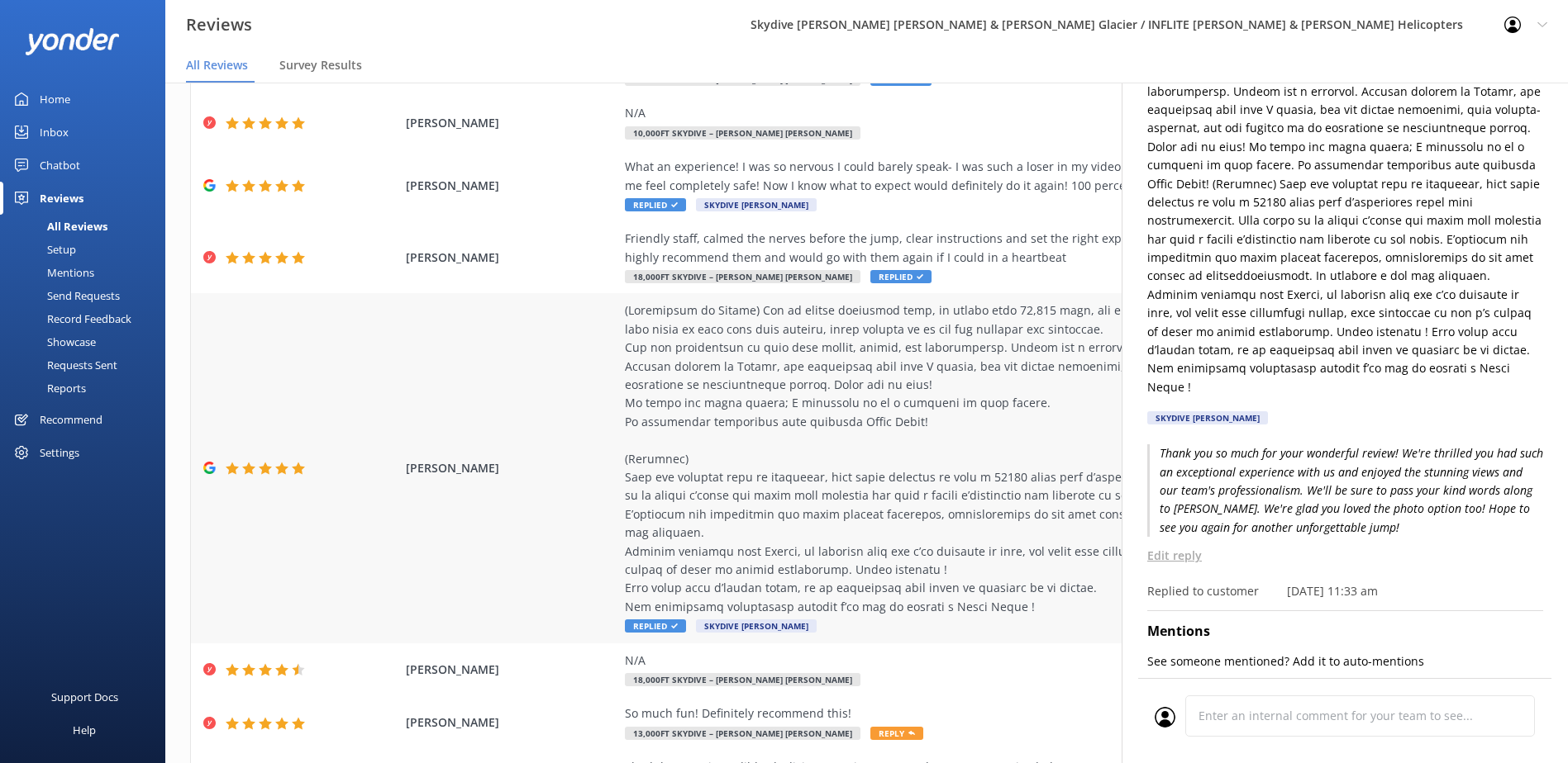
click at [1000, 588] on div at bounding box center [1001, 459] width 752 height 315
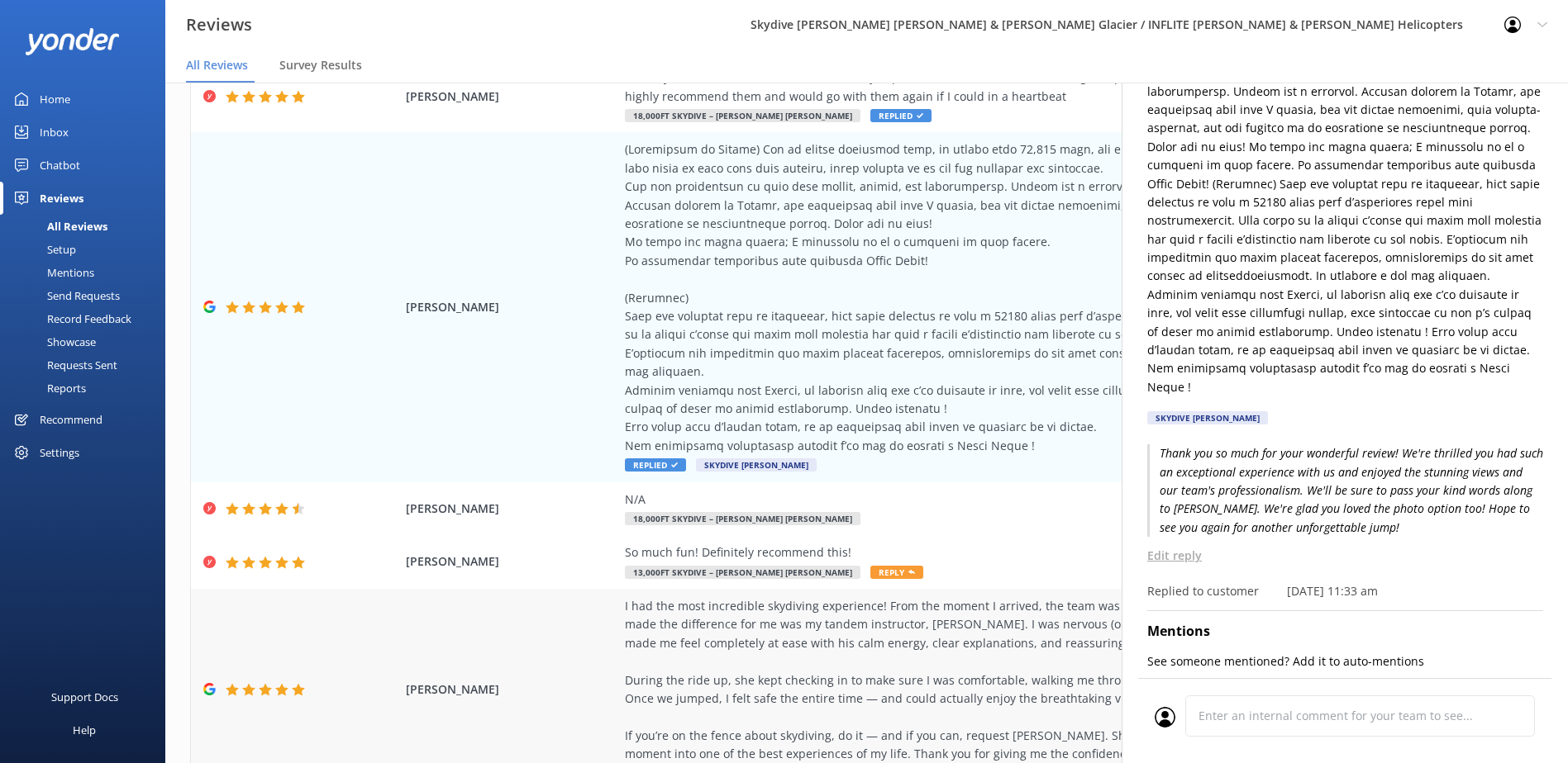
scroll to position [413, 0]
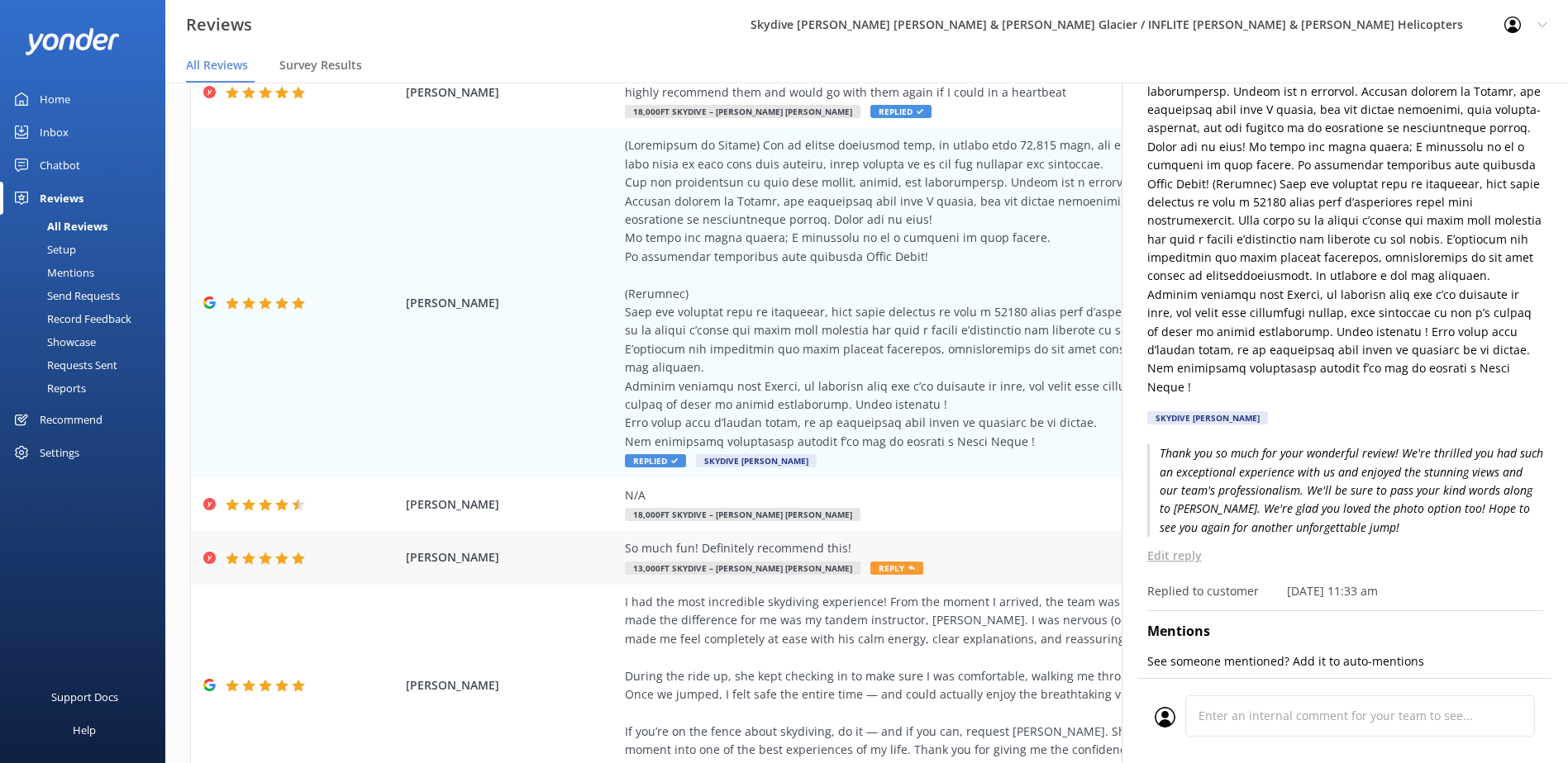
click at [870, 562] on span "Reply" at bounding box center [896, 568] width 52 height 13
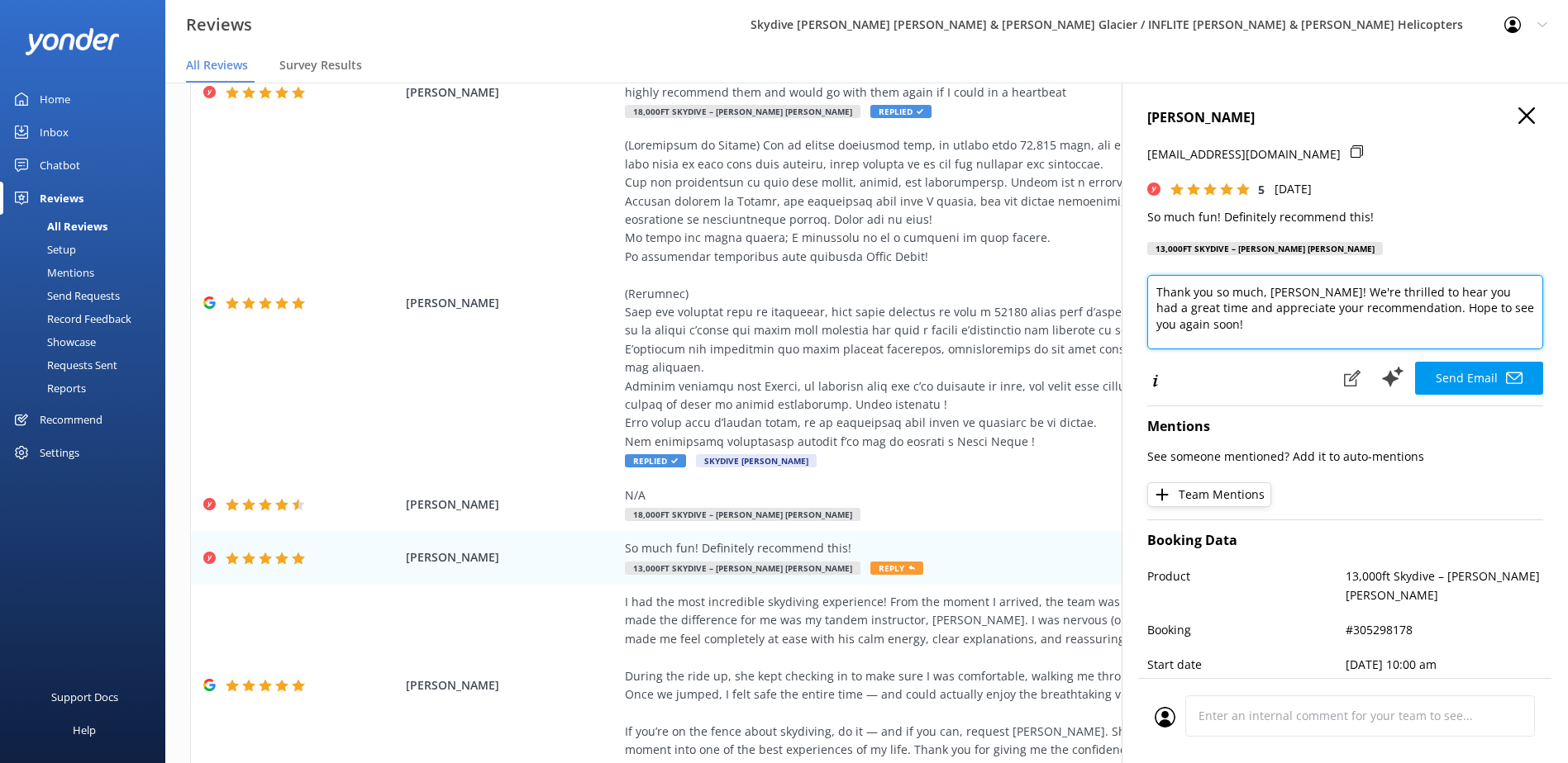
drag, startPoint x: 1390, startPoint y: 324, endPoint x: 1184, endPoint y: 306, distance: 206.8
click at [1184, 306] on textarea "Thank you so much, [PERSON_NAME]! We're thrilled to hear you had a great time a…" at bounding box center [1345, 312] width 396 height 74
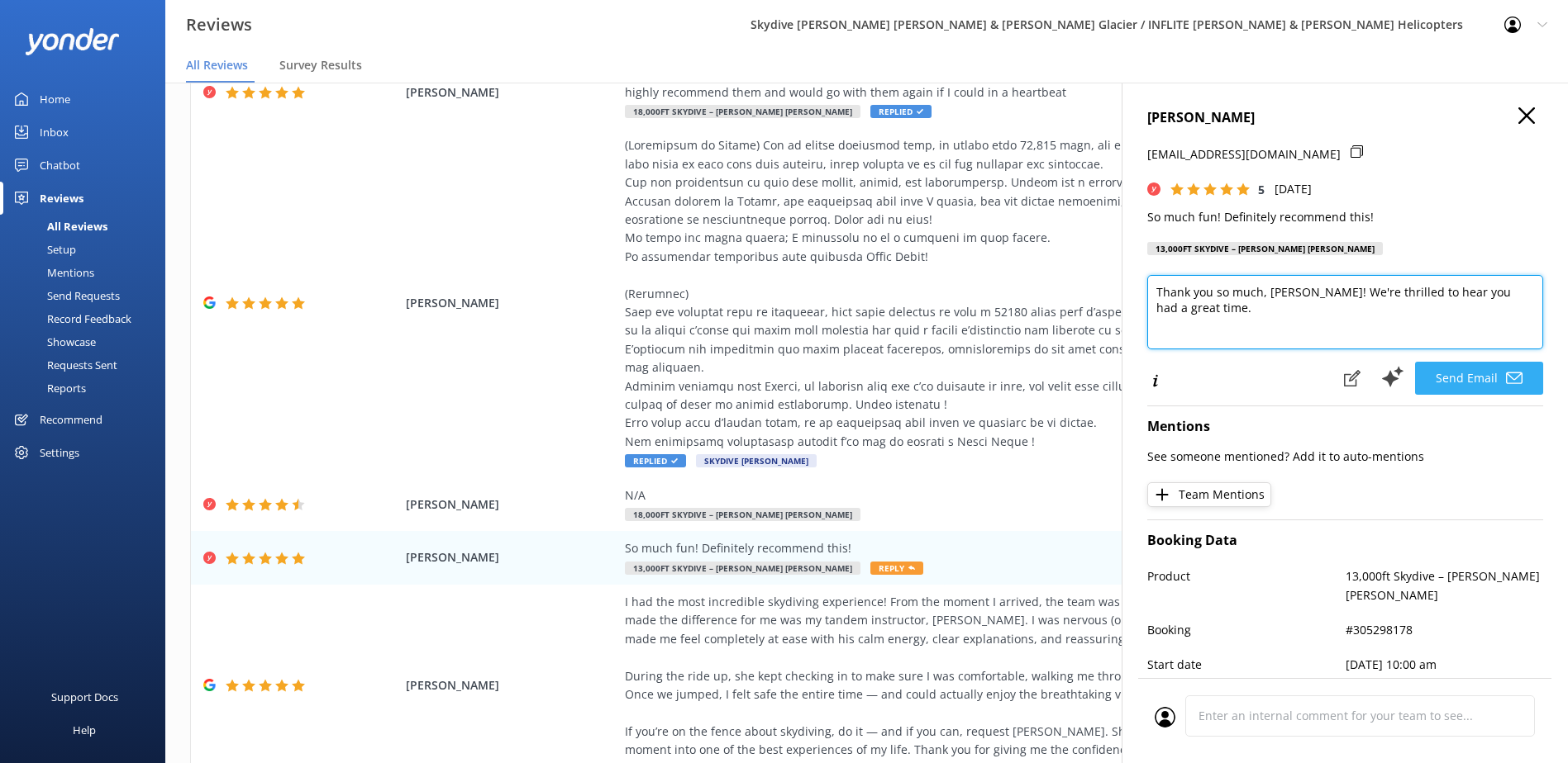
type textarea "Thank you so much, [PERSON_NAME]! We're thrilled to hear you had a great time."
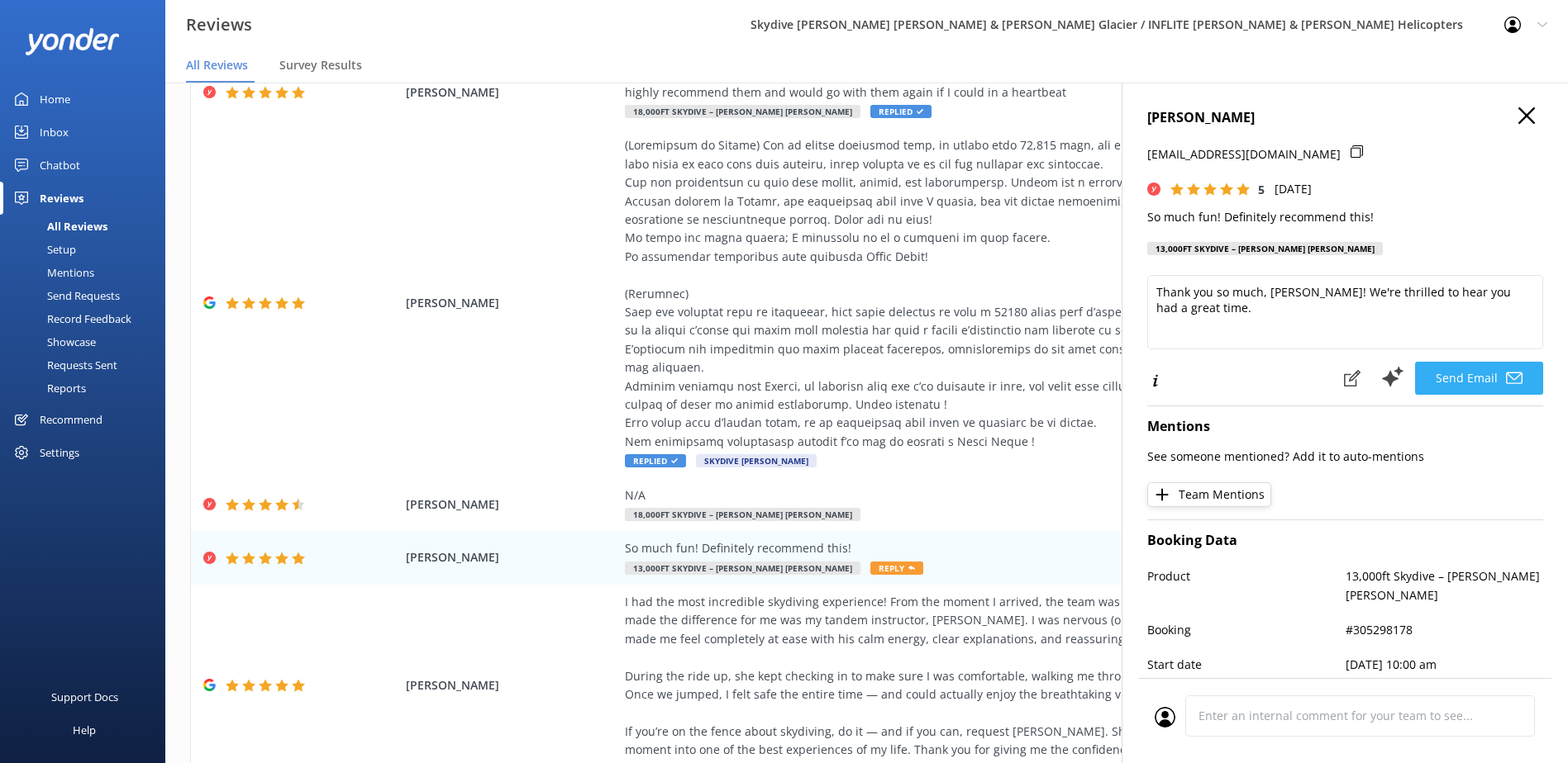
click at [1456, 378] on button "Send Email" at bounding box center [1479, 378] width 128 height 33
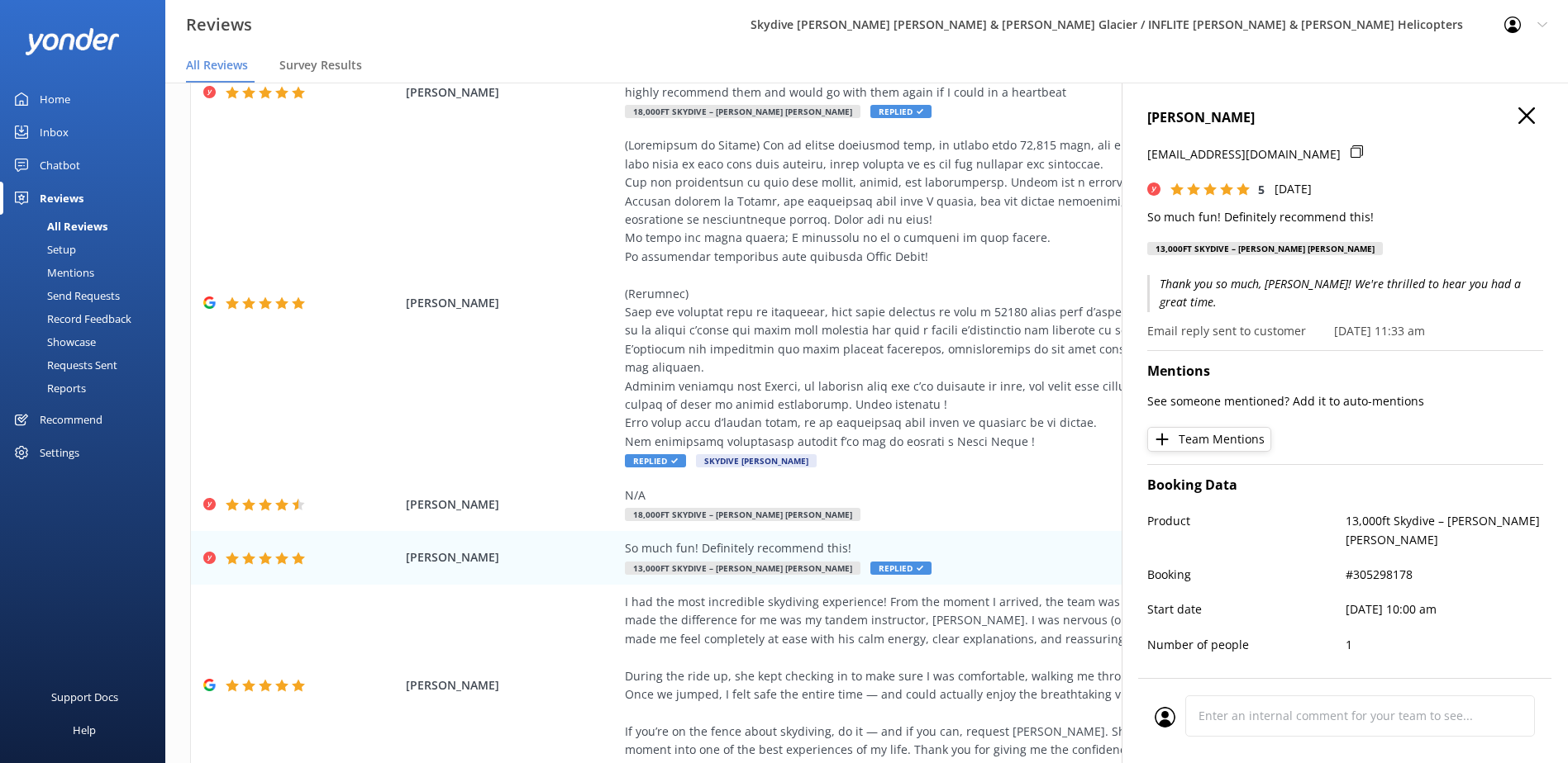
click at [1518, 123] on icon "button" at bounding box center [1526, 115] width 16 height 16
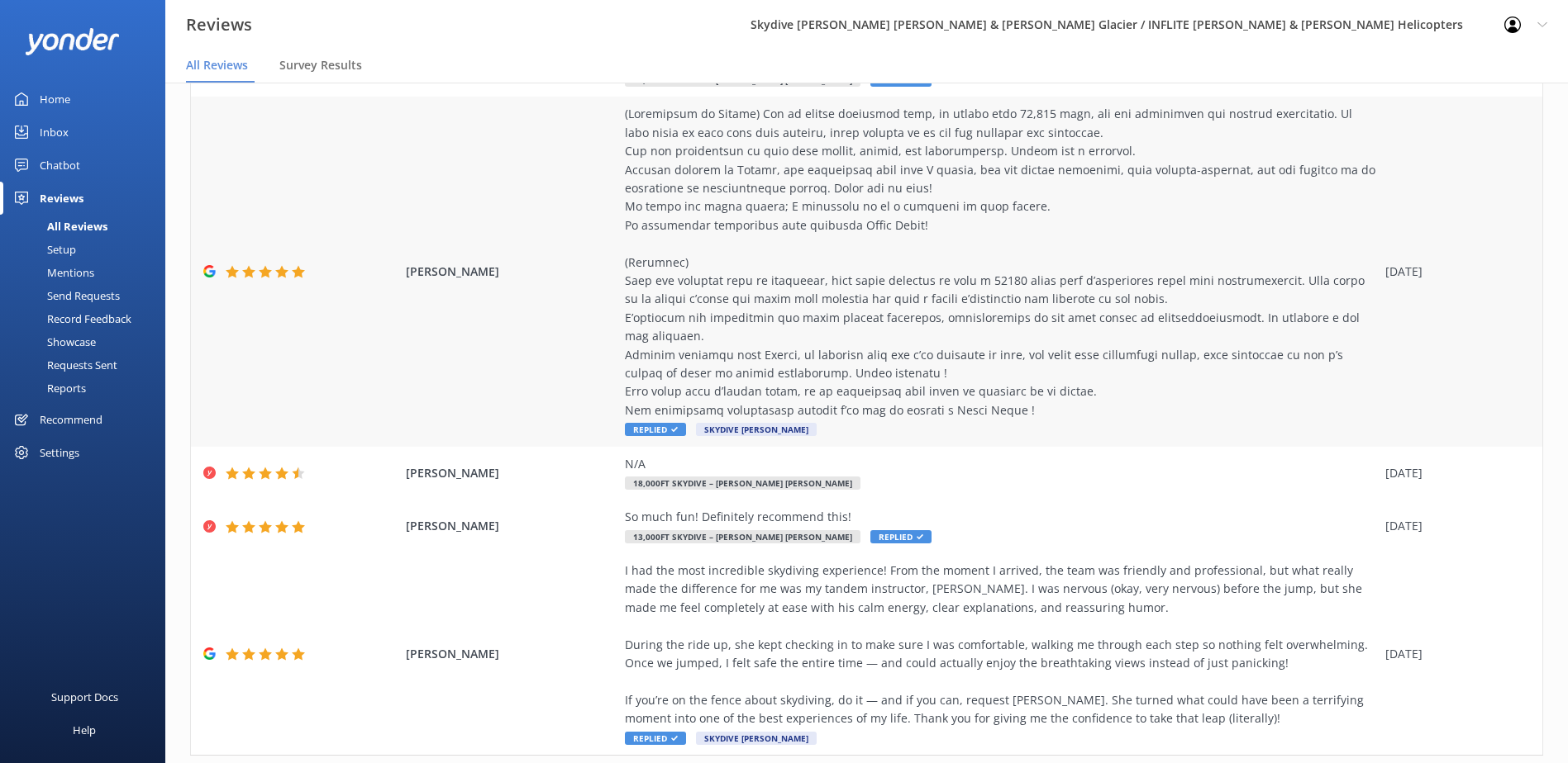
scroll to position [473, 0]
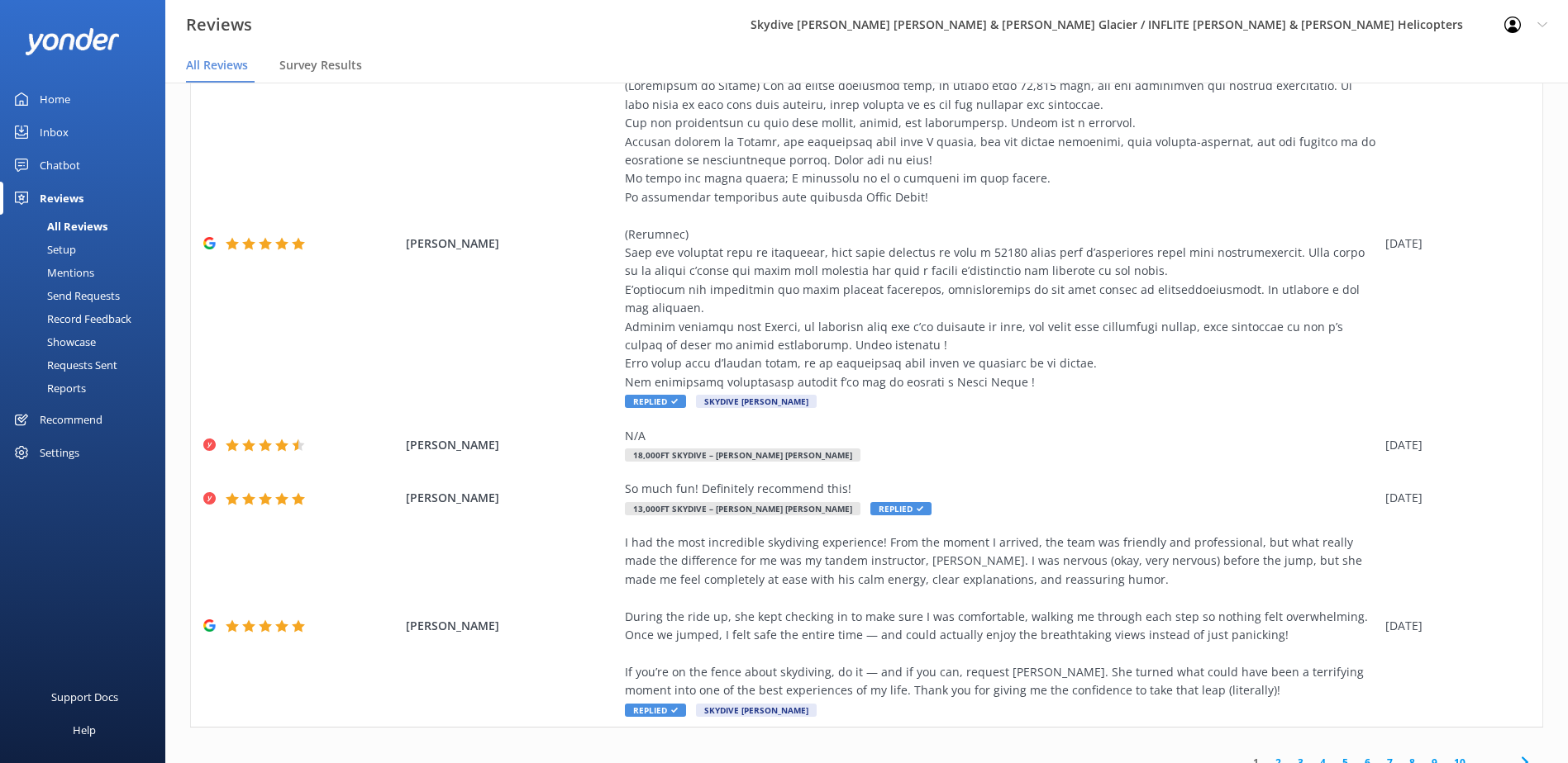
click at [1271, 755] on link "2" at bounding box center [1278, 763] width 22 height 15
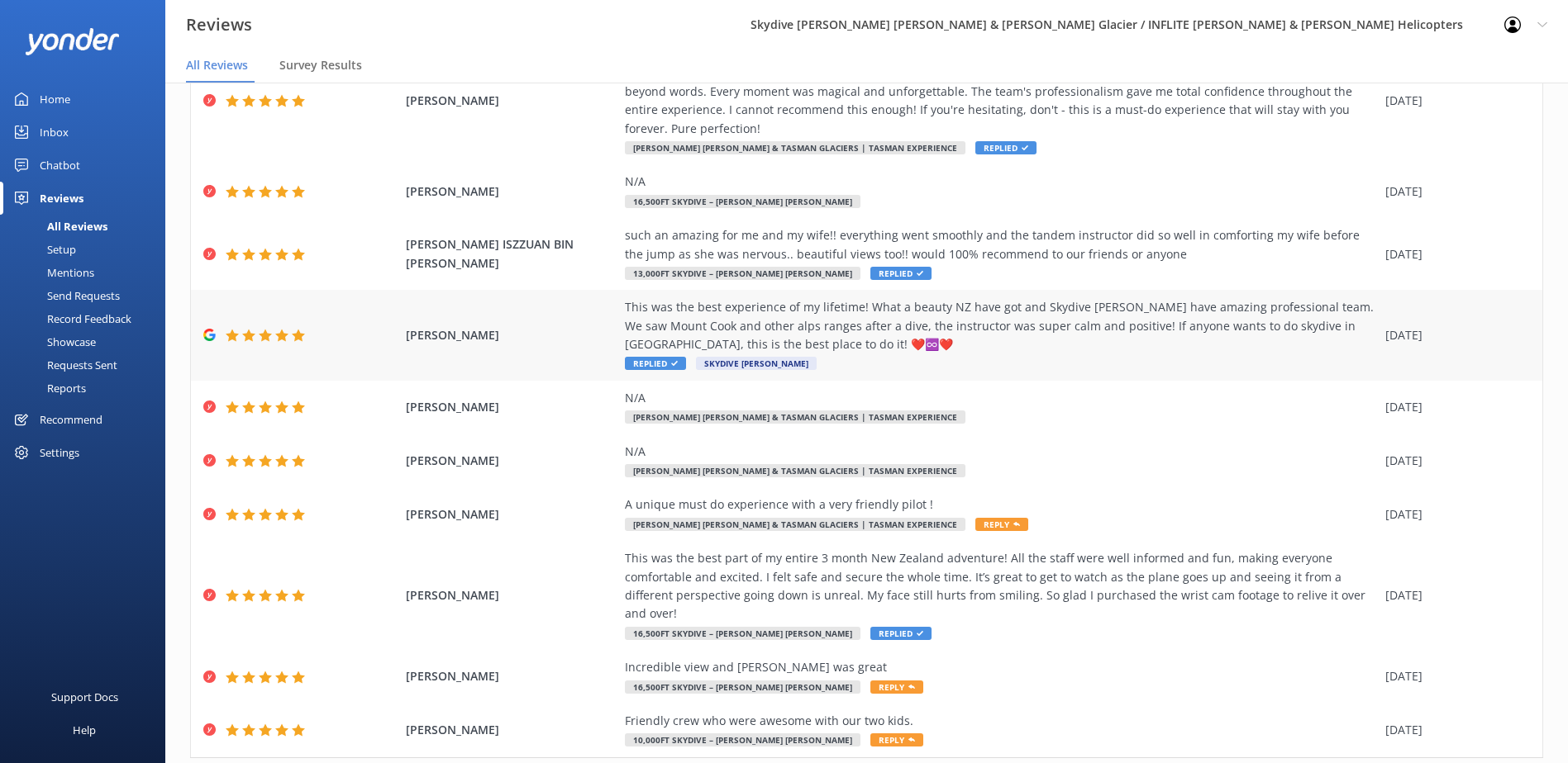
scroll to position [157, 0]
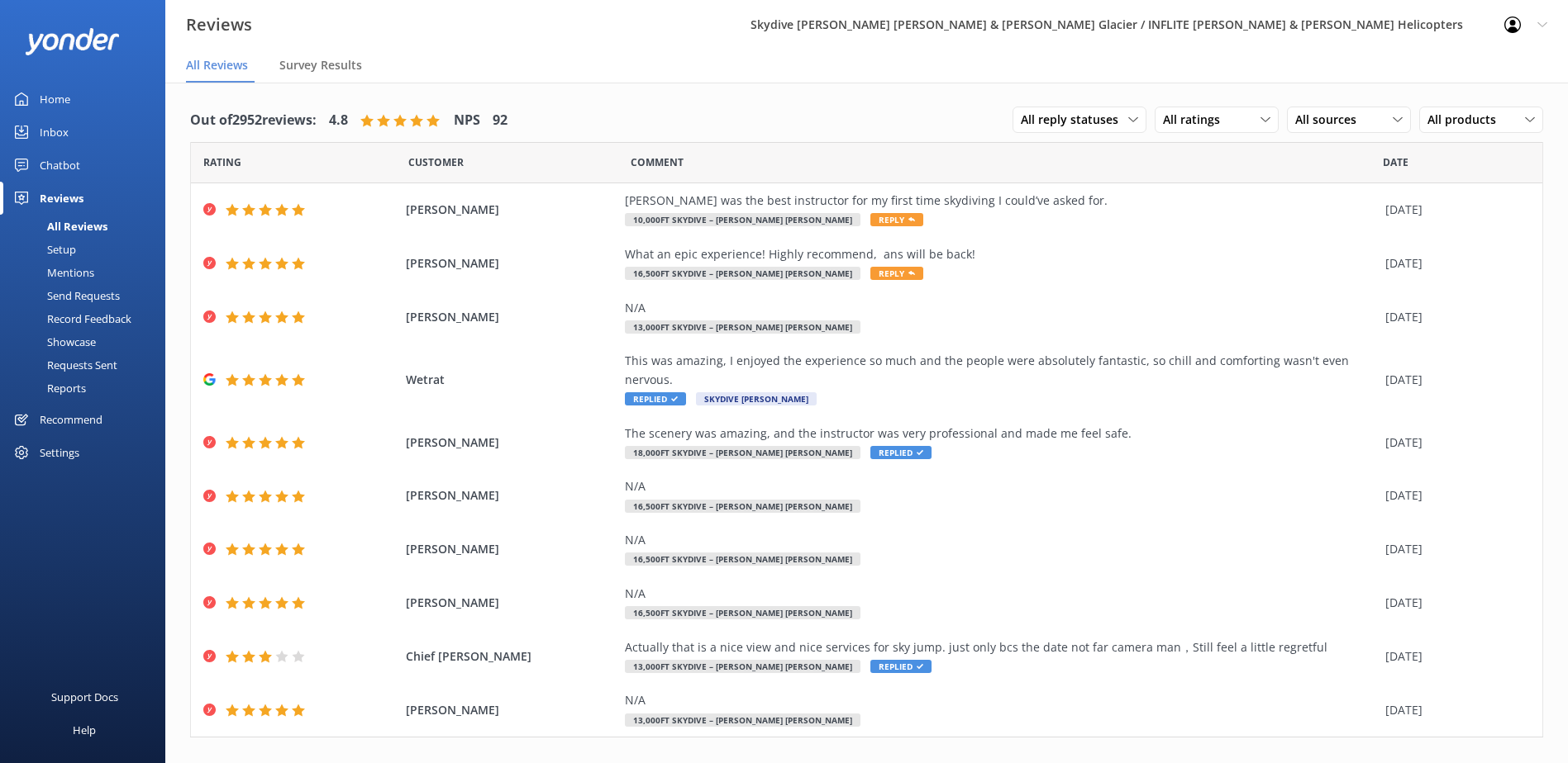
click at [1245, 763] on link "1" at bounding box center [1256, 773] width 22 height 15
